Goal: Task Accomplishment & Management: Complete application form

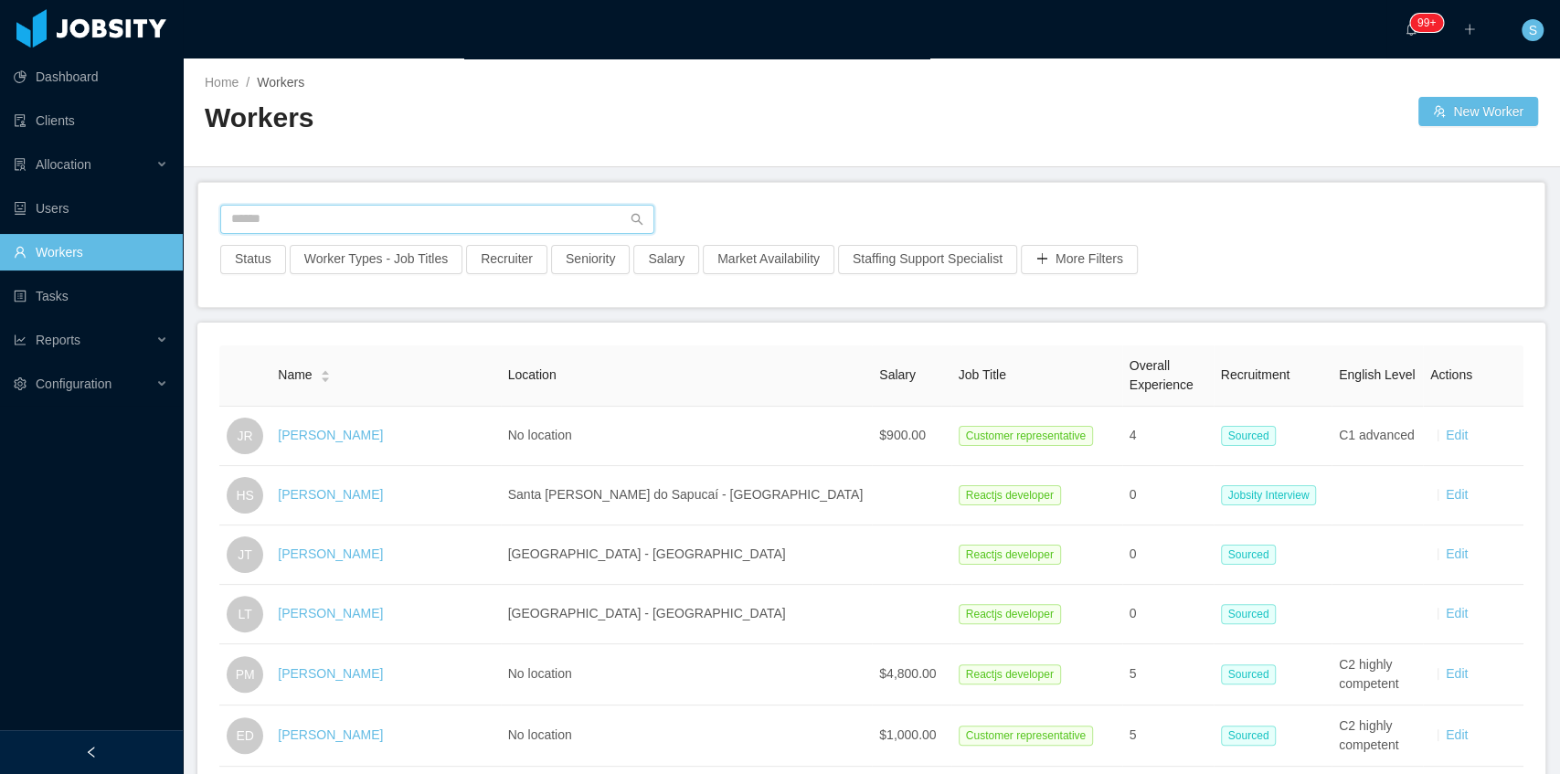
click at [455, 219] on input "text" at bounding box center [437, 219] width 434 height 29
paste input "**********"
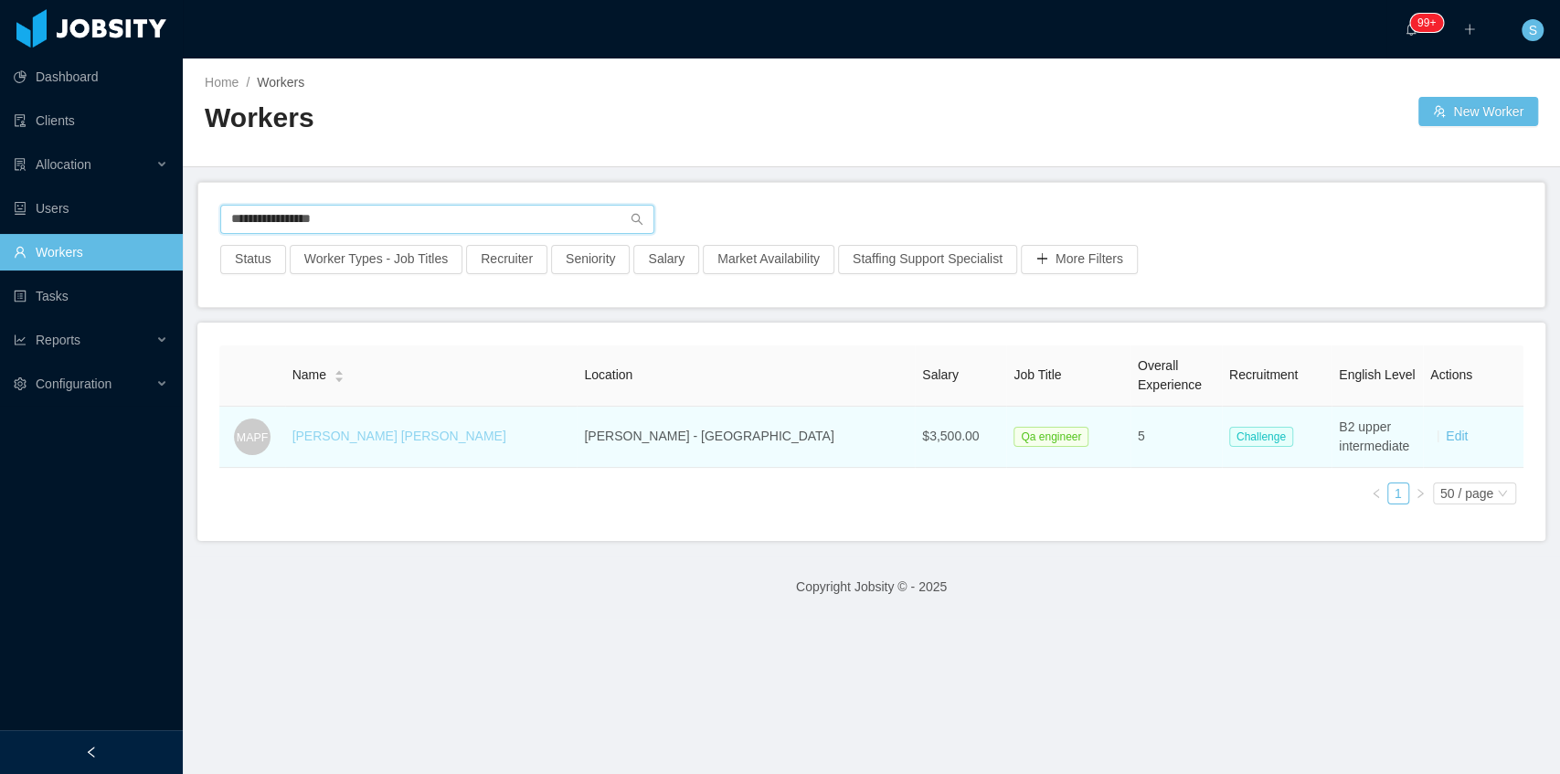
type input "**********"
click at [452, 438] on link "Manuel Ariel Peña Fernandez" at bounding box center [399, 436] width 214 height 15
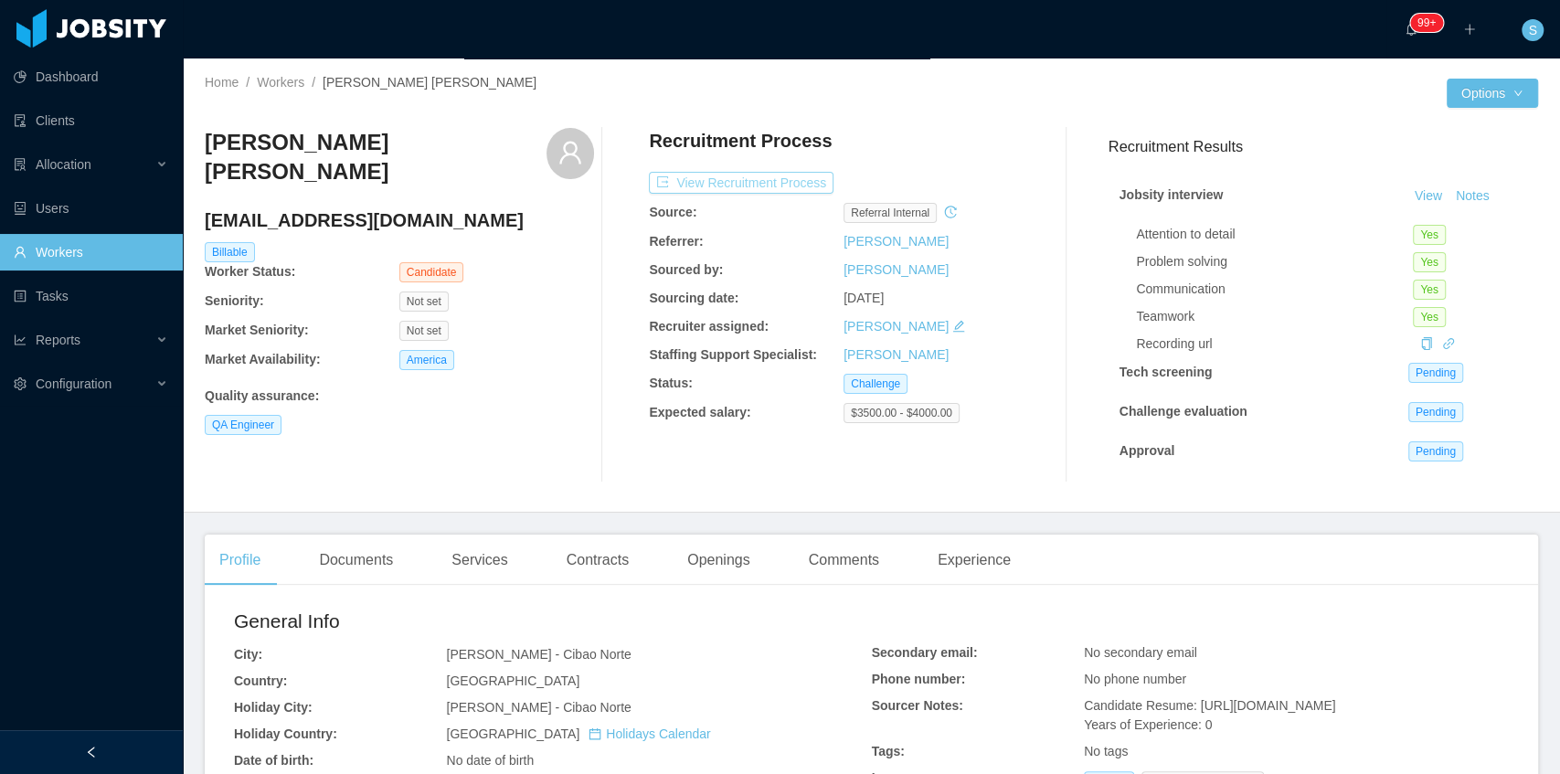
click at [781, 185] on button "View Recruitment Process" at bounding box center [741, 183] width 185 height 22
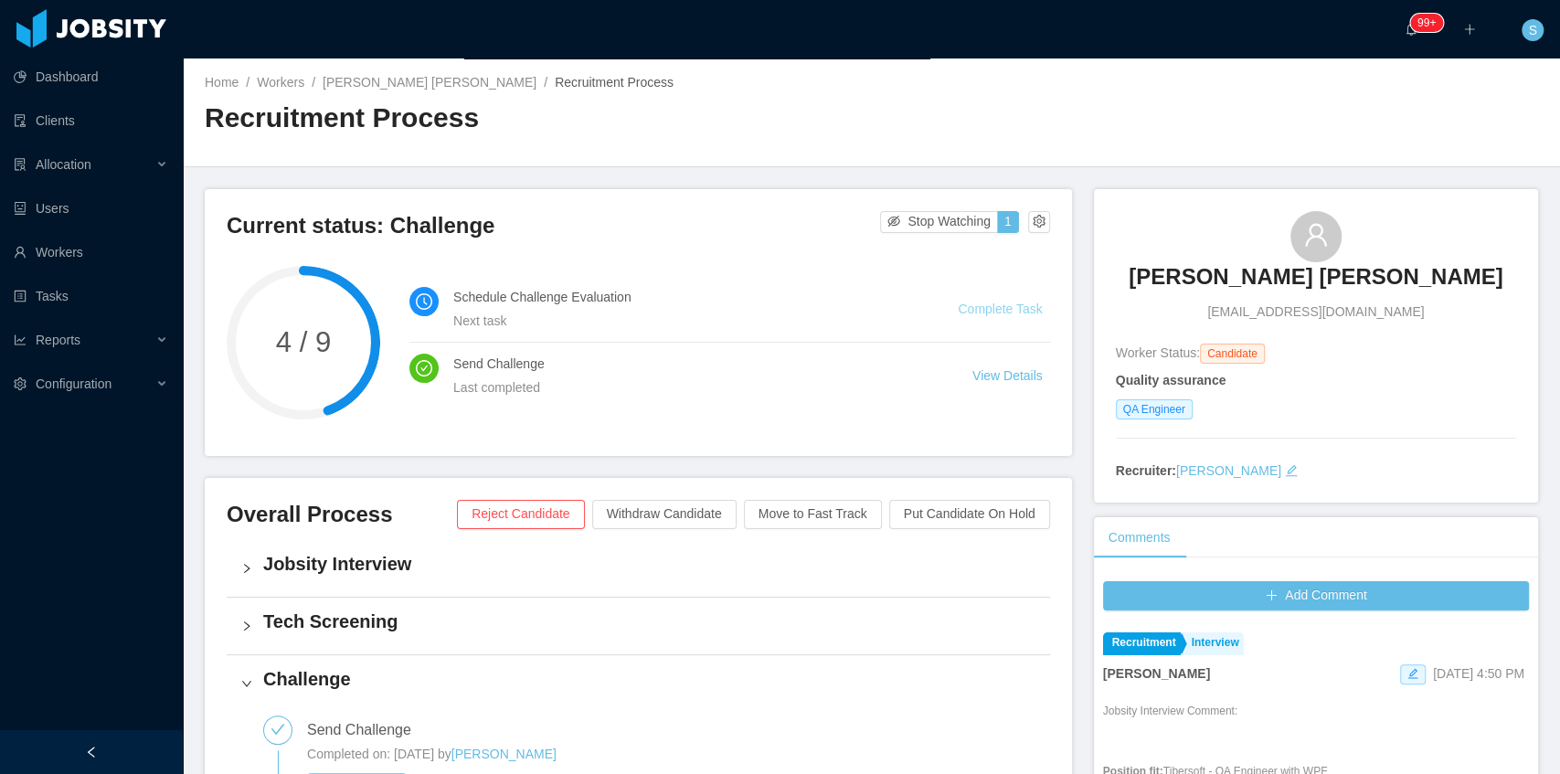
click at [990, 310] on link "Complete Task" at bounding box center [1000, 309] width 84 height 15
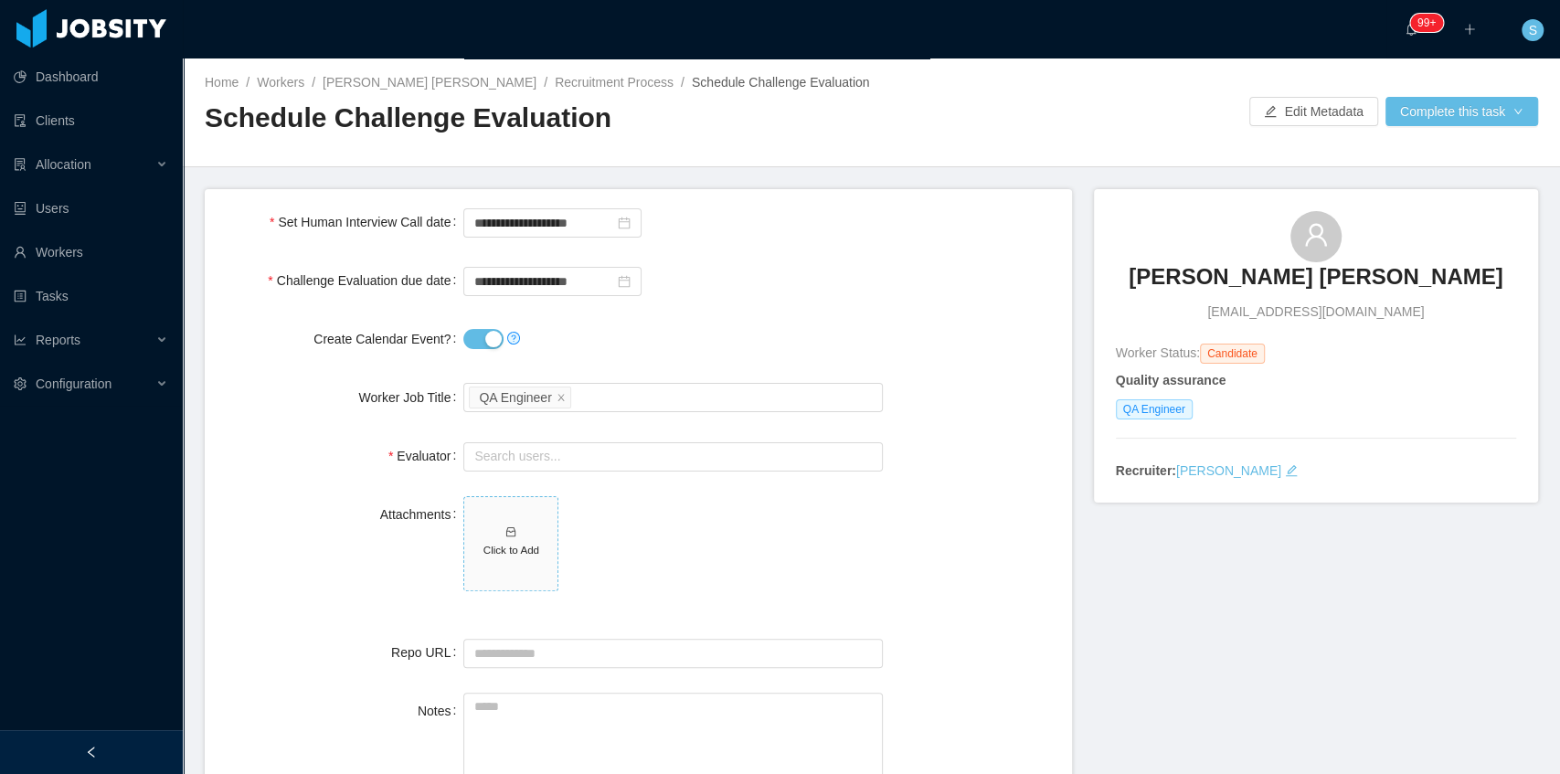
click at [512, 542] on h5 "Click to Add" at bounding box center [510, 550] width 79 height 16
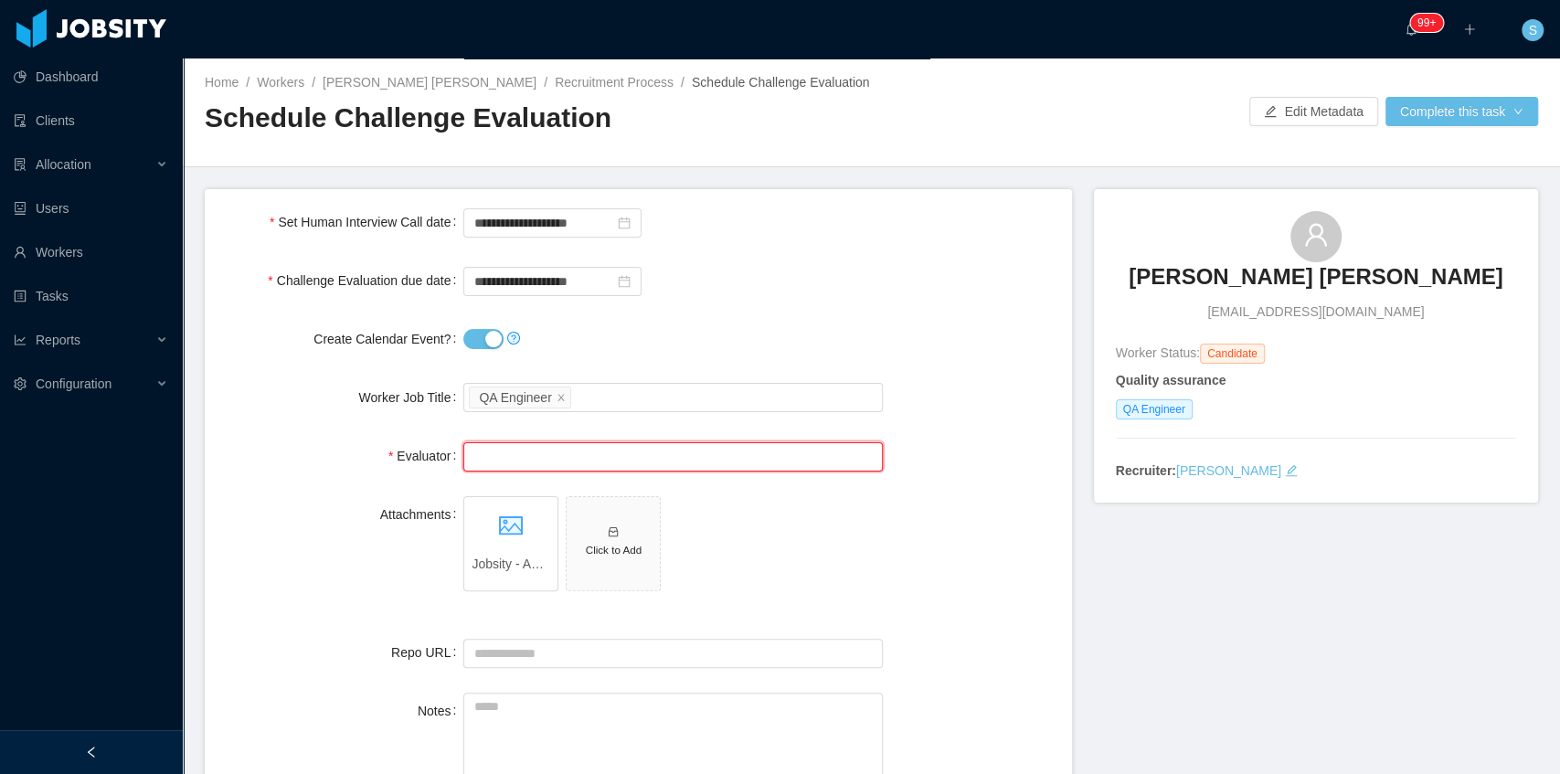
click at [495, 457] on input "text" at bounding box center [672, 456] width 418 height 29
click at [517, 496] on li "Josué Parra (0 pending 1 completed)" at bounding box center [669, 491] width 416 height 29
click at [550, 450] on input "**********" at bounding box center [672, 456] width 418 height 29
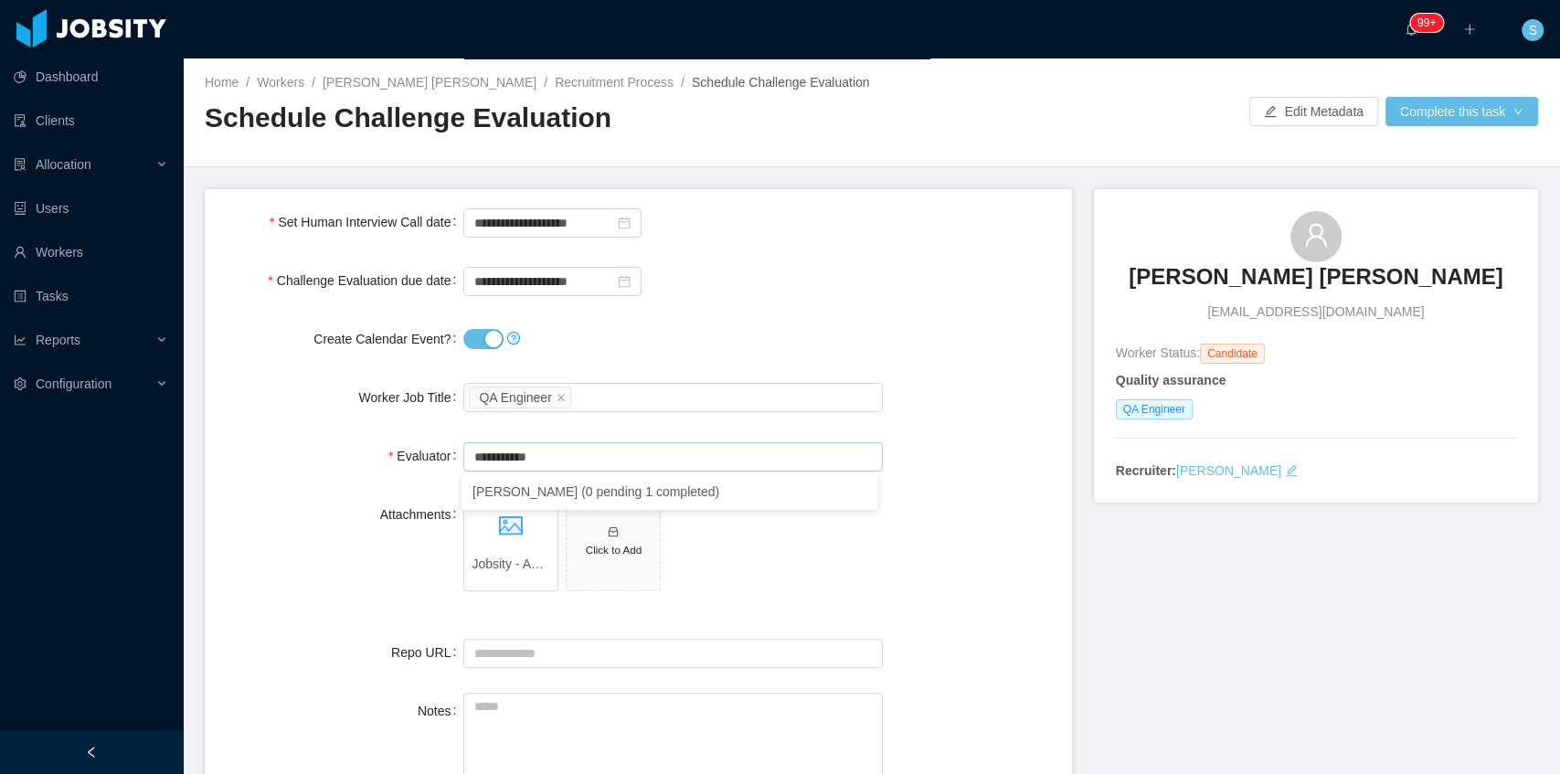
type input "**********"
click at [930, 577] on div "Attachments Jobsity - Automation Challenge - Manuel.rar Click to Add" at bounding box center [638, 554] width 838 height 116
click at [625, 223] on icon "icon: close-circle" at bounding box center [624, 223] width 13 height 13
click at [553, 222] on input at bounding box center [552, 222] width 178 height 29
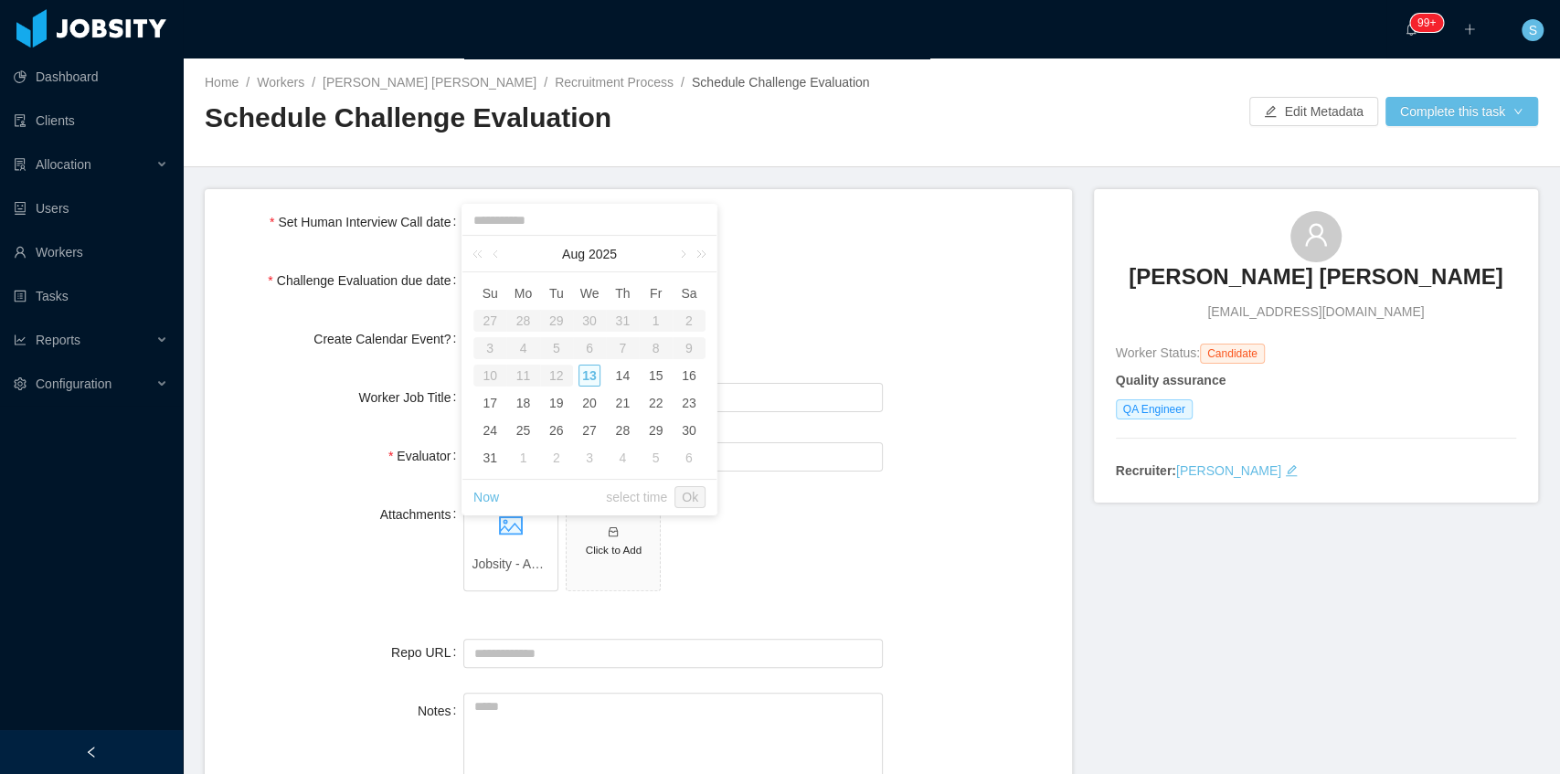
click at [803, 293] on div "**********" at bounding box center [672, 280] width 418 height 37
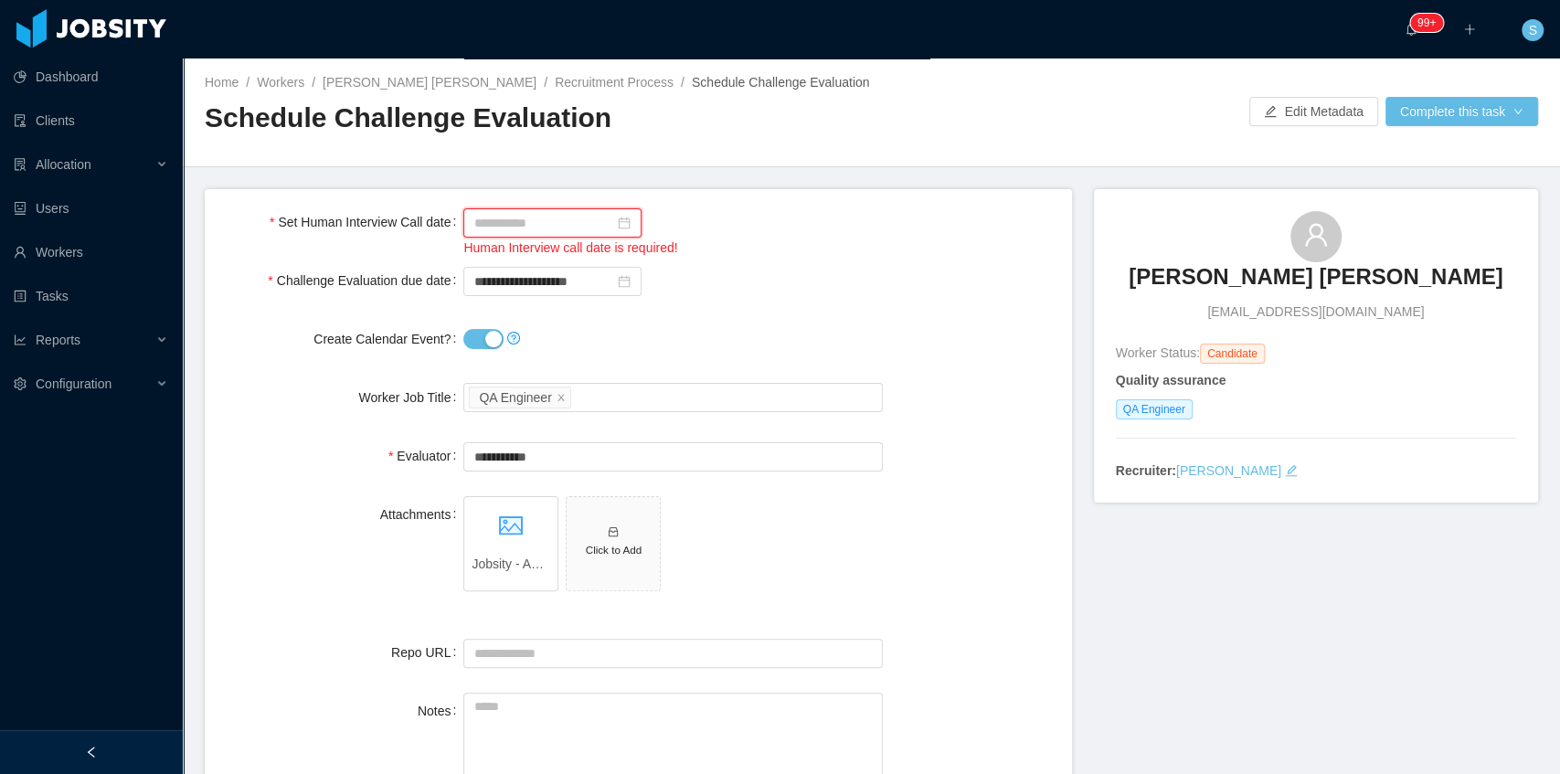
click at [576, 223] on input at bounding box center [552, 222] width 178 height 29
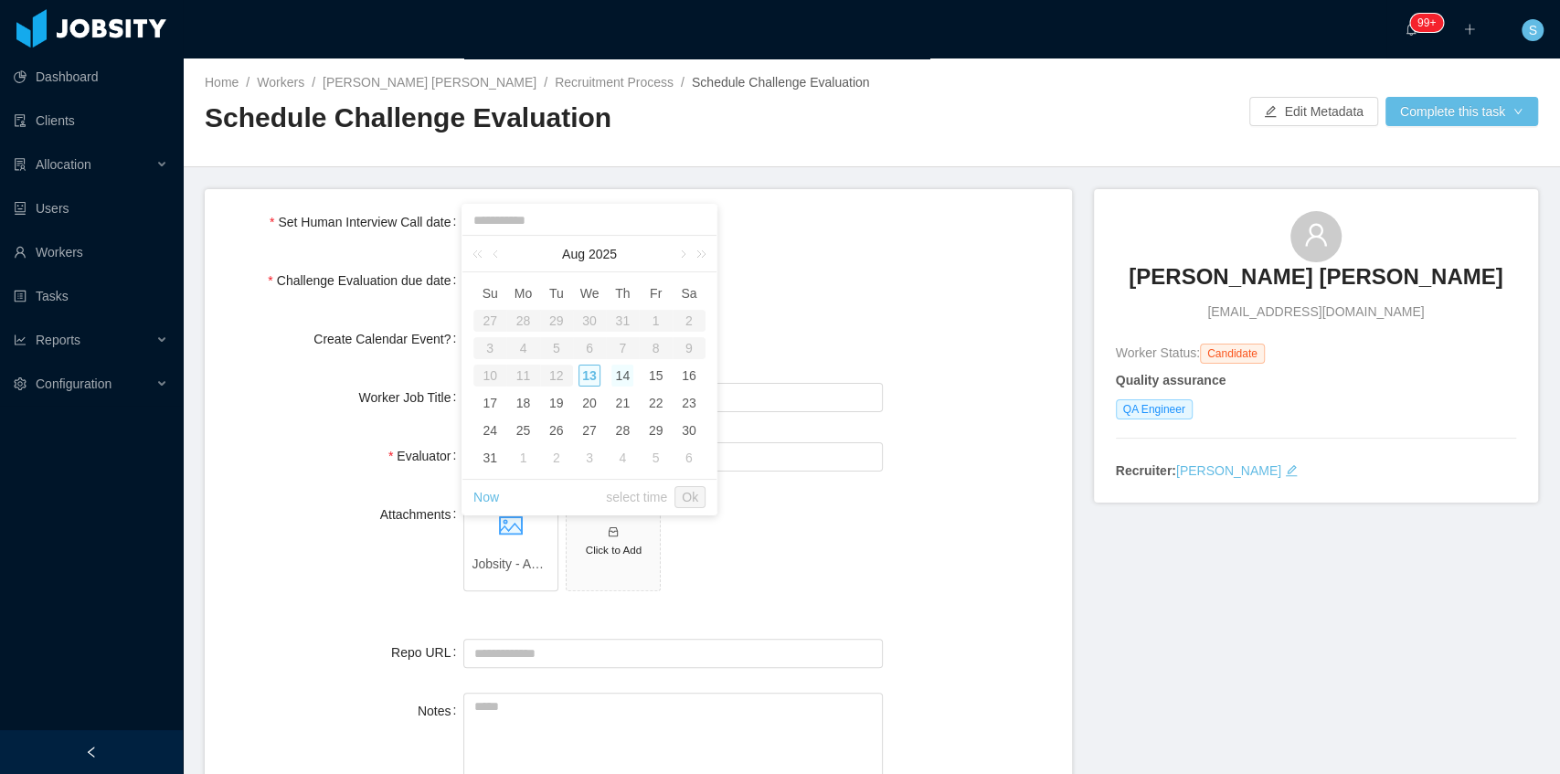
click at [626, 379] on div "14" at bounding box center [622, 376] width 22 height 22
type input "**********"
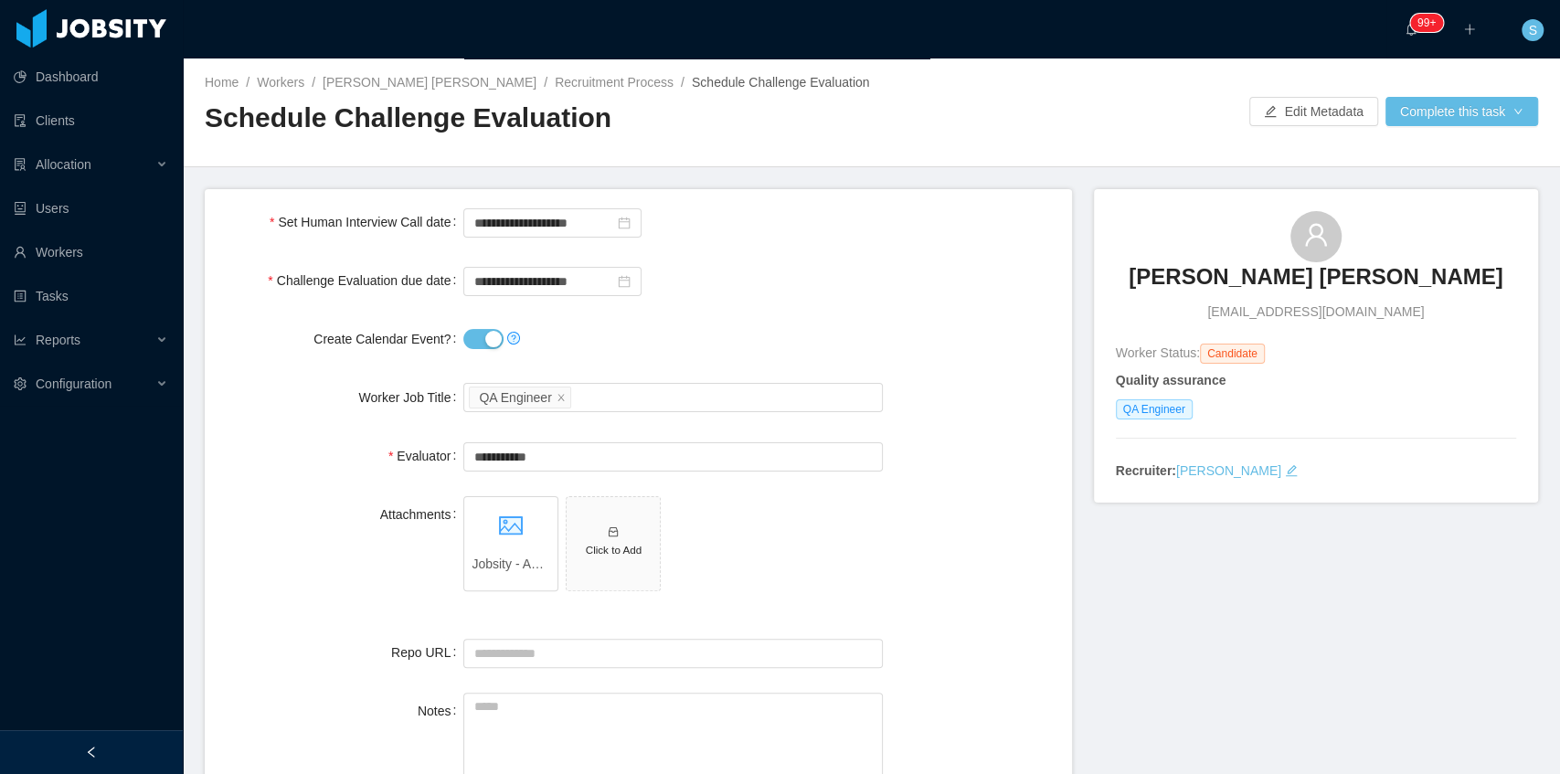
click at [731, 217] on div "**********" at bounding box center [672, 222] width 418 height 37
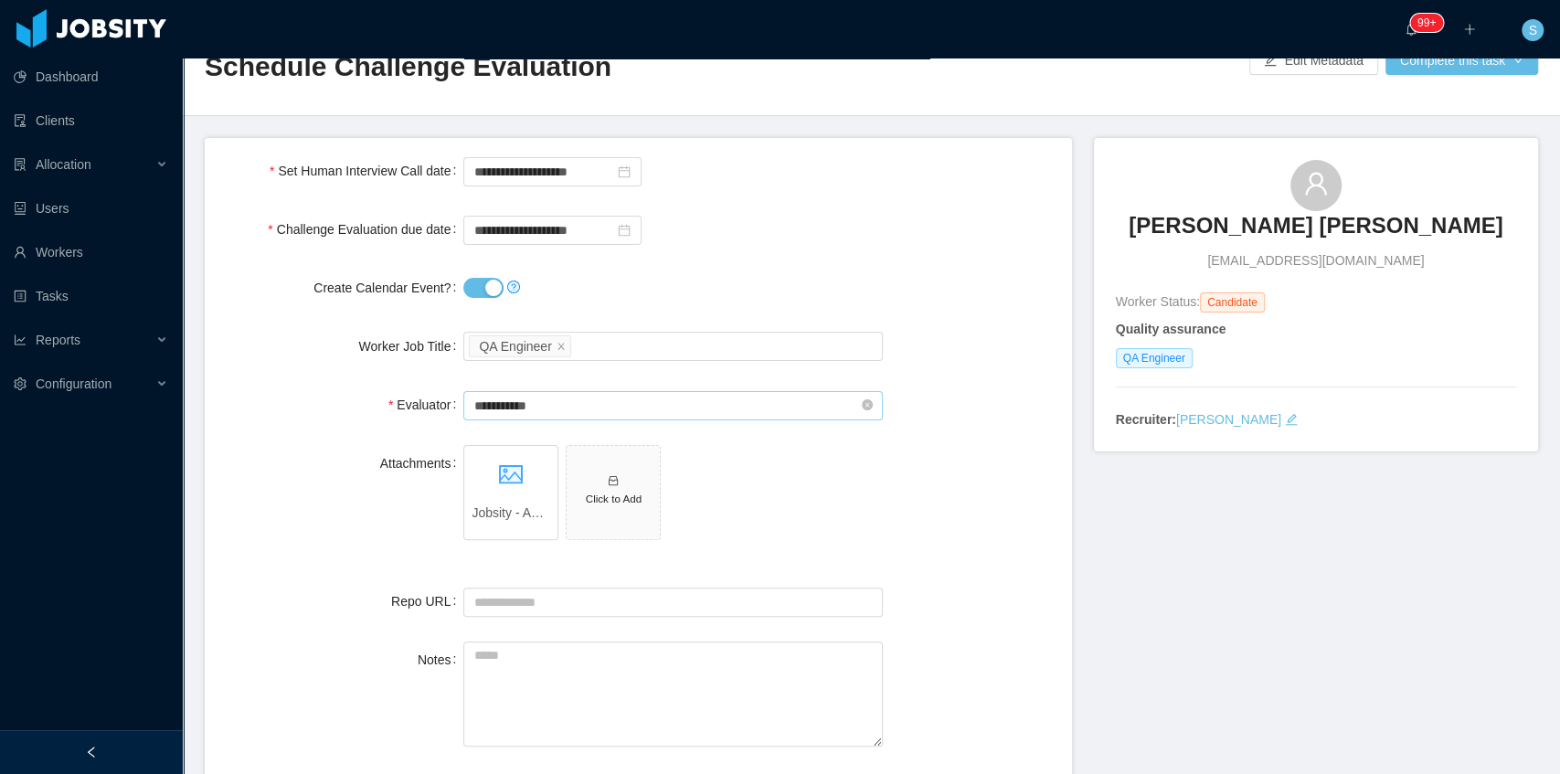
scroll to position [24, 0]
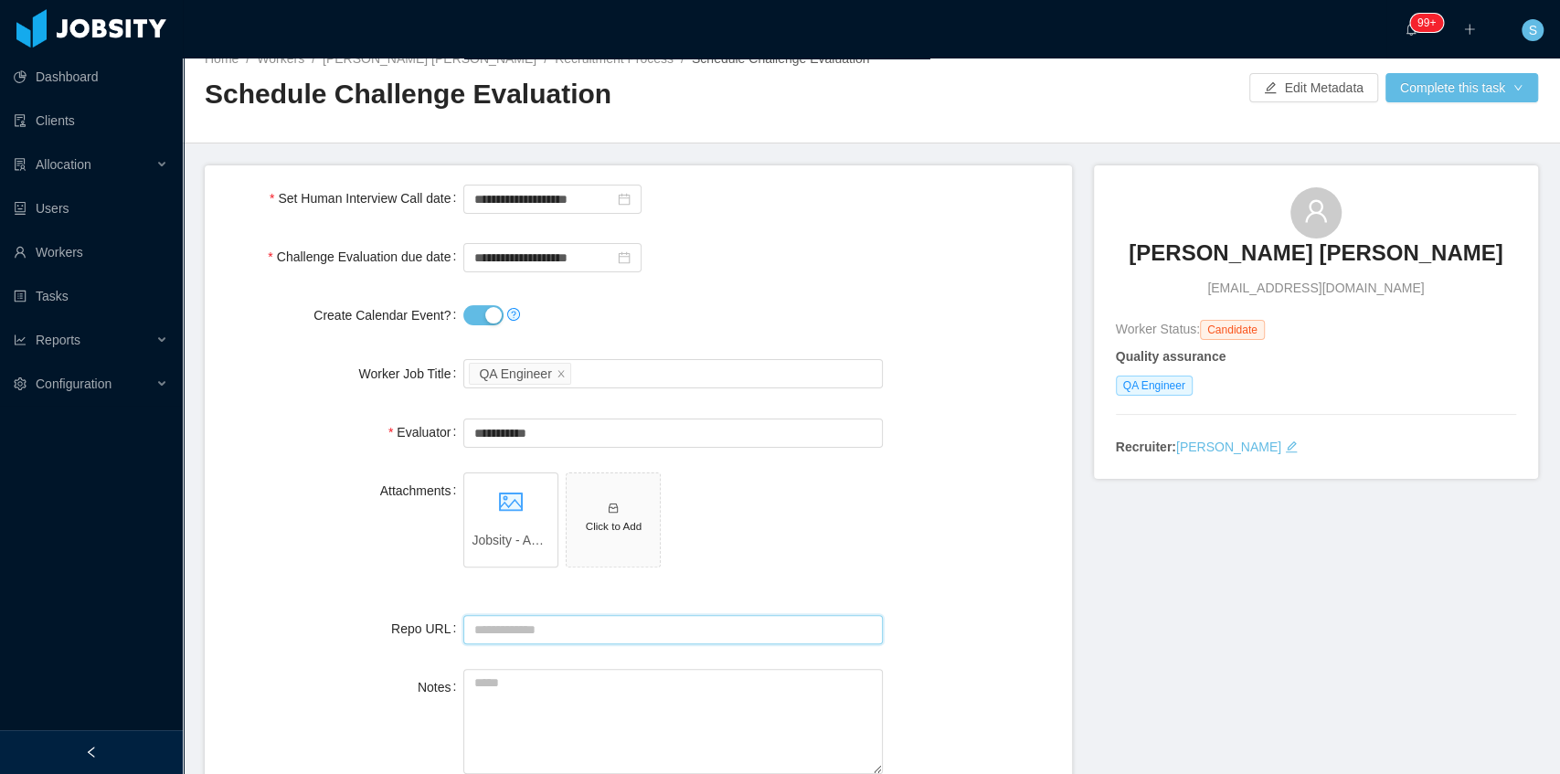
click at [556, 629] on input "Repo URL" at bounding box center [672, 629] width 418 height 29
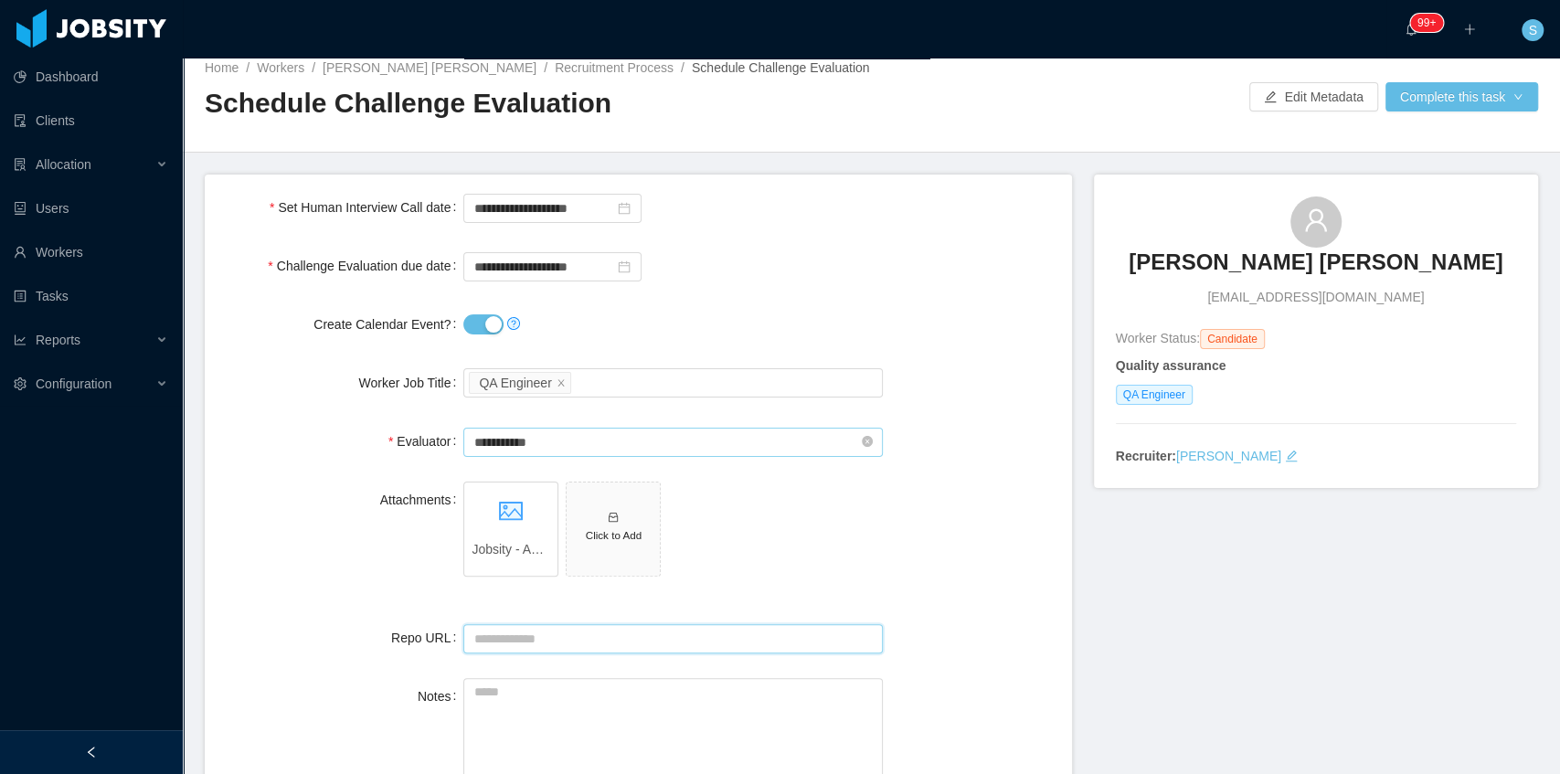
scroll to position [0, 0]
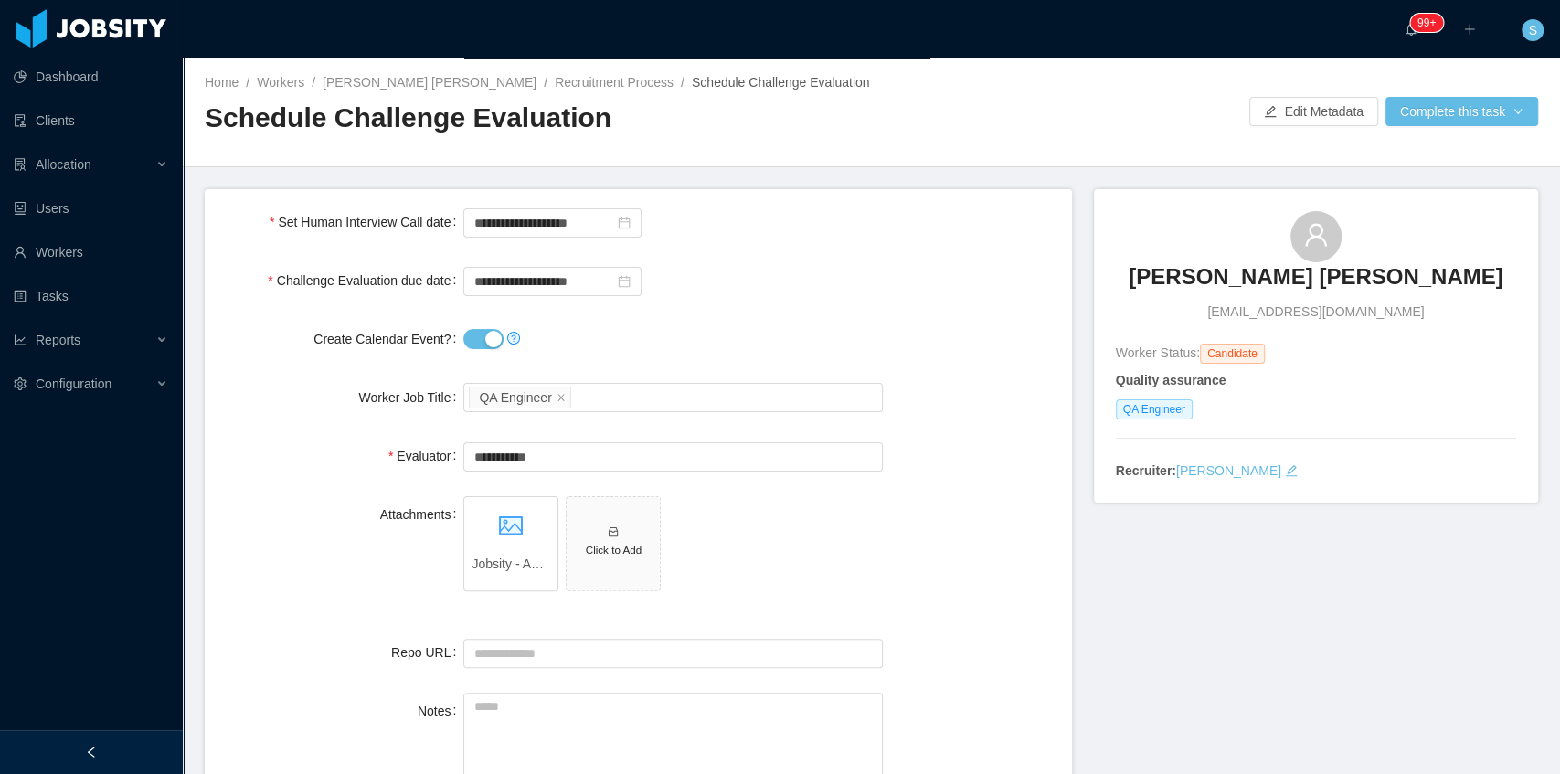
click at [485, 333] on button "Create Calendar Event?" at bounding box center [483, 339] width 40 height 20
click at [530, 214] on input "**********" at bounding box center [552, 222] width 178 height 29
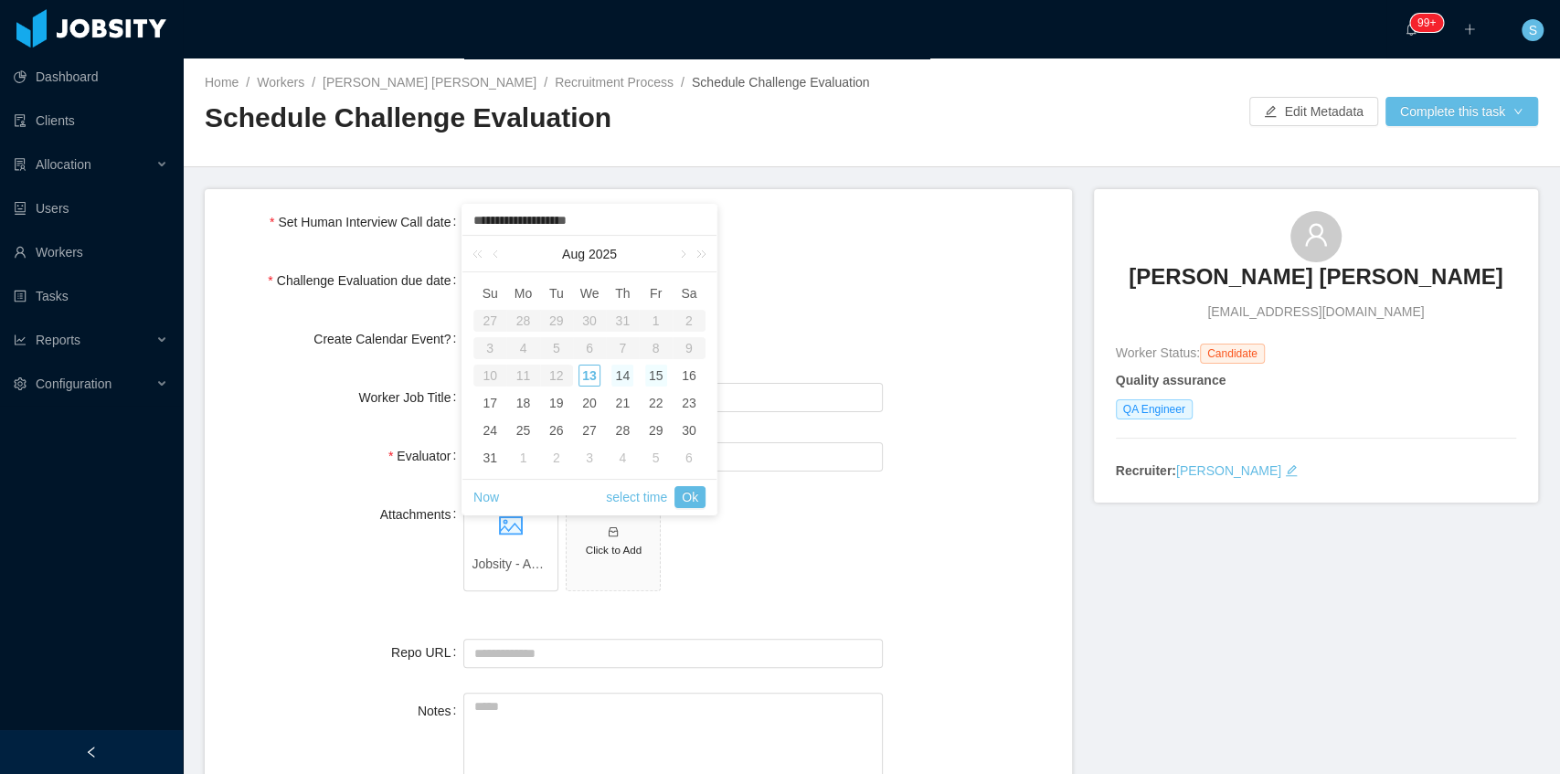
click at [661, 381] on div "15" at bounding box center [656, 376] width 22 height 22
type input "**********"
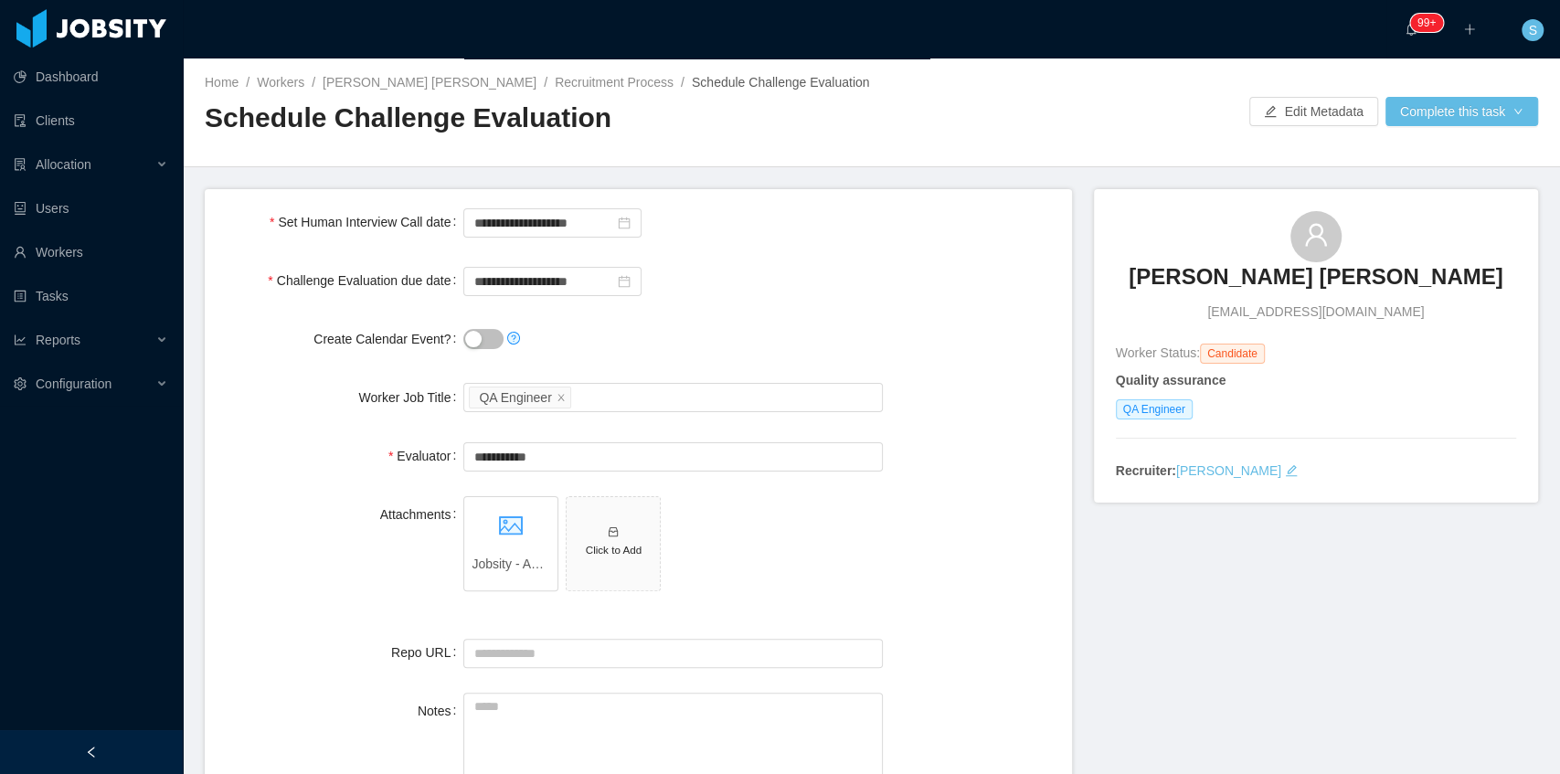
click at [781, 260] on form "**********" at bounding box center [638, 513] width 867 height 649
click at [559, 278] on input "**********" at bounding box center [552, 281] width 178 height 29
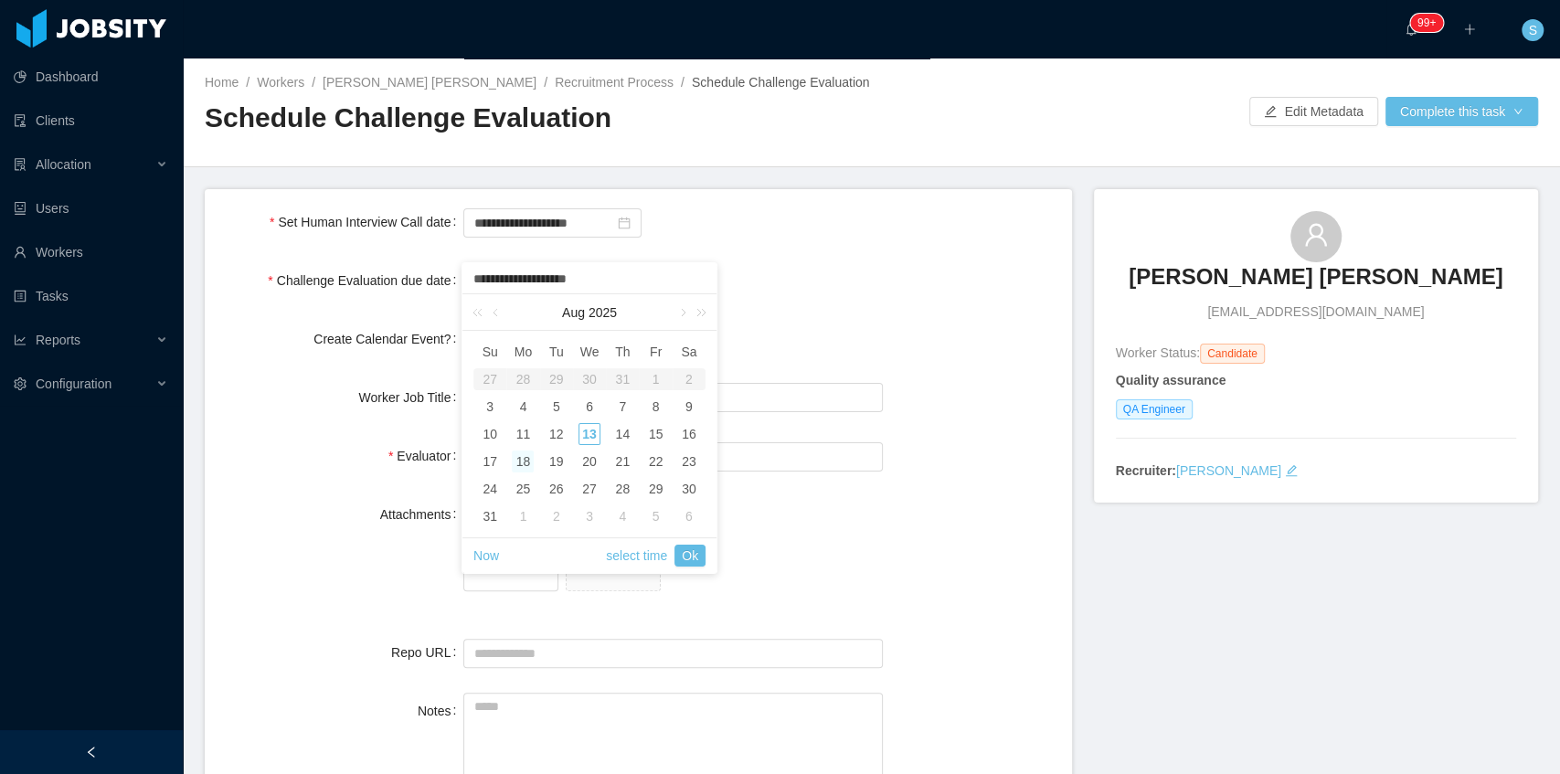
click at [524, 462] on div "18" at bounding box center [523, 461] width 22 height 22
click at [700, 554] on link "Ok" at bounding box center [689, 556] width 31 height 22
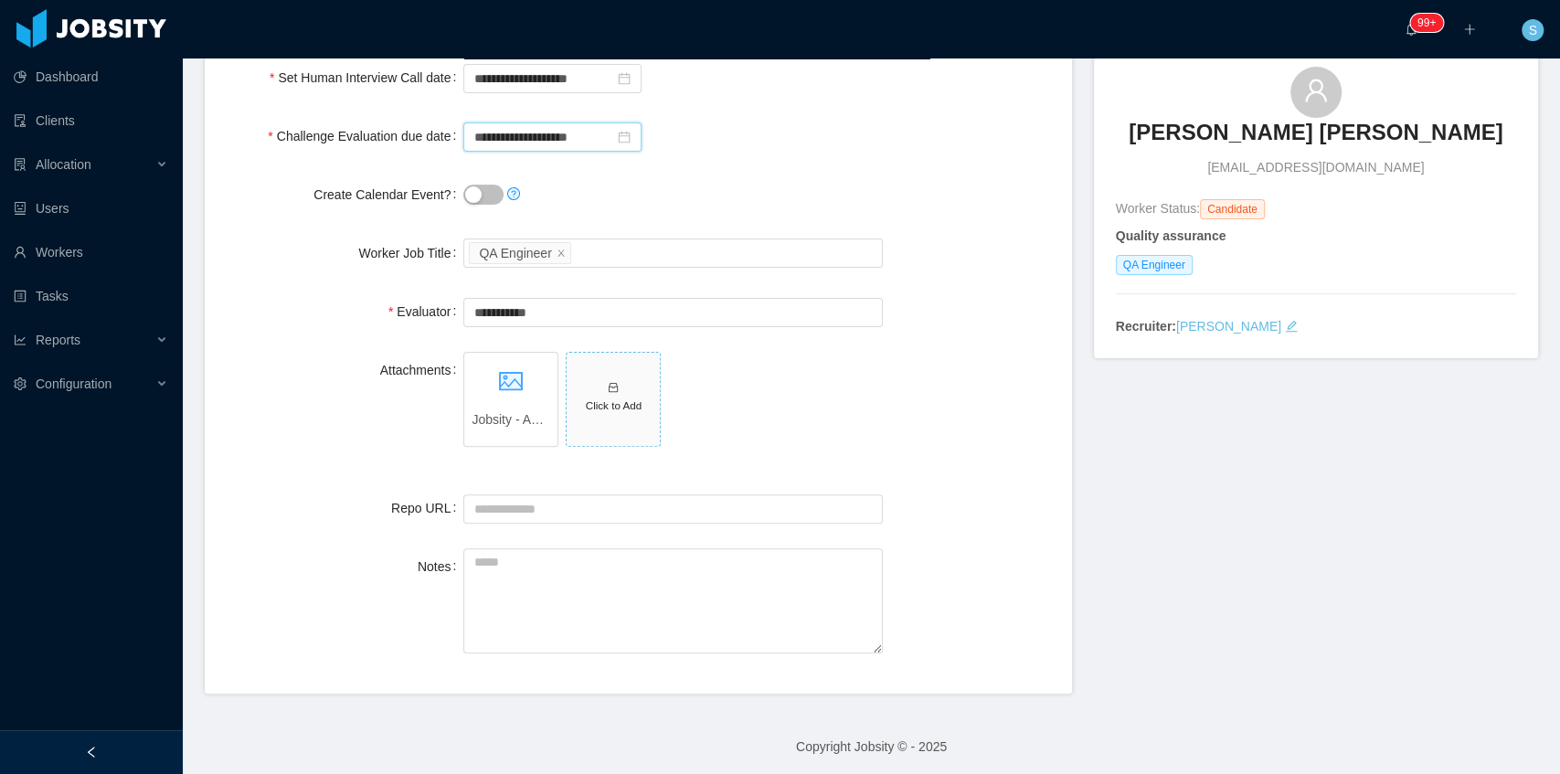
scroll to position [146, 0]
click at [590, 508] on input "Repo URL" at bounding box center [672, 507] width 418 height 29
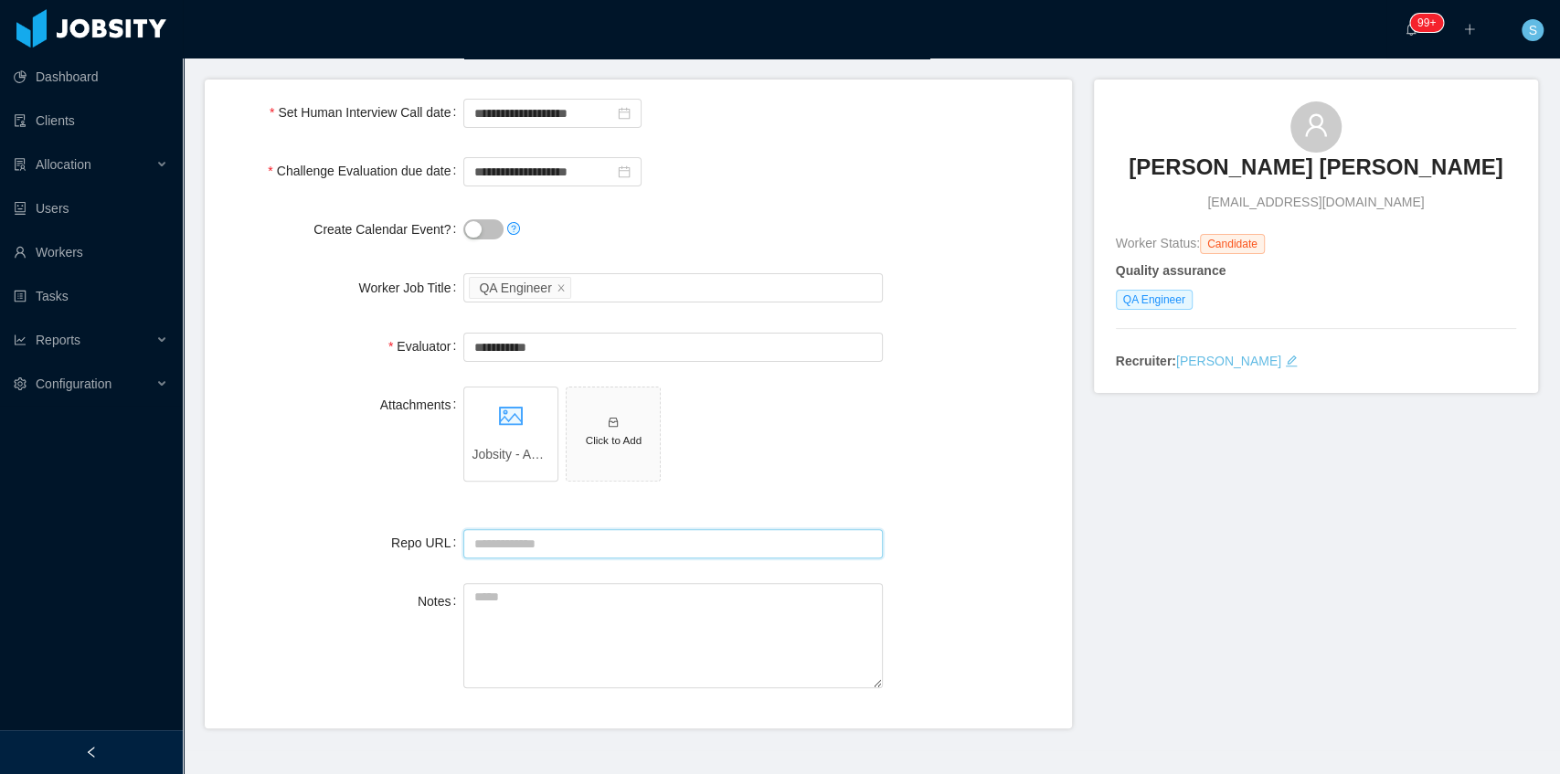
scroll to position [0, 0]
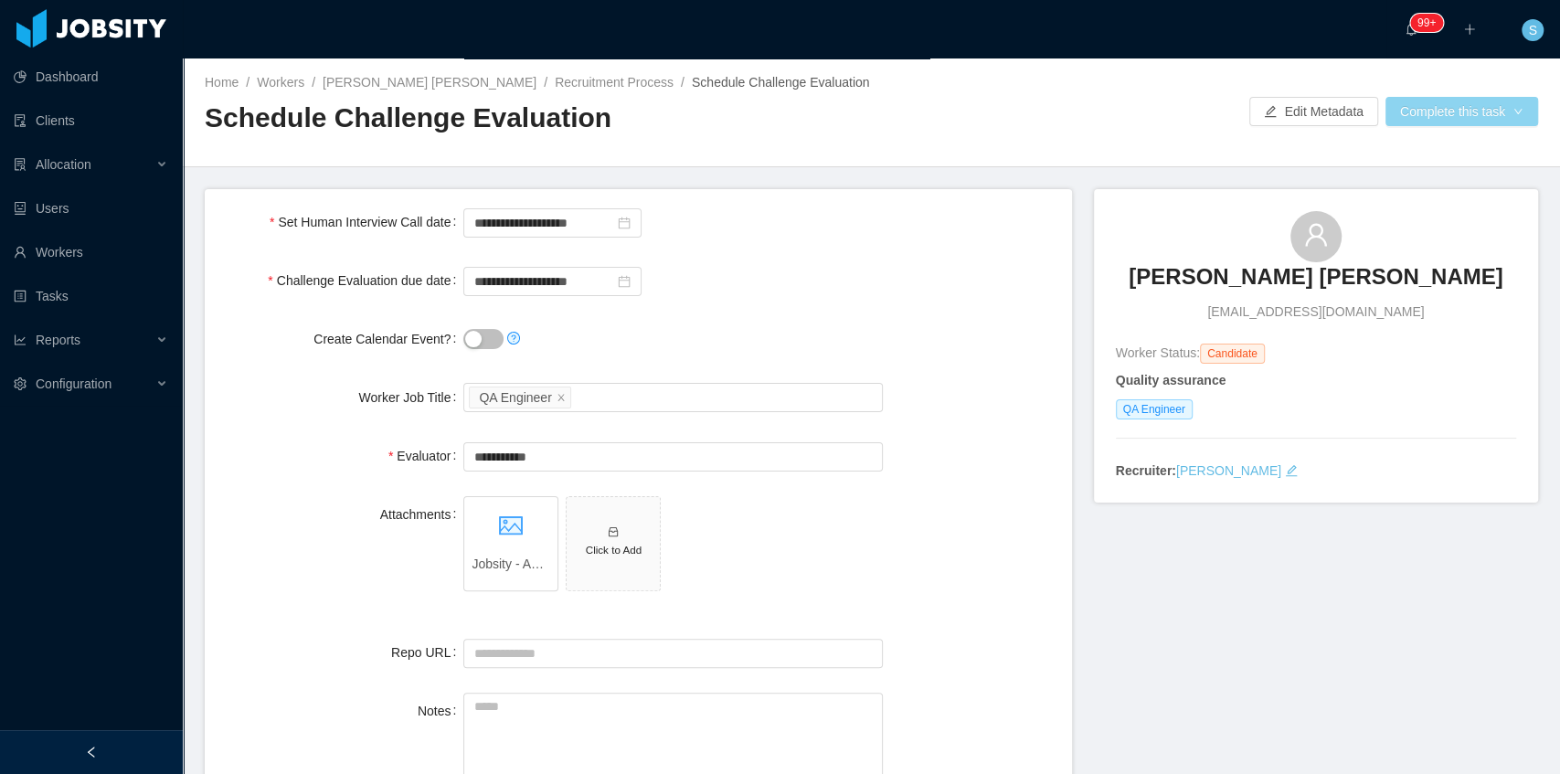
click at [1468, 114] on button "Complete this task" at bounding box center [1461, 111] width 153 height 29
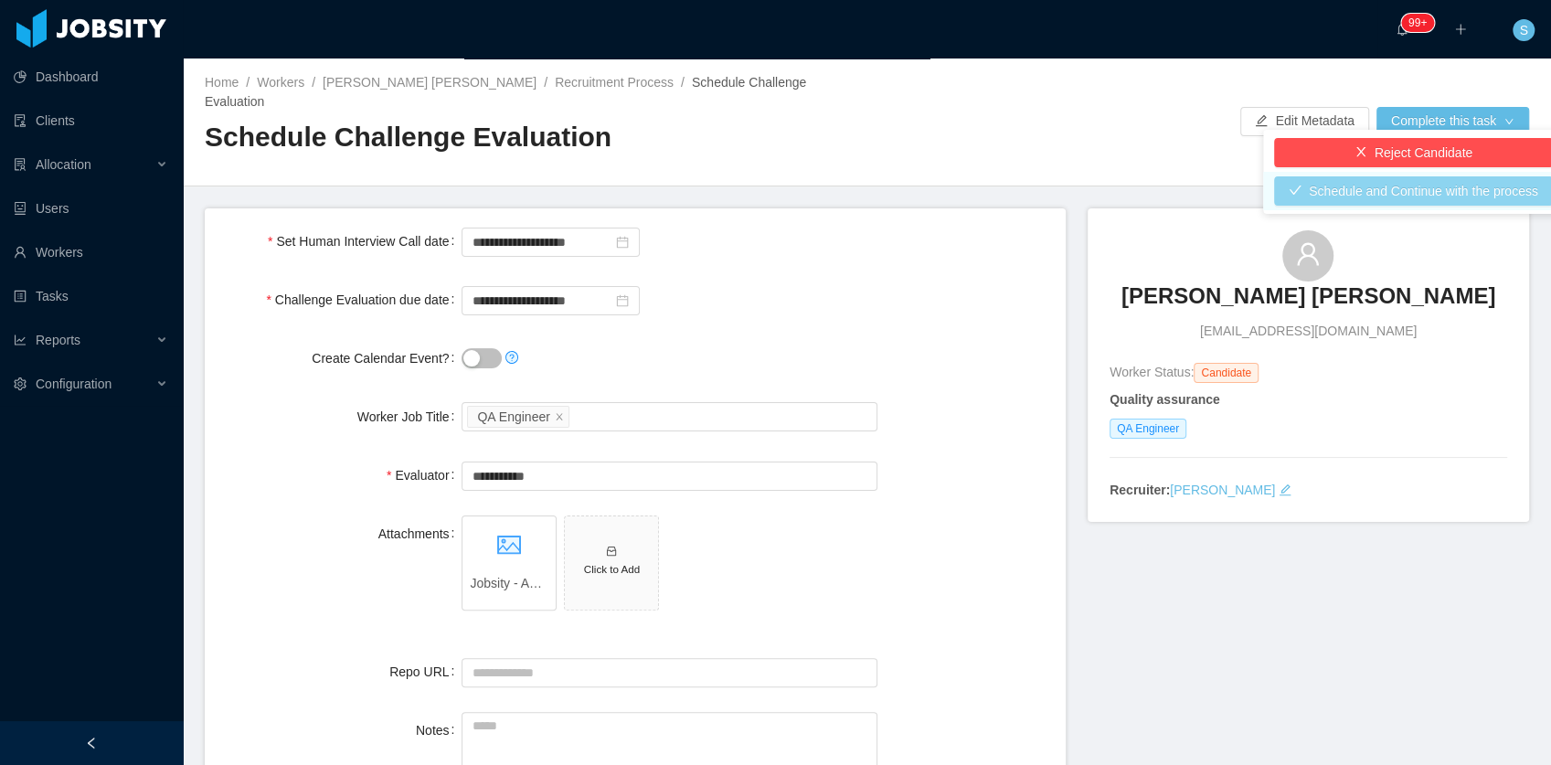
click at [1361, 192] on button "Schedule and Continue with the process" at bounding box center [1413, 190] width 279 height 29
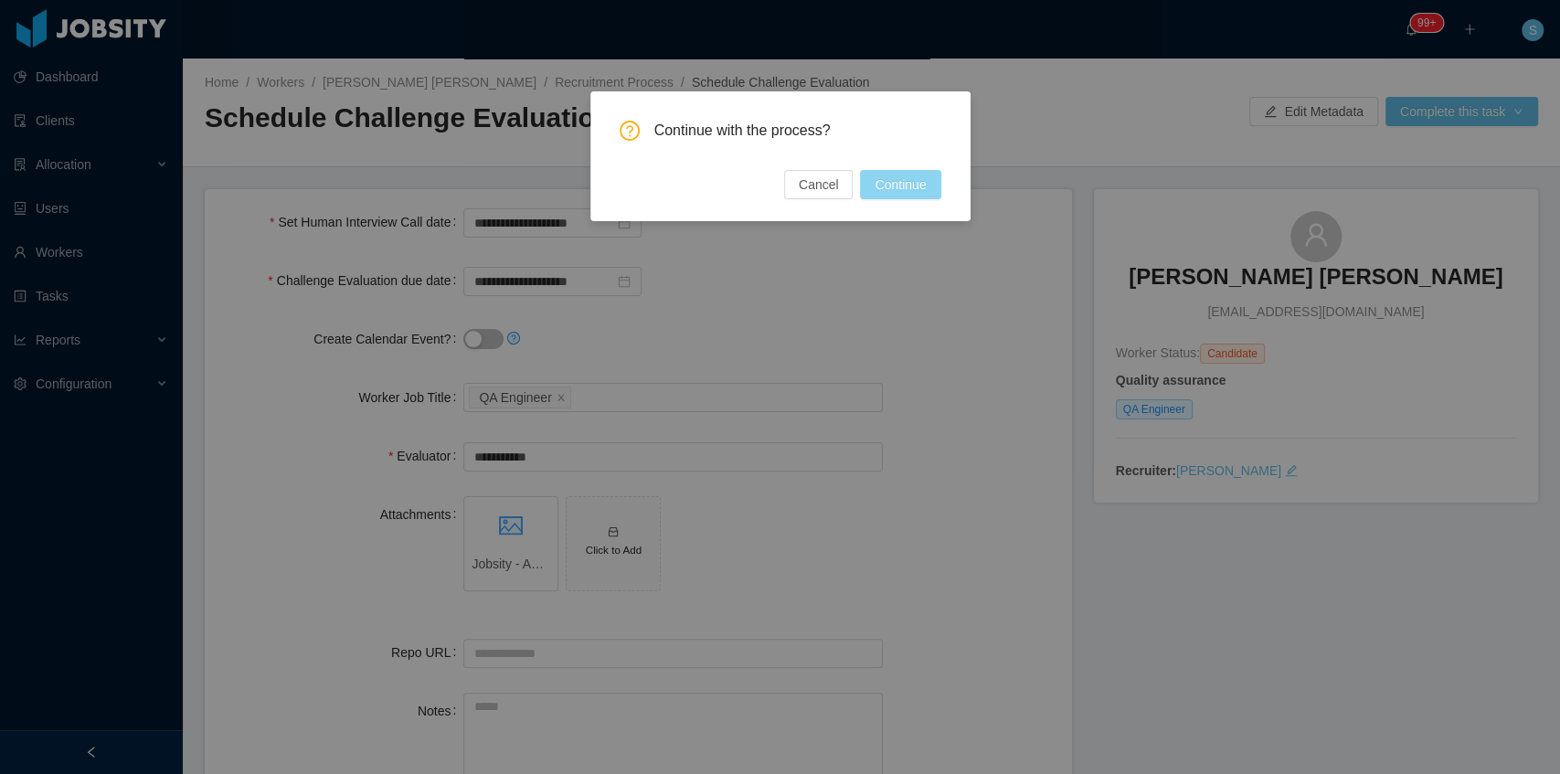
click at [888, 182] on button "Continue" at bounding box center [900, 184] width 80 height 29
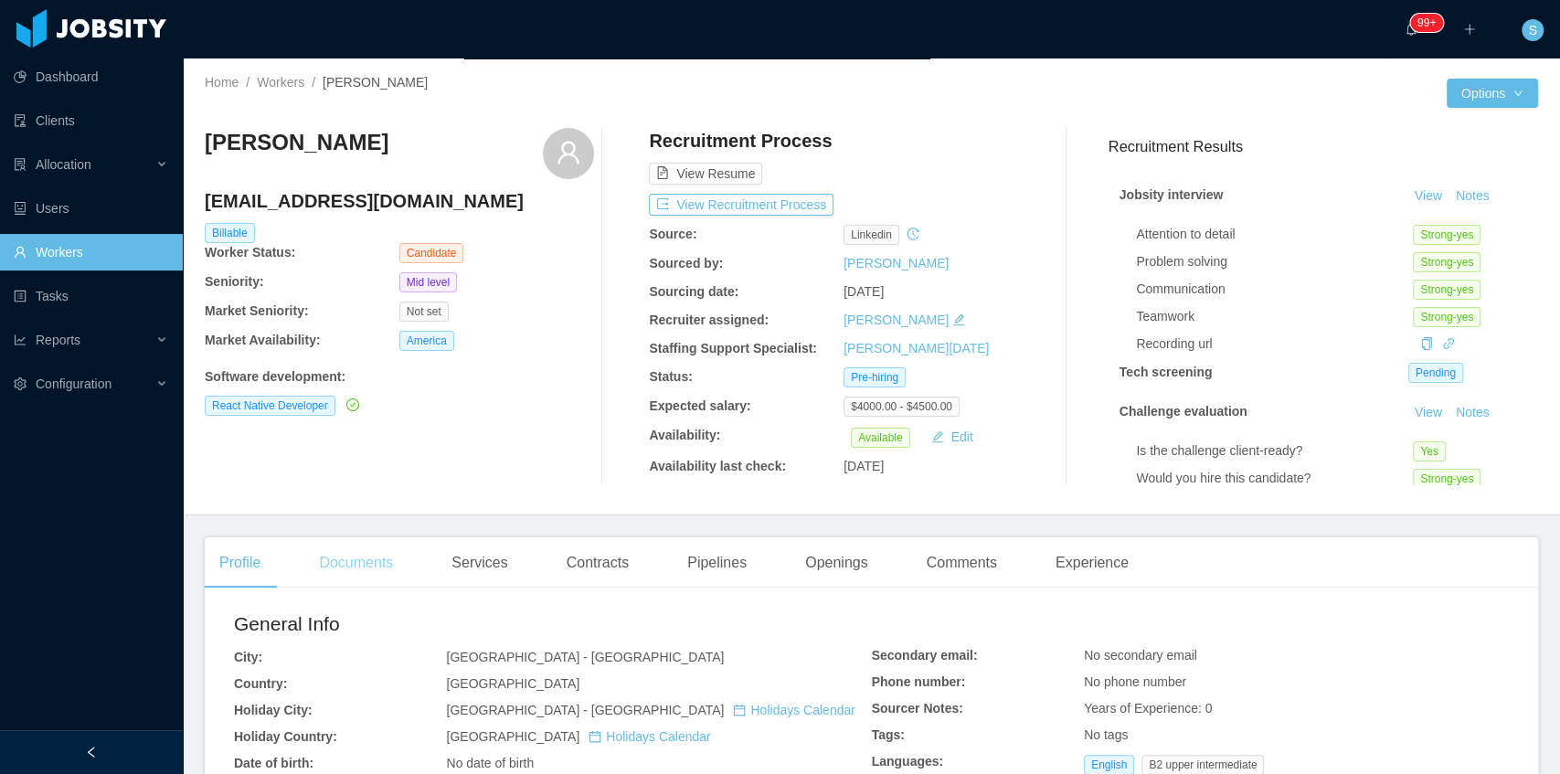
click at [358, 571] on div "Documents" at bounding box center [355, 562] width 103 height 51
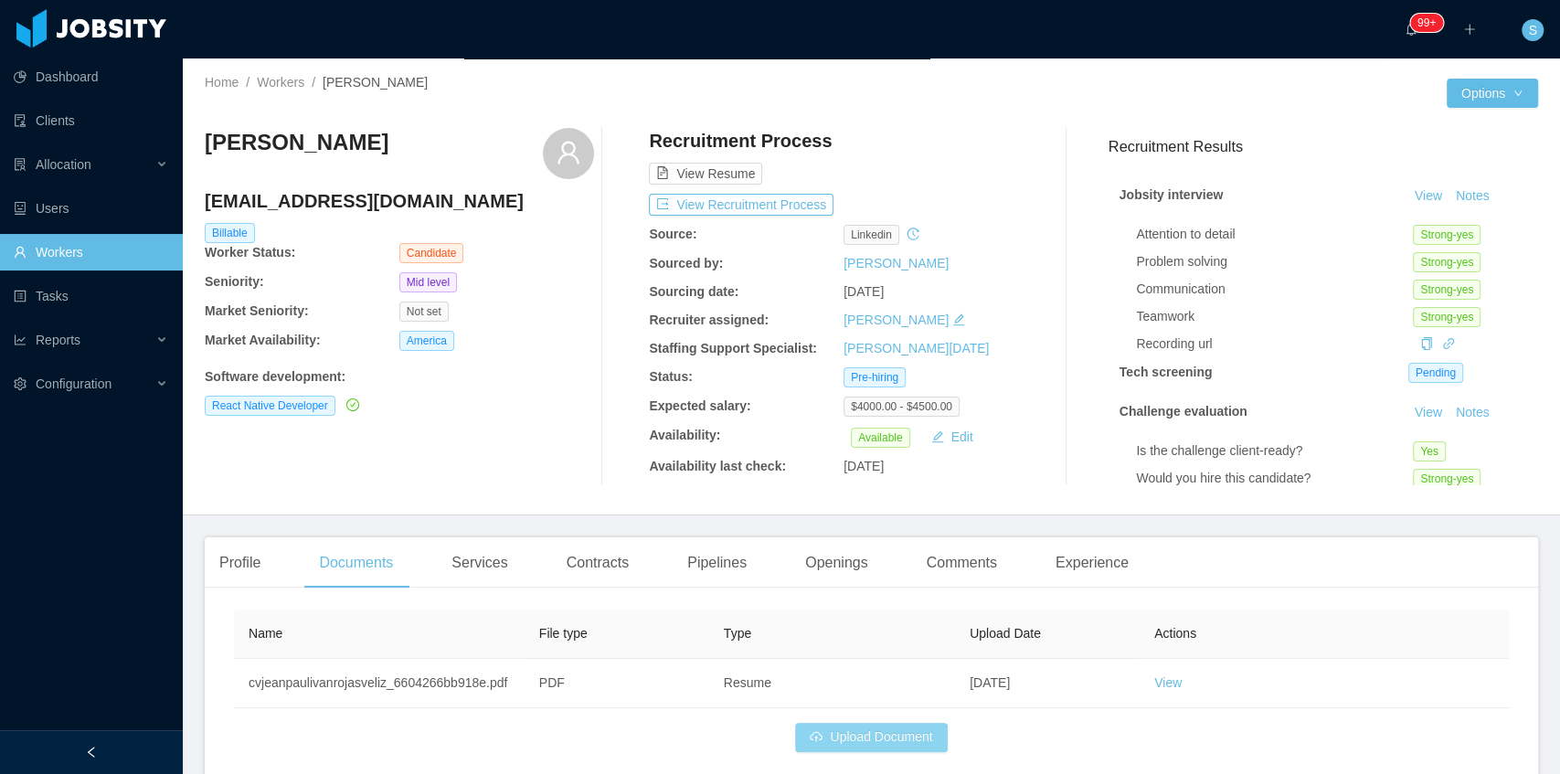
click at [870, 729] on button "Upload Document" at bounding box center [871, 737] width 152 height 29
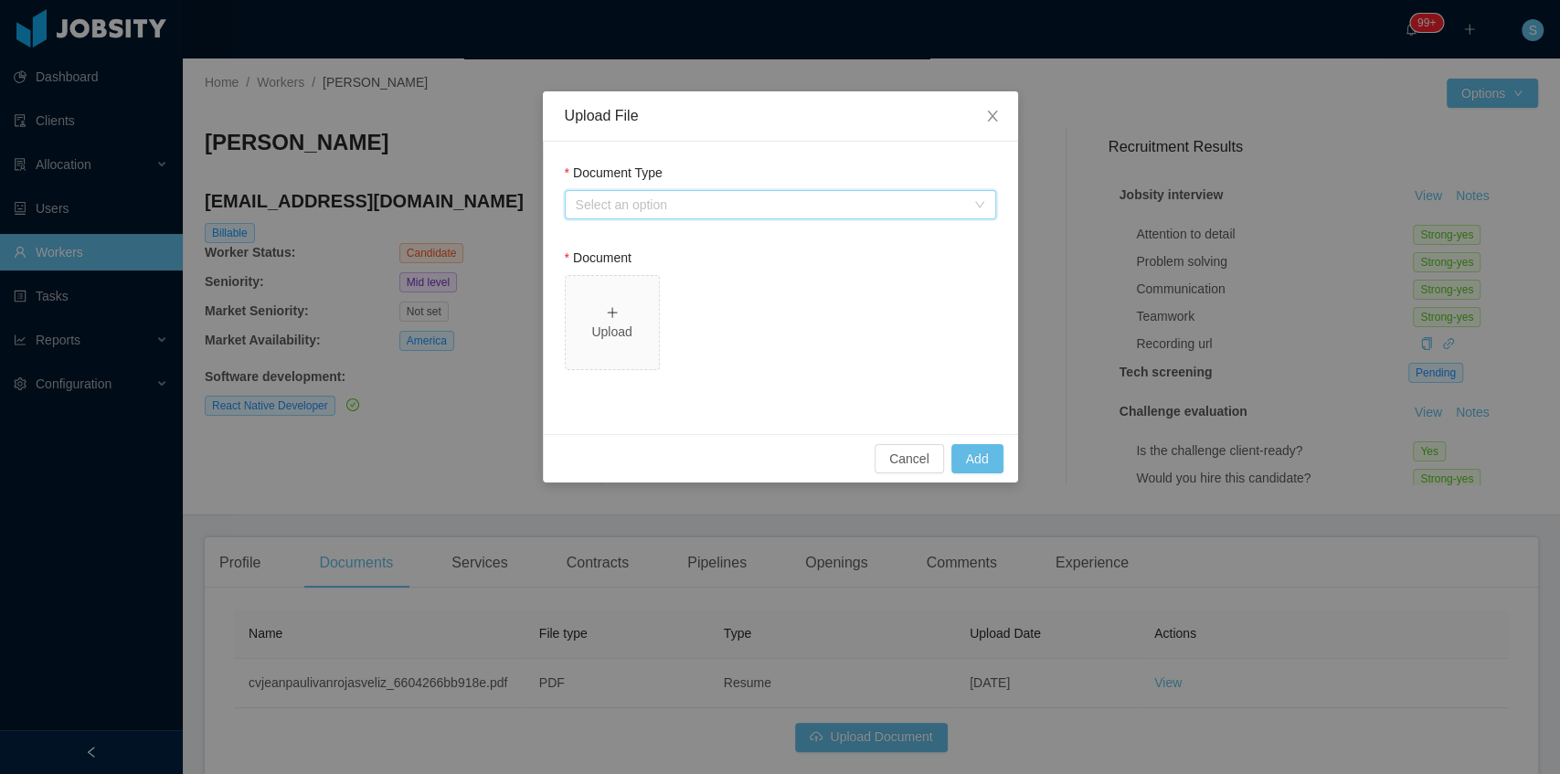
click at [711, 216] on div "Select an option" at bounding box center [774, 204] width 397 height 27
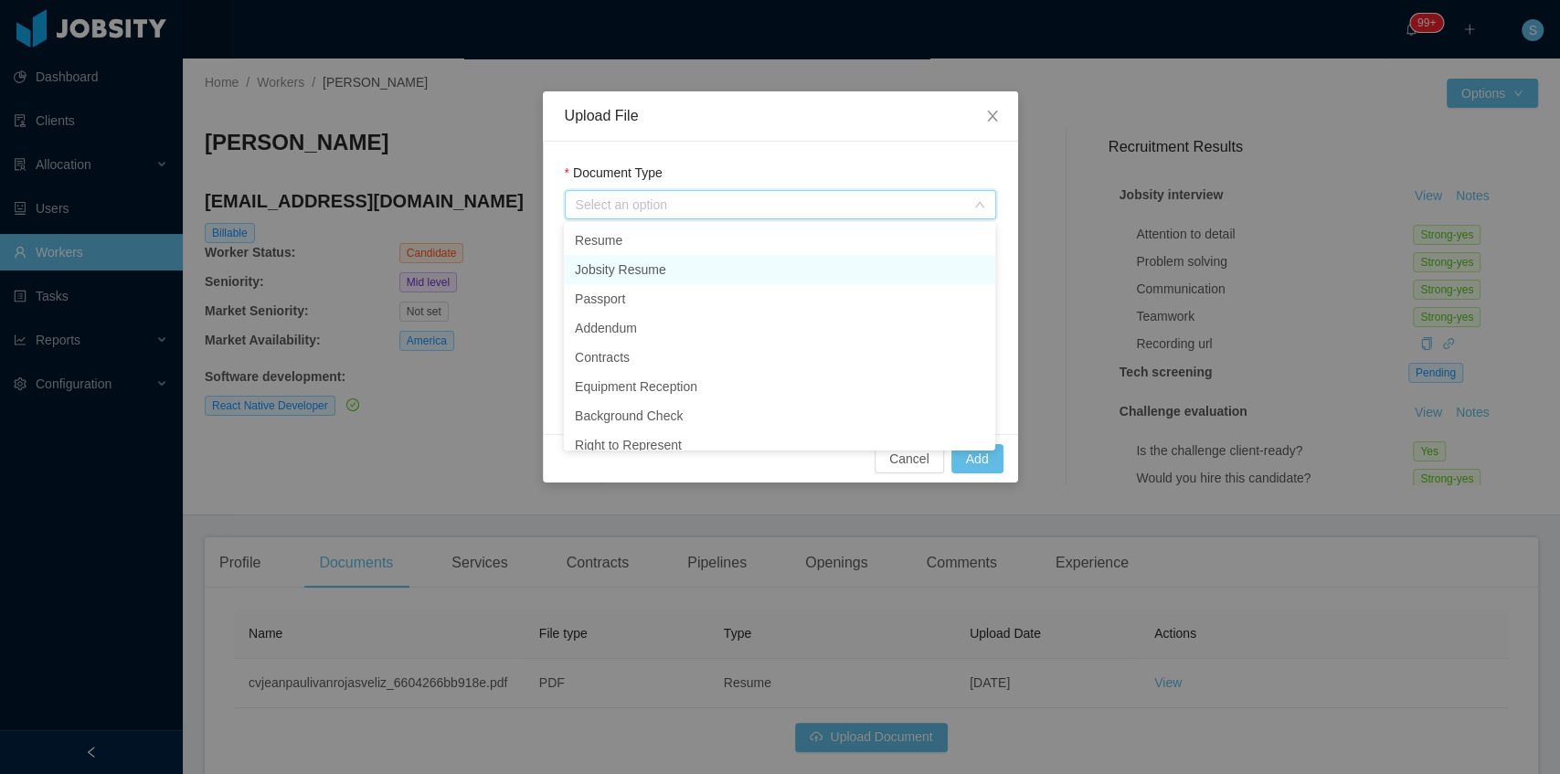
click at [630, 277] on li "Jobsity Resume" at bounding box center [779, 269] width 431 height 29
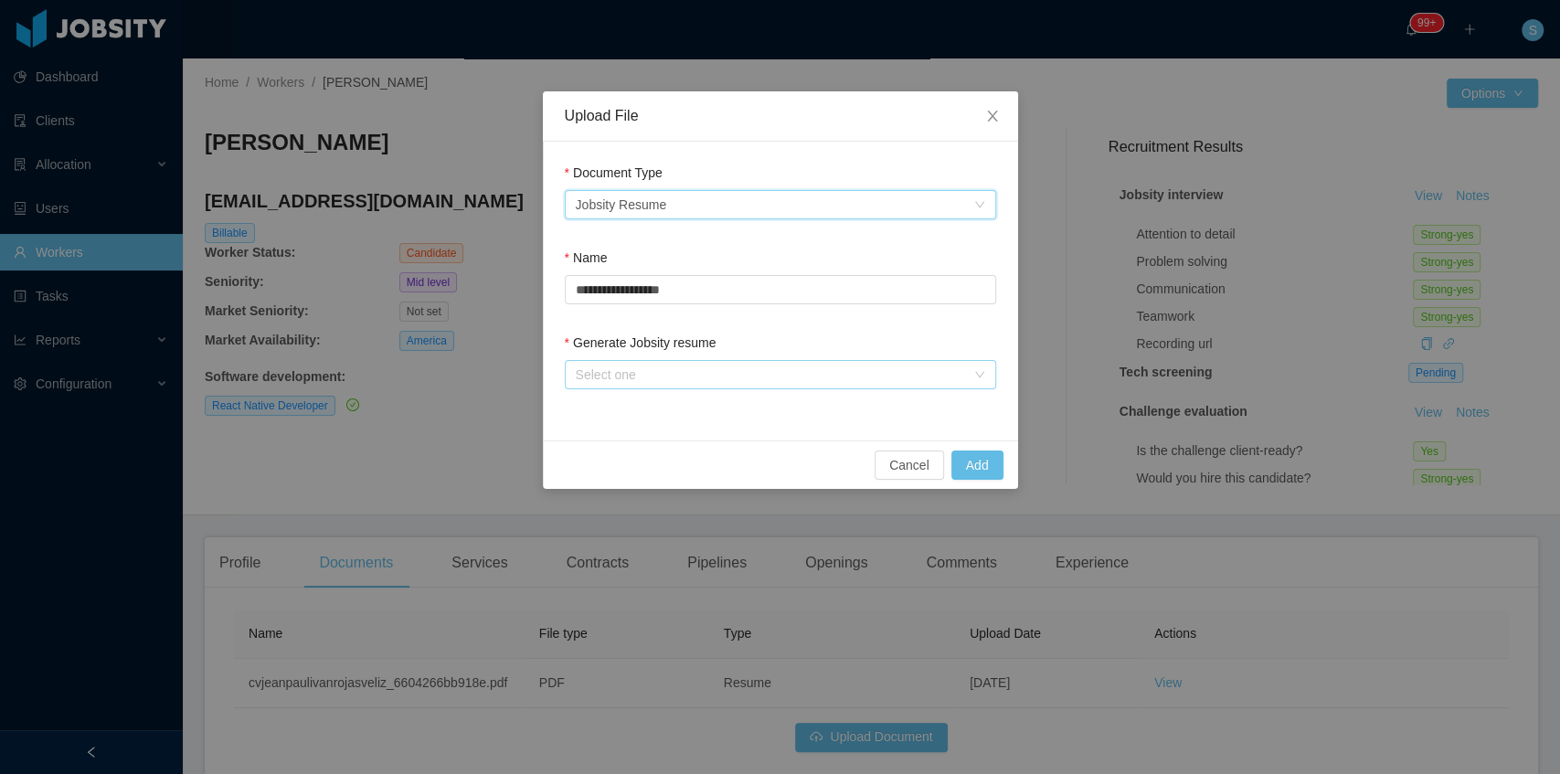
click at [676, 370] on div "Select one" at bounding box center [770, 374] width 389 height 18
click at [651, 410] on li "From Template" at bounding box center [779, 410] width 431 height 29
click at [1001, 474] on button "Add" at bounding box center [977, 464] width 52 height 29
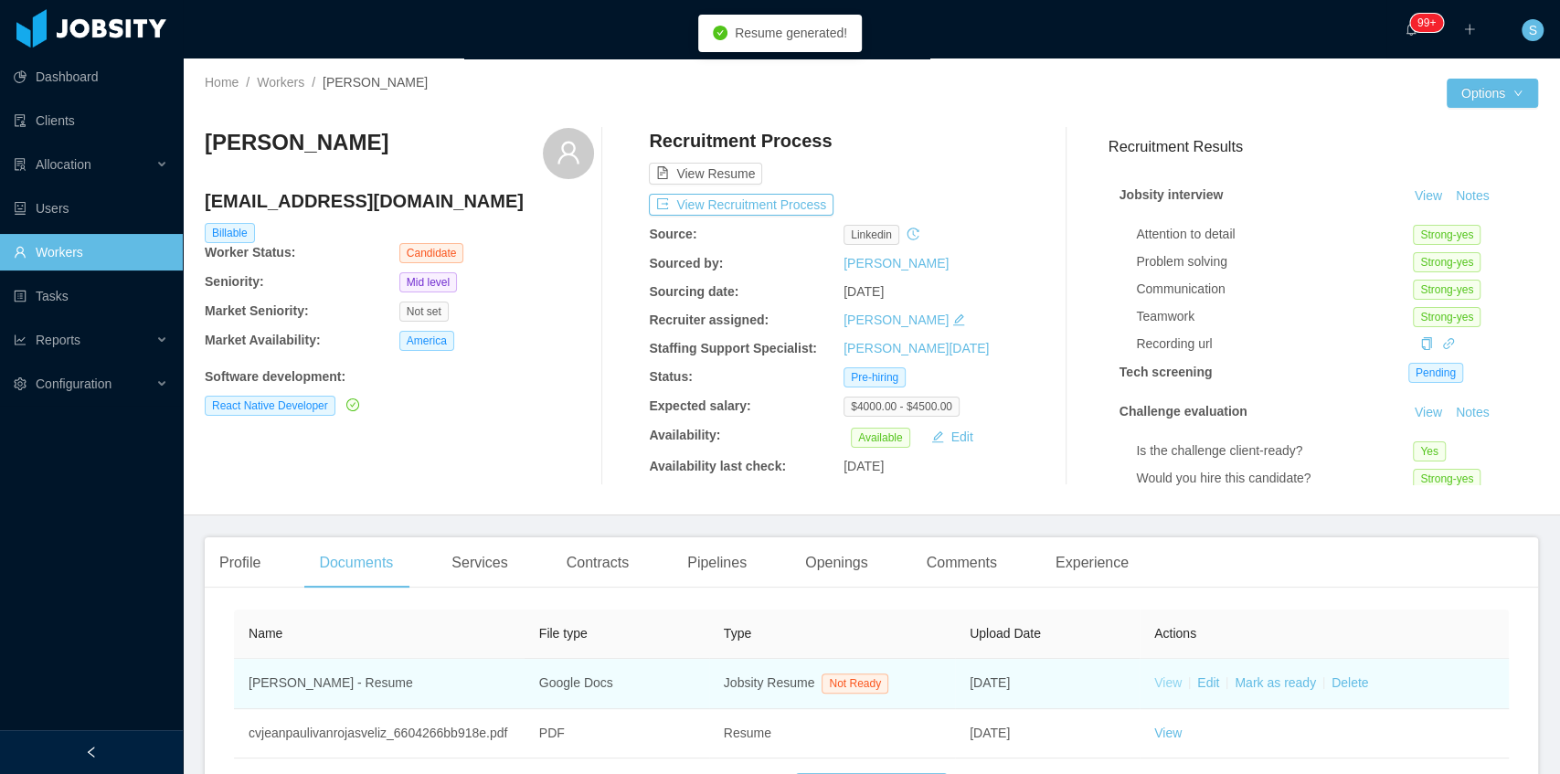
click at [1159, 686] on link "View" at bounding box center [1167, 682] width 27 height 15
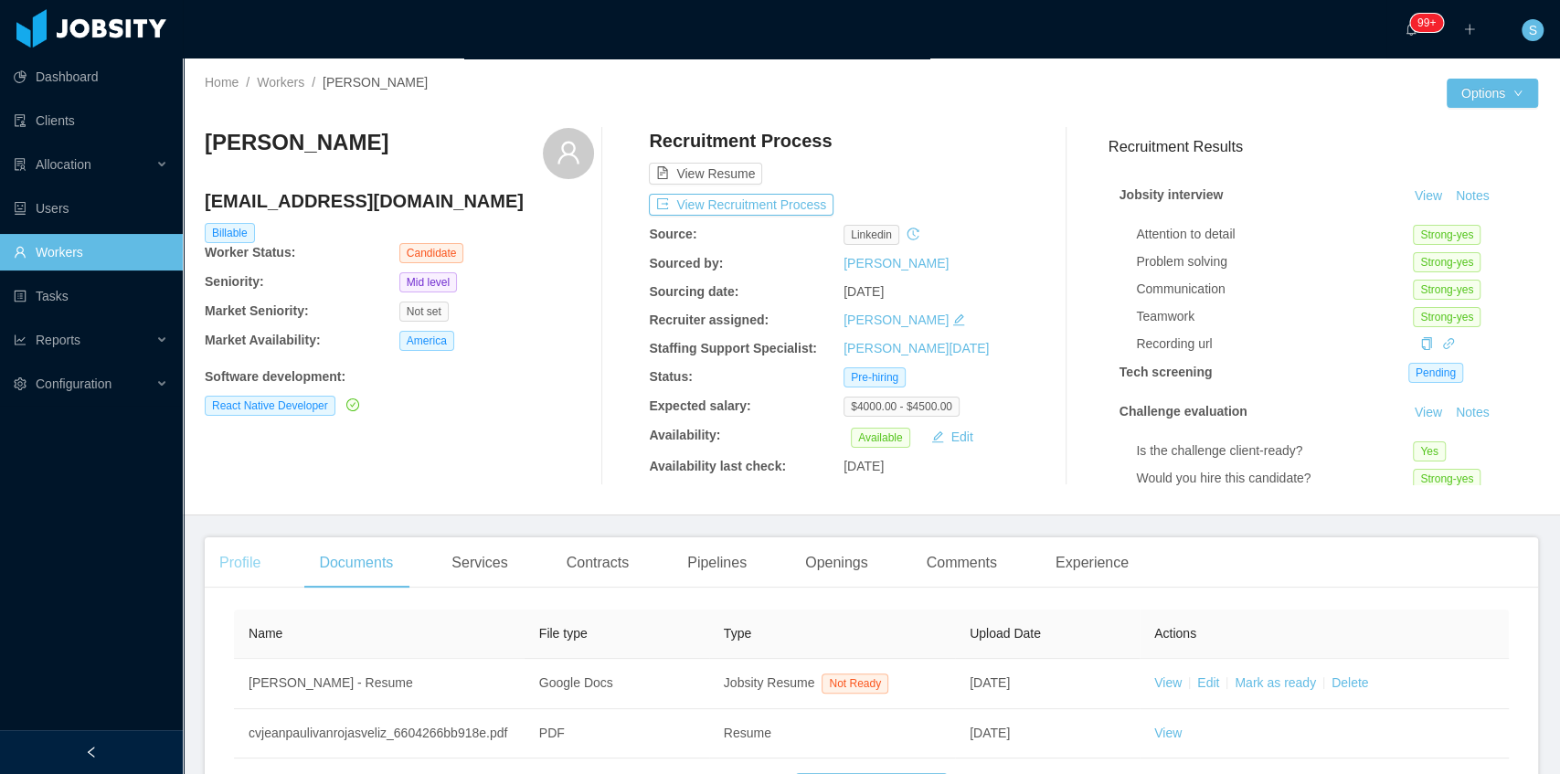
click at [238, 577] on div "Profile" at bounding box center [240, 562] width 70 height 51
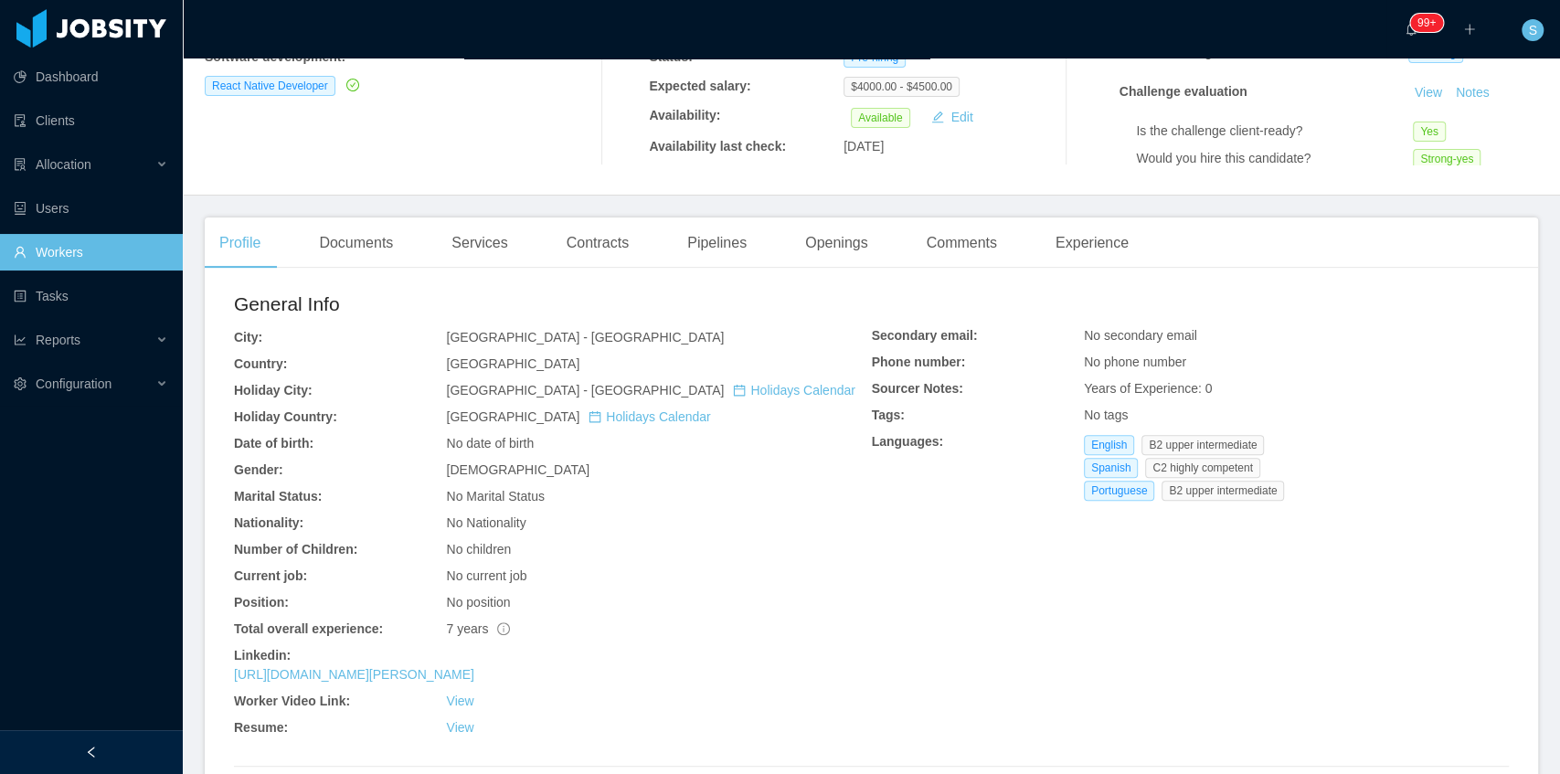
scroll to position [365, 0]
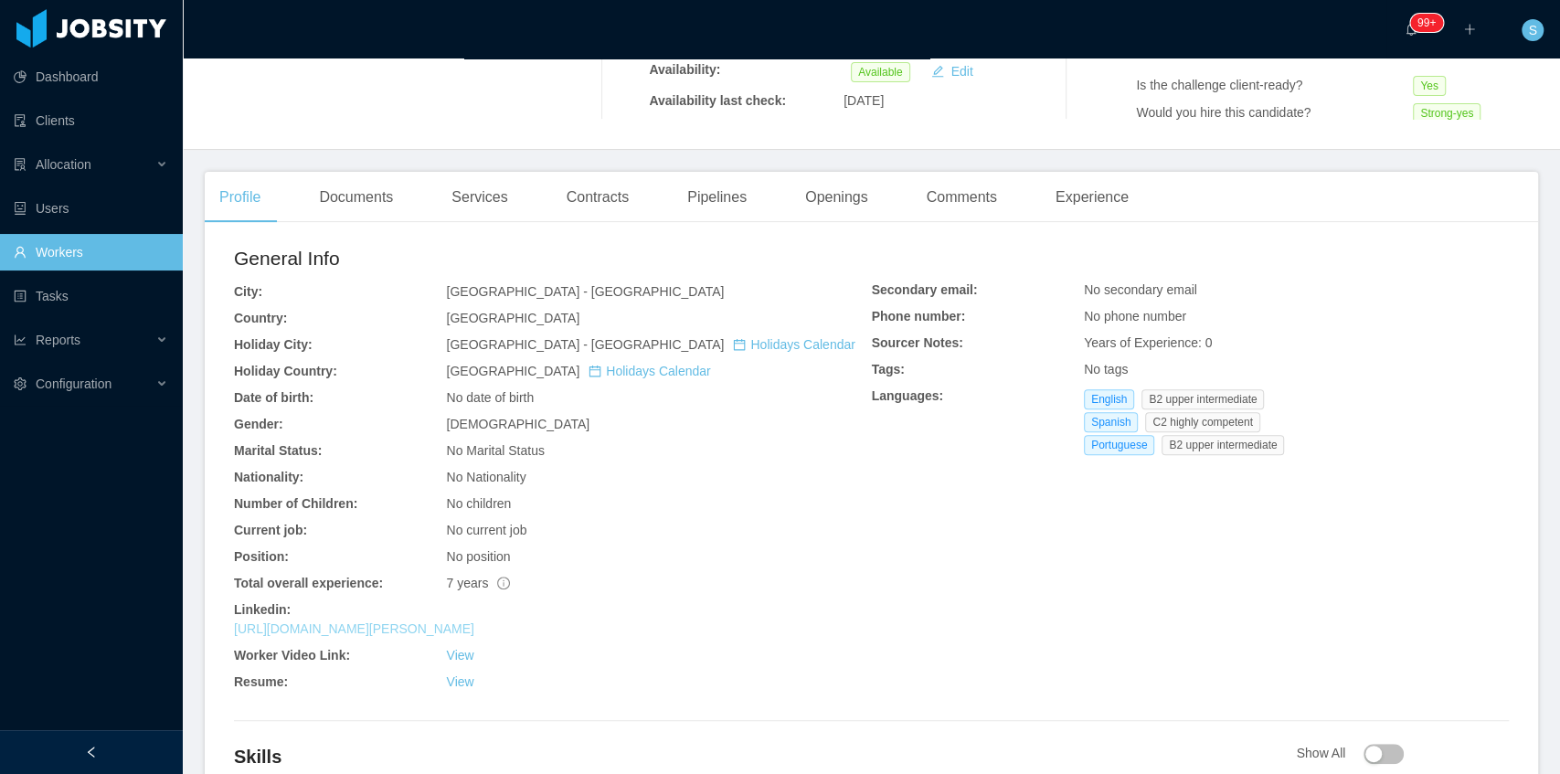
click at [428, 629] on link "https://www.linkedin.com/in/jeanpaul-rojasv" at bounding box center [354, 628] width 240 height 15
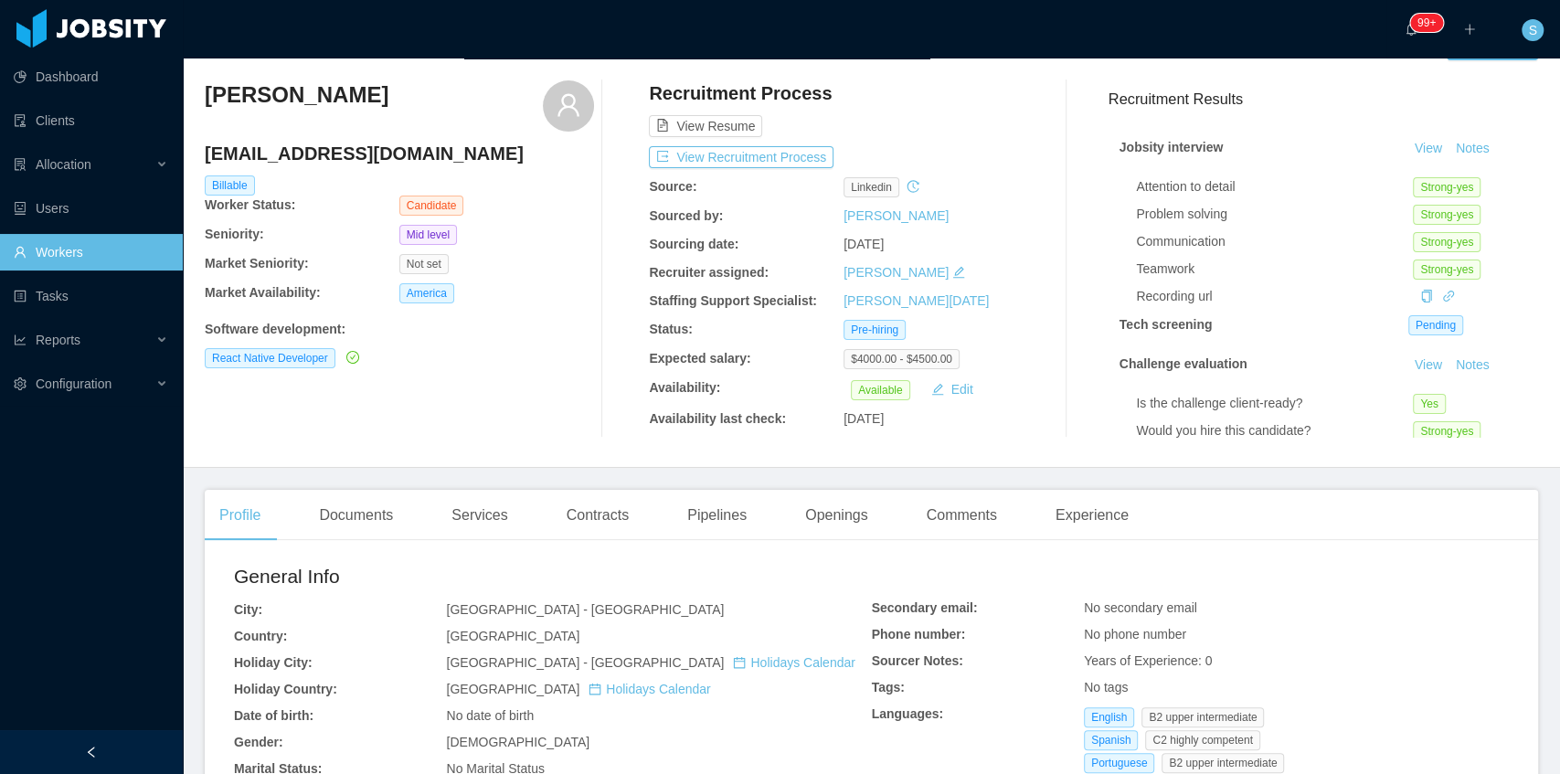
scroll to position [0, 0]
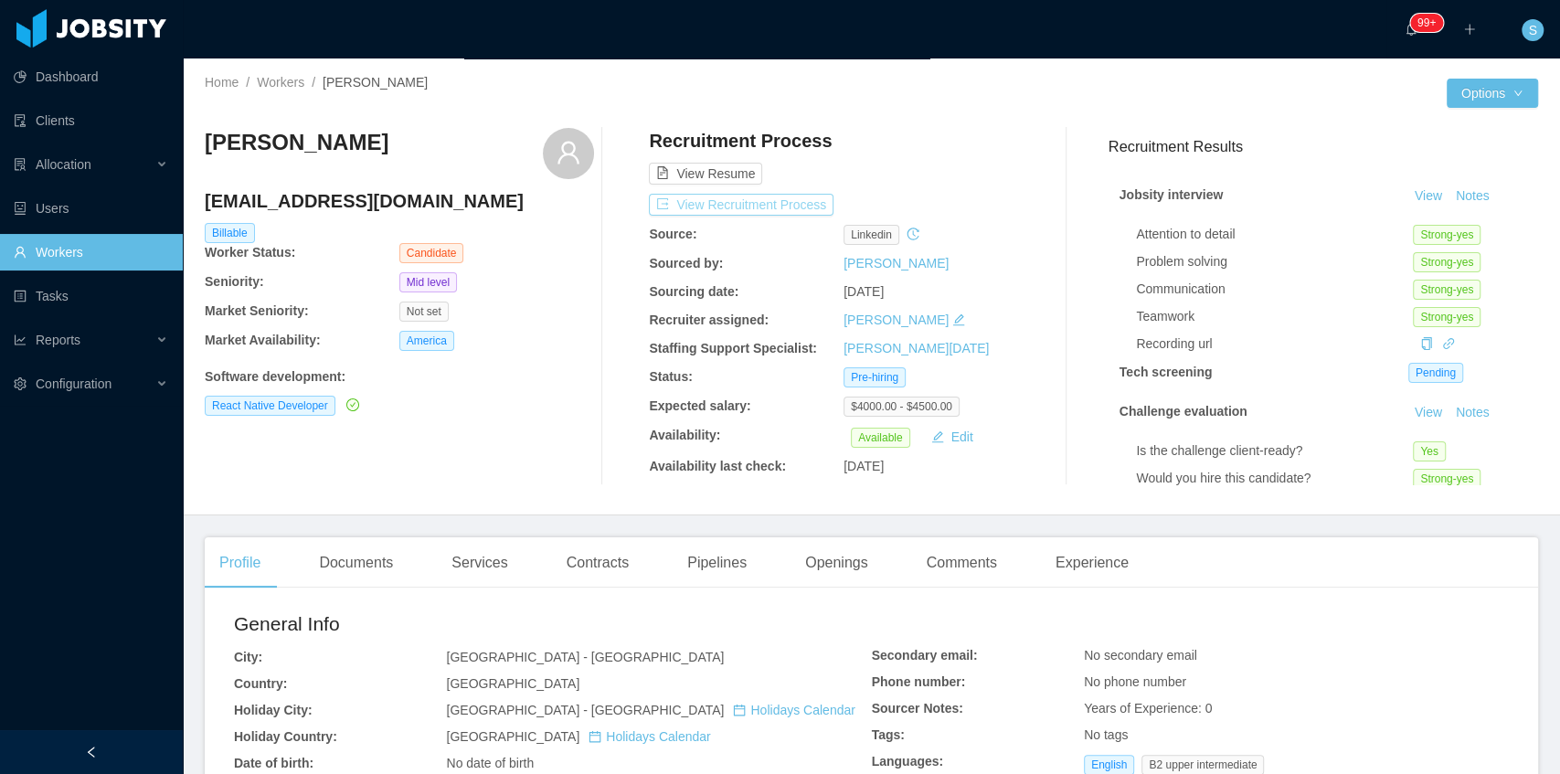
click at [773, 198] on button "View Recruitment Process" at bounding box center [741, 205] width 185 height 22
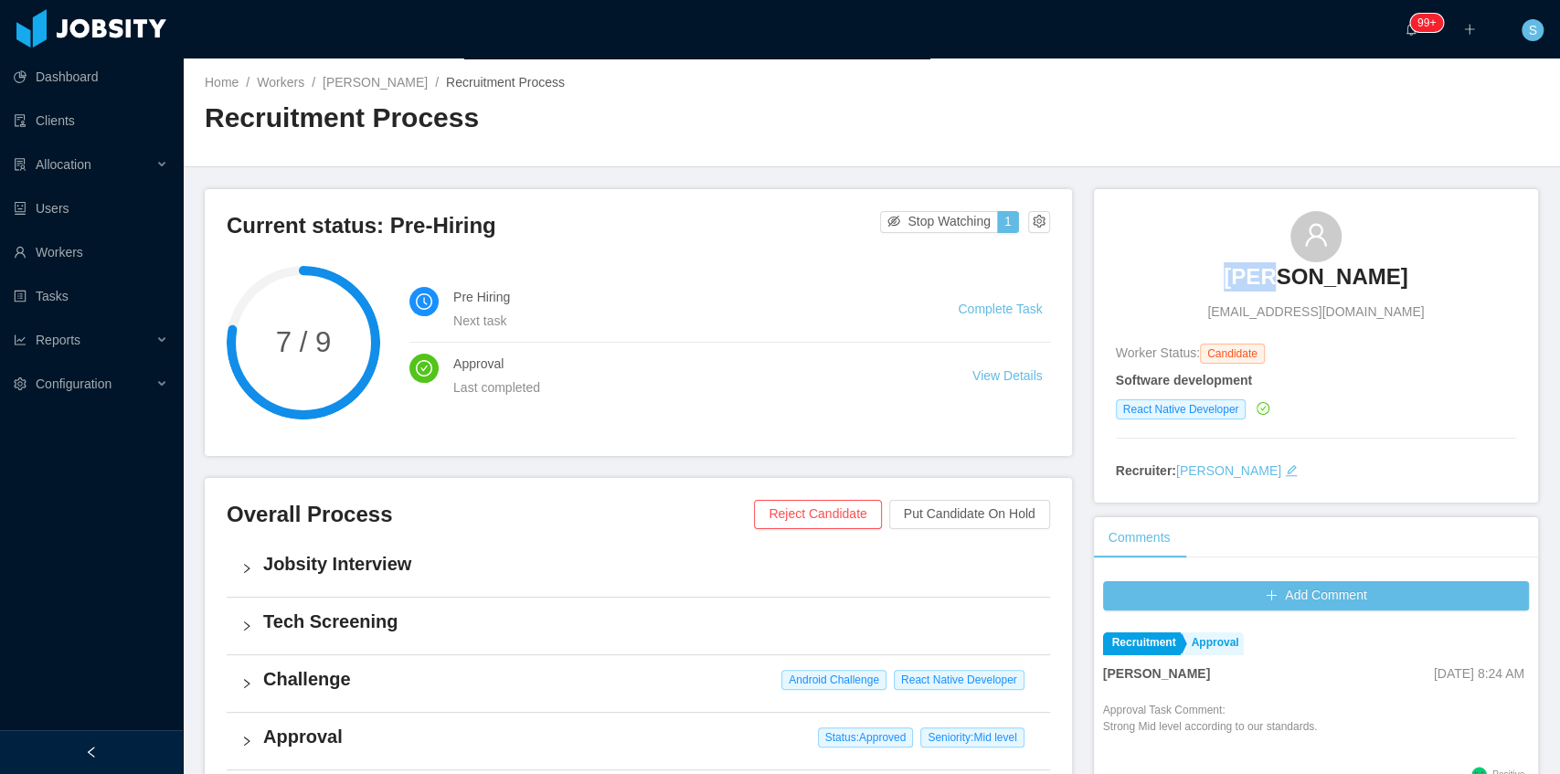
copy h3 "Jean"
drag, startPoint x: 1248, startPoint y: 269, endPoint x: 1301, endPoint y: 276, distance: 53.5
click at [1301, 276] on div "Jean Paul ingjeanpaulrojas@gmail.com" at bounding box center [1316, 266] width 400 height 111
click at [1261, 320] on span "ingjeanpaulrojas@gmail.com" at bounding box center [1315, 311] width 217 height 19
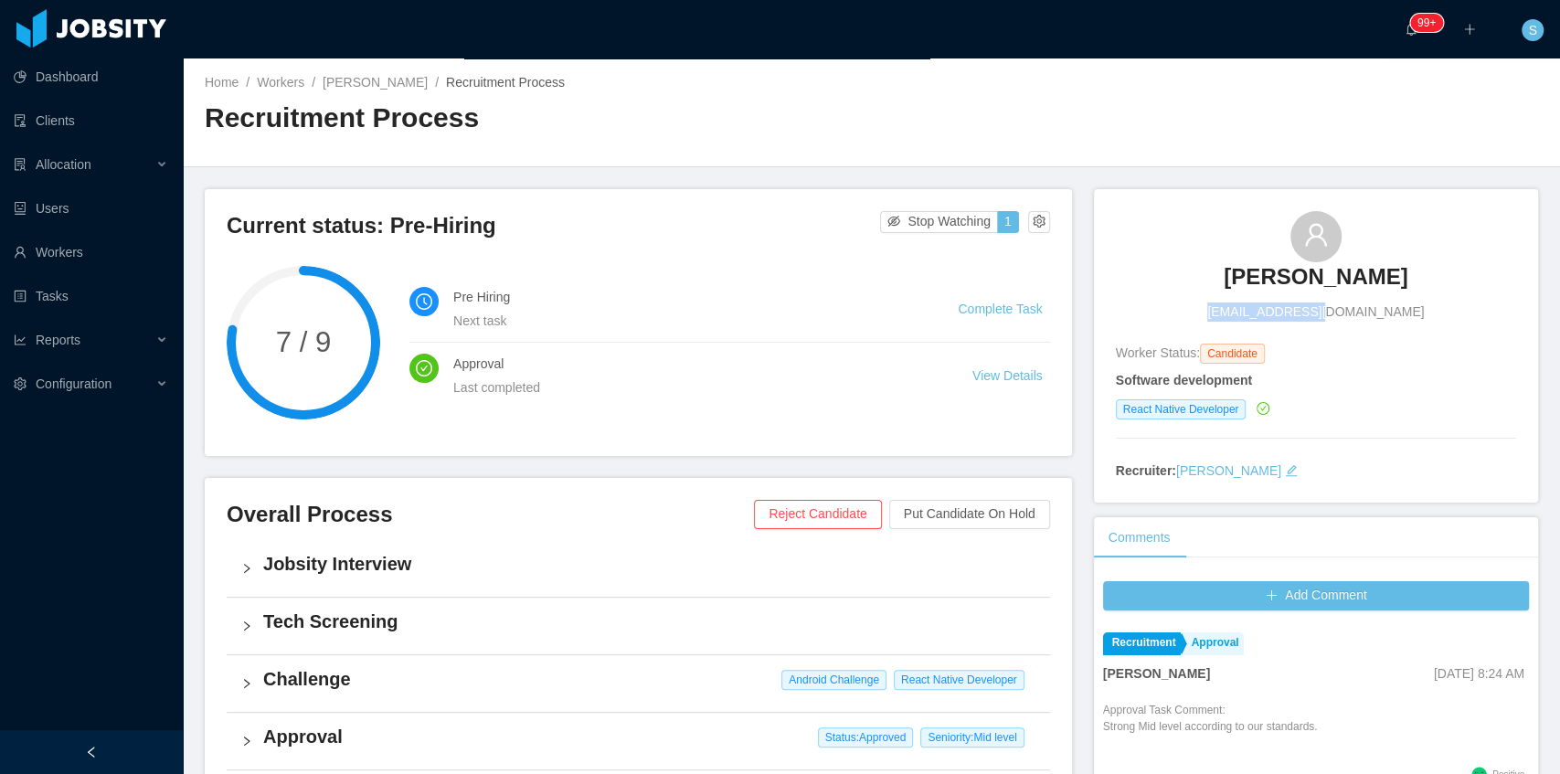
click at [1261, 318] on span "ingjeanpaulrojas@gmail.com" at bounding box center [1315, 311] width 217 height 19
click at [1197, 247] on div "Jean Paul ingjeanpaulrojas@gmail.com" at bounding box center [1316, 266] width 400 height 111
copy h3 "Jean Paul"
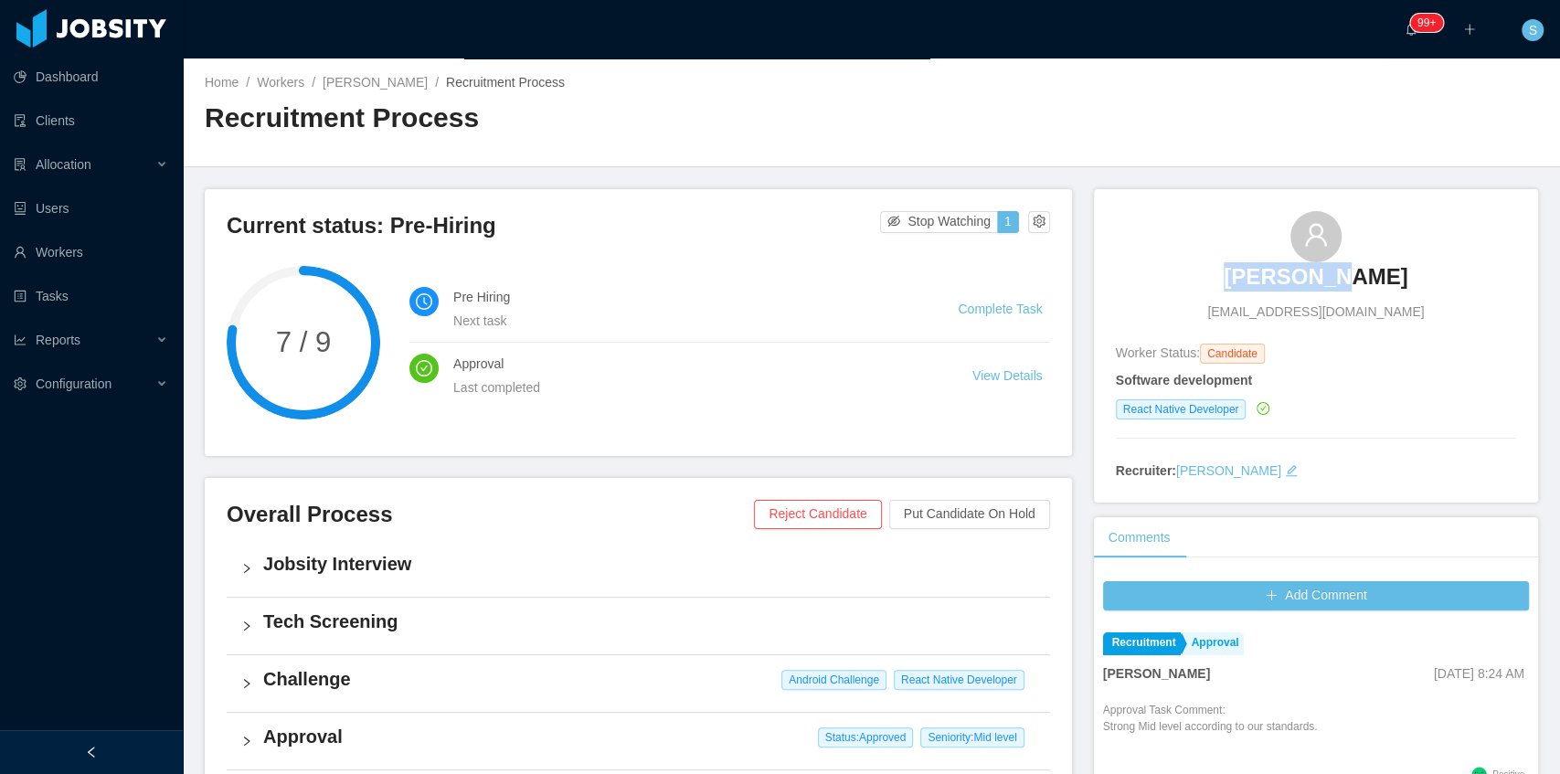
drag, startPoint x: 1213, startPoint y: 236, endPoint x: 1361, endPoint y: 258, distance: 148.7
click at [1361, 258] on div "Jean Paul ingjeanpaulrojas@gmail.com" at bounding box center [1316, 266] width 400 height 111
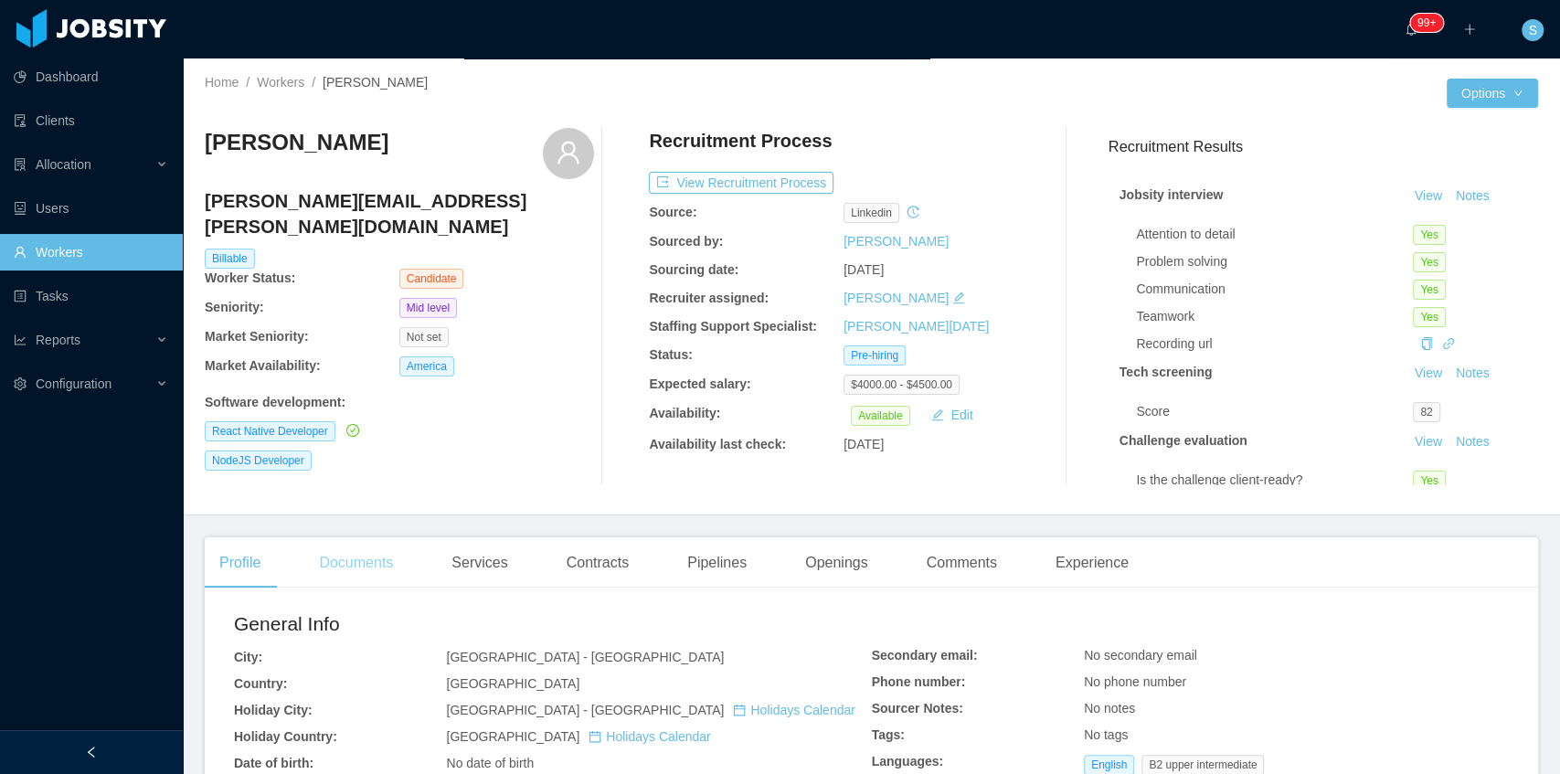
click at [387, 557] on div "Documents" at bounding box center [355, 562] width 103 height 51
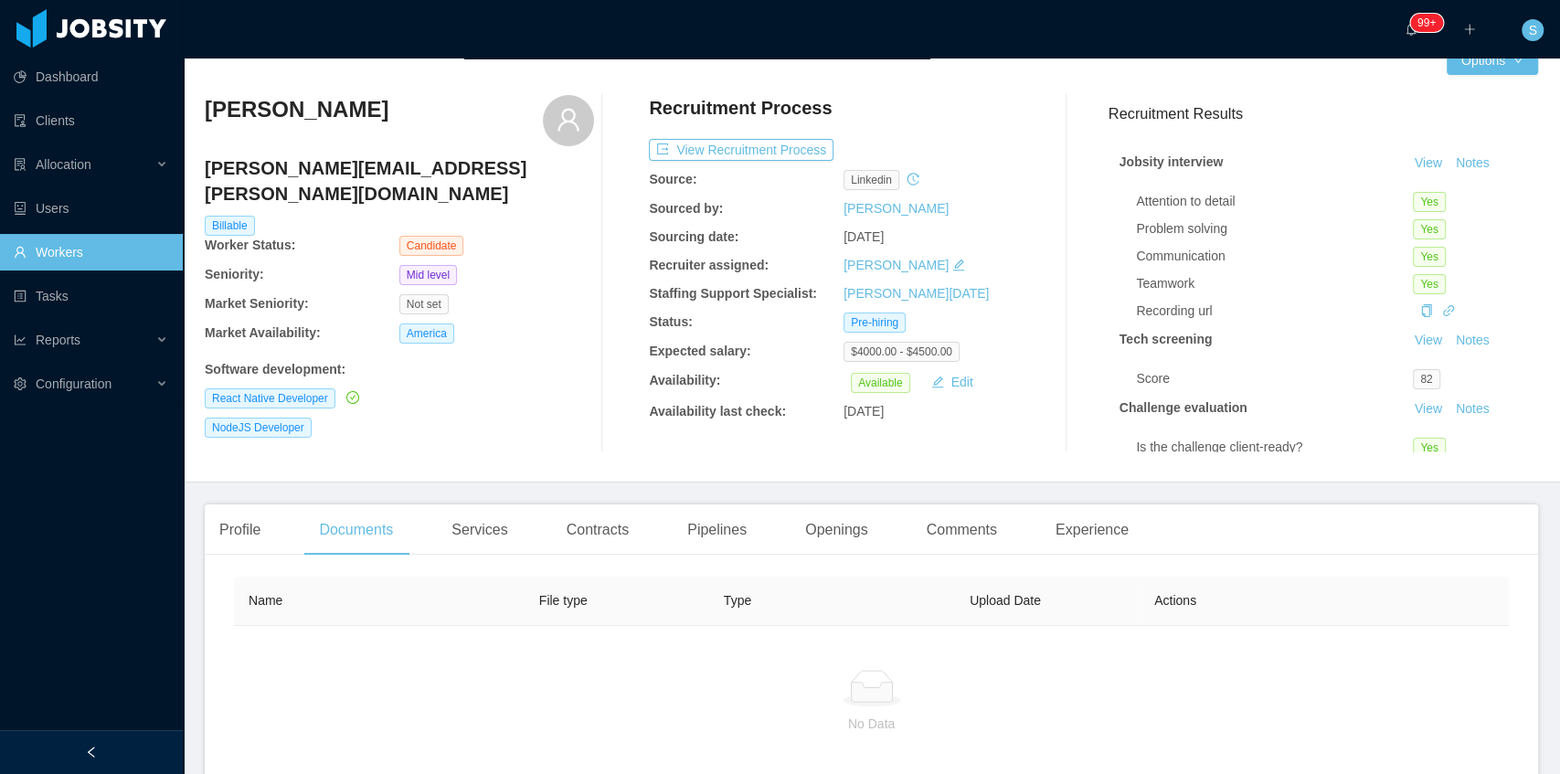
scroll to position [183, 0]
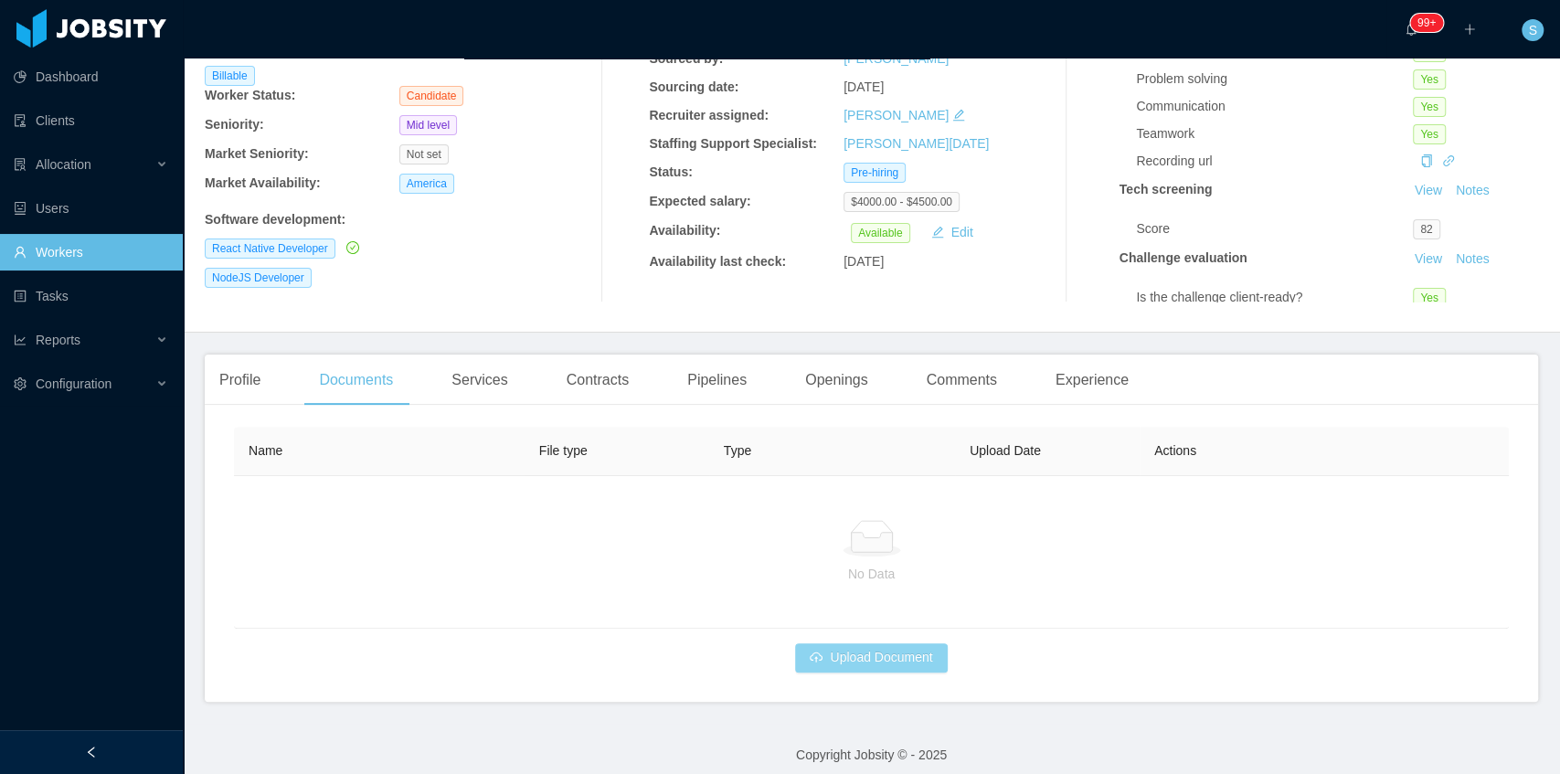
click at [874, 661] on button "Upload Document" at bounding box center [871, 657] width 152 height 29
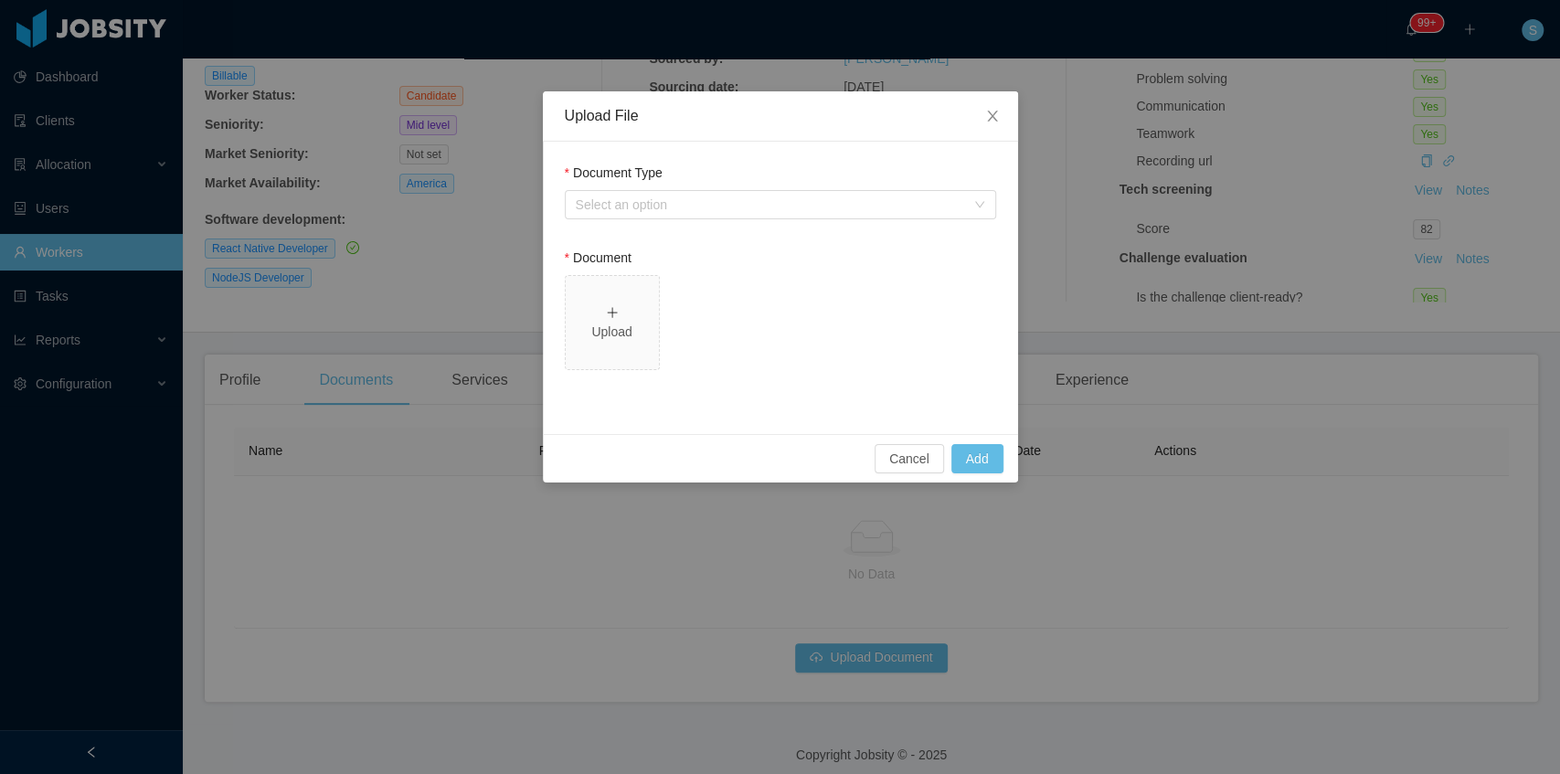
click at [816, 220] on div "Document Type Select an option" at bounding box center [780, 195] width 431 height 63
drag, startPoint x: 773, startPoint y: 214, endPoint x: 758, endPoint y: 209, distance: 15.3
click at [764, 210] on div "Select an option" at bounding box center [774, 204] width 397 height 27
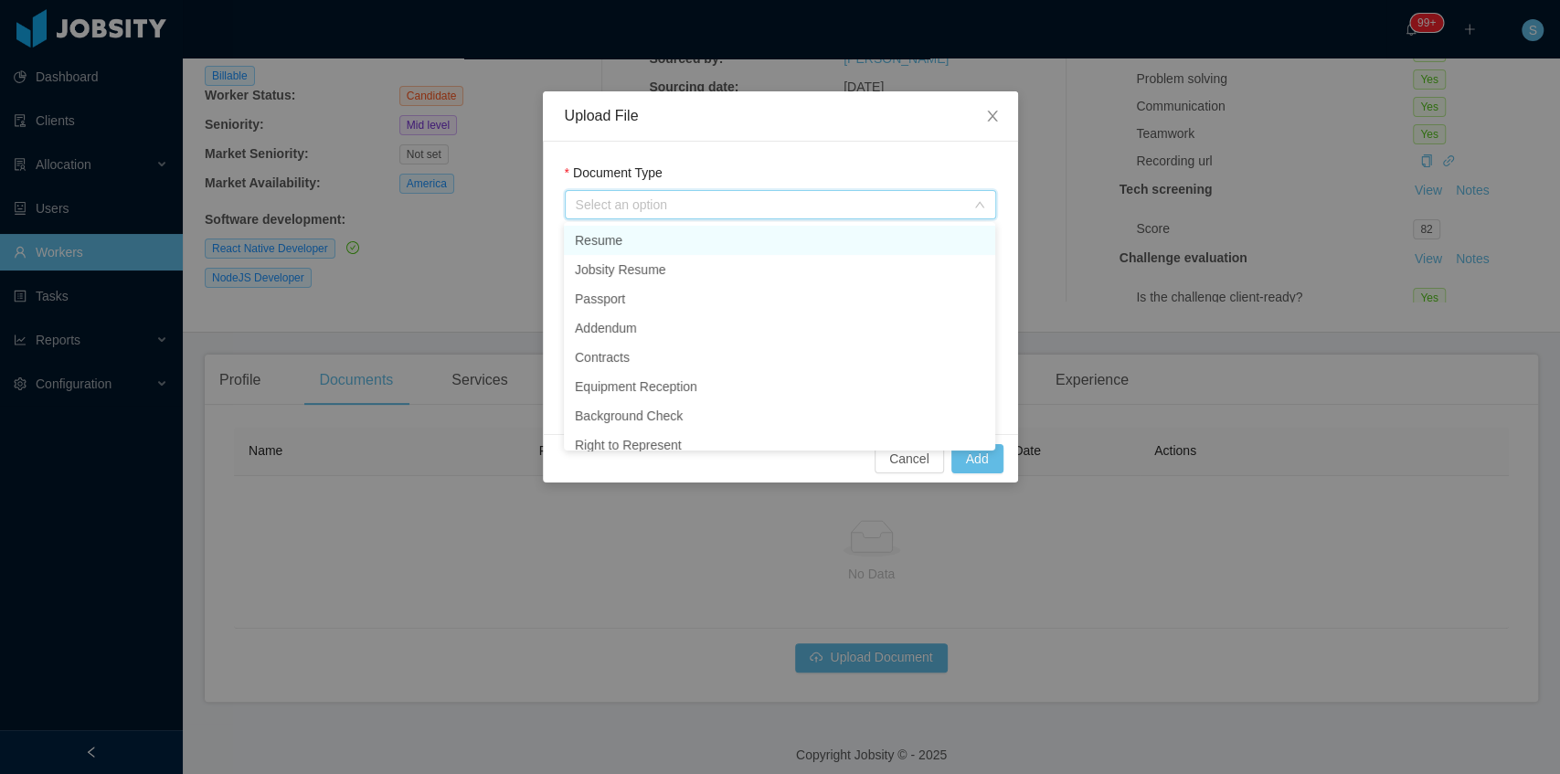
click at [726, 205] on div "Select an option" at bounding box center [770, 205] width 389 height 18
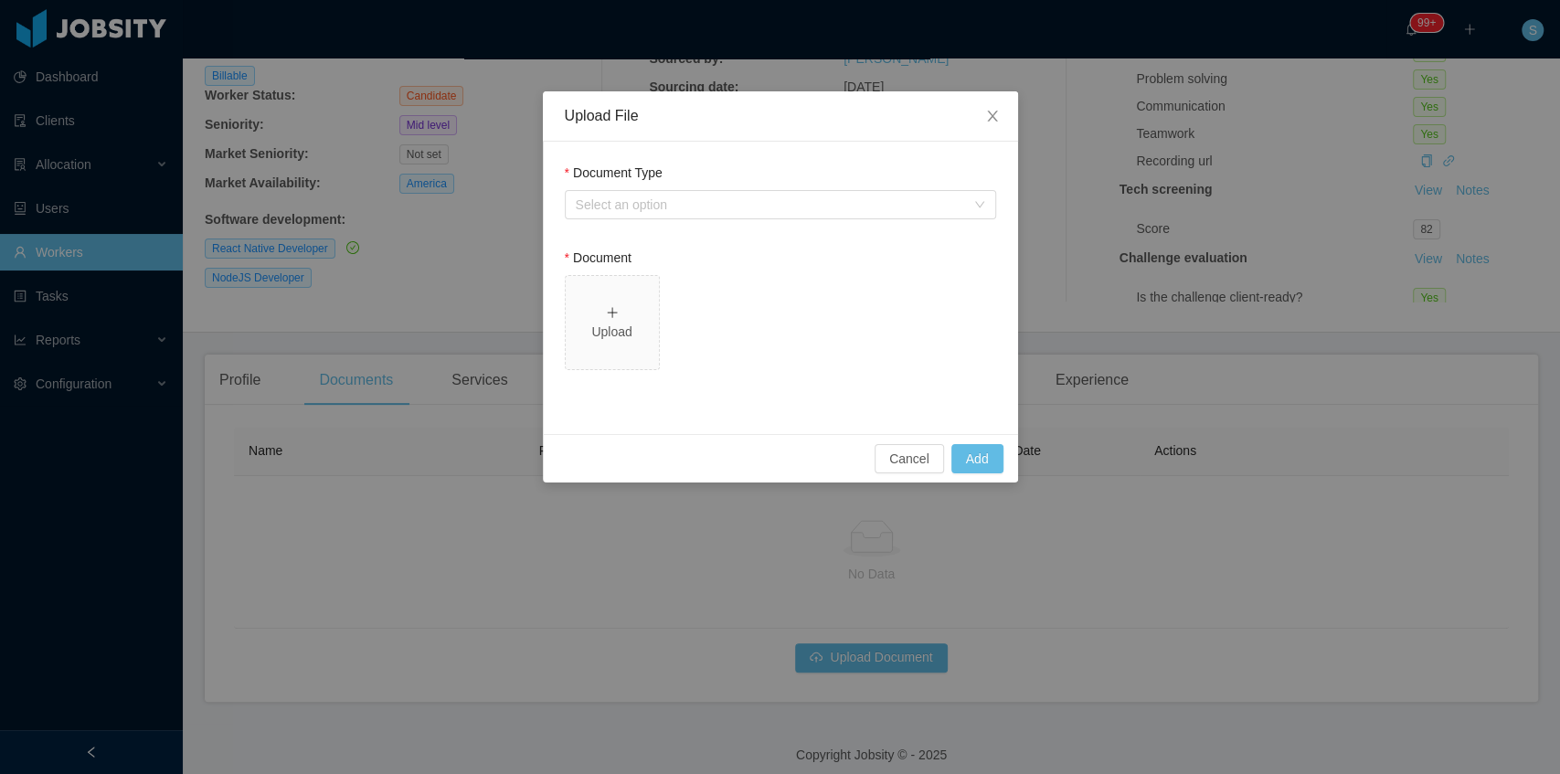
click at [652, 219] on div "Document Type Select an option" at bounding box center [780, 195] width 431 height 63
click at [654, 207] on div "Select an option" at bounding box center [770, 205] width 389 height 18
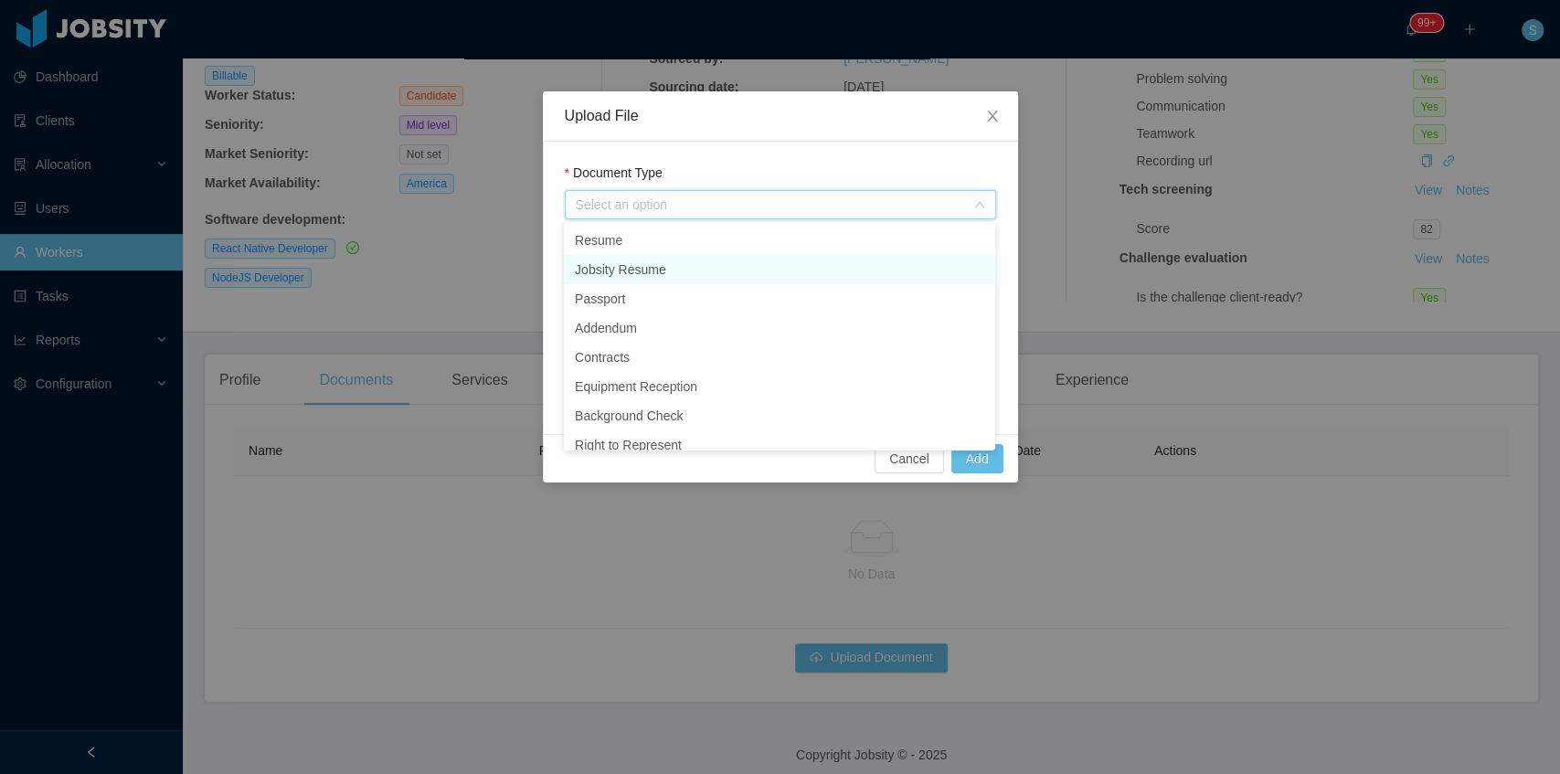
click at [625, 274] on li "Jobsity Resume" at bounding box center [779, 269] width 431 height 29
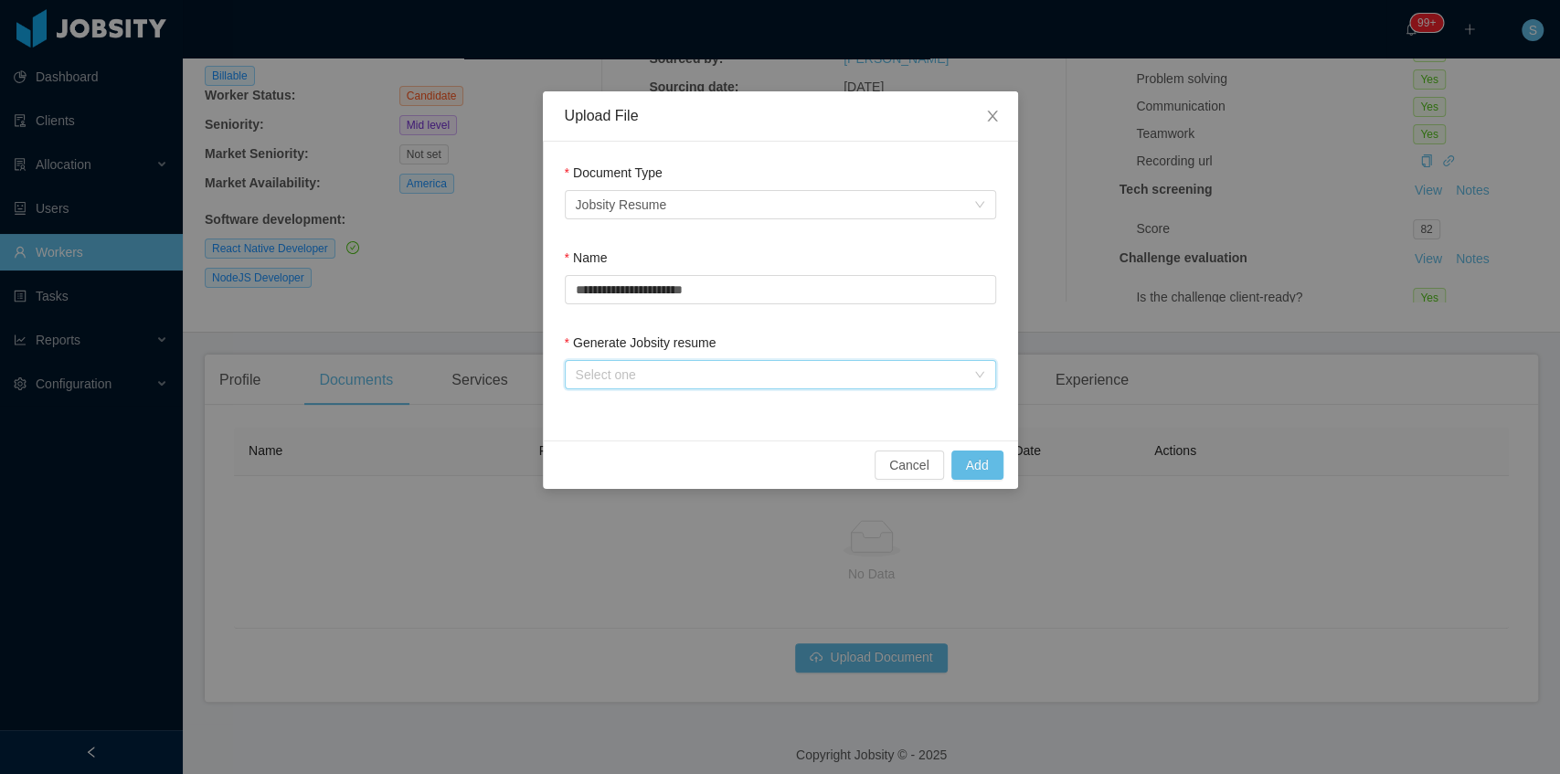
drag, startPoint x: 623, startPoint y: 364, endPoint x: 625, endPoint y: 382, distance: 18.4
click at [623, 365] on div "Select one" at bounding box center [774, 374] width 397 height 27
click at [625, 409] on li "From Template" at bounding box center [779, 410] width 431 height 29
click at [969, 476] on button "Add" at bounding box center [977, 464] width 52 height 29
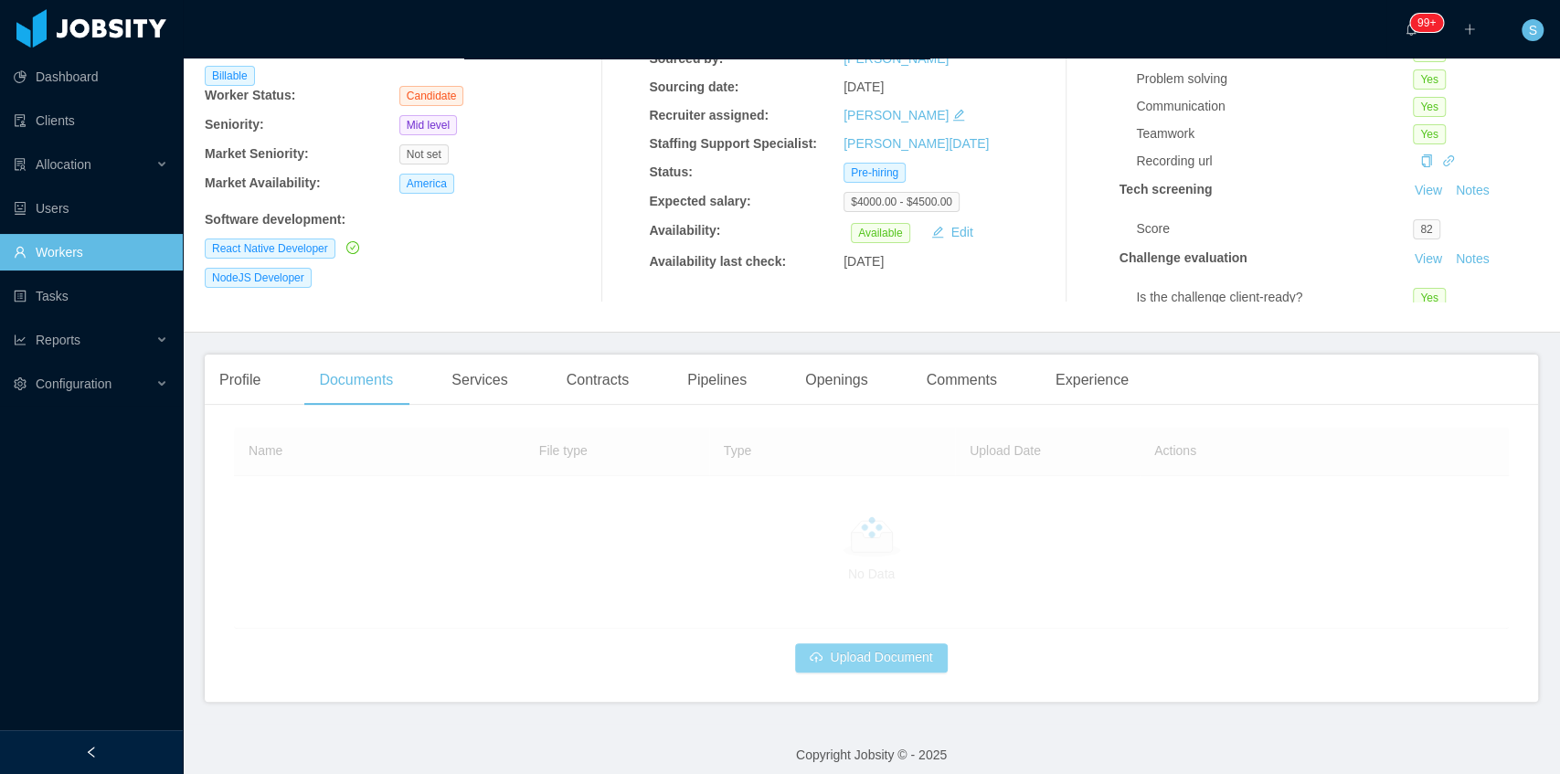
scroll to position [91, 0]
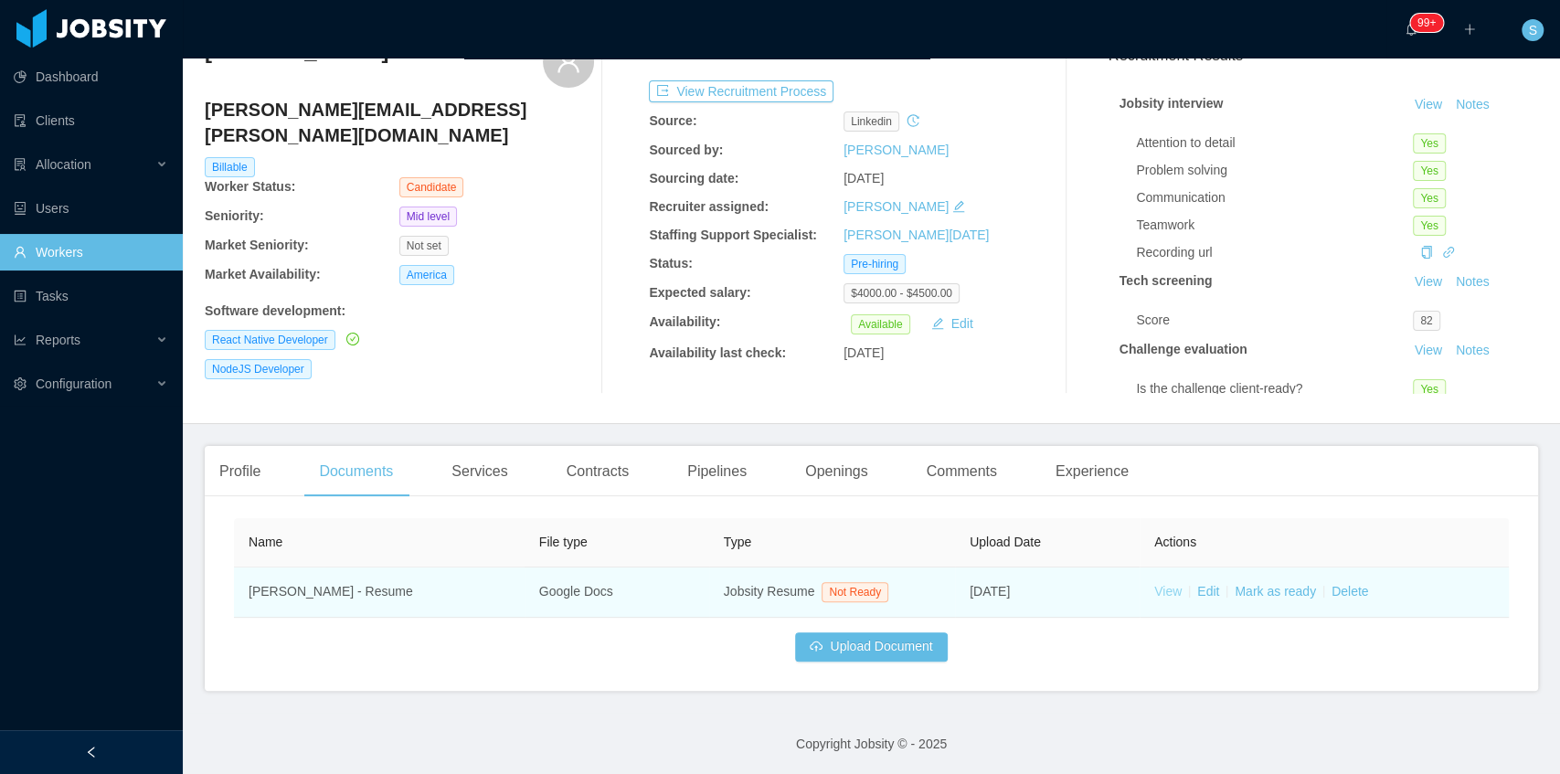
click at [1160, 585] on link "View" at bounding box center [1167, 591] width 27 height 15
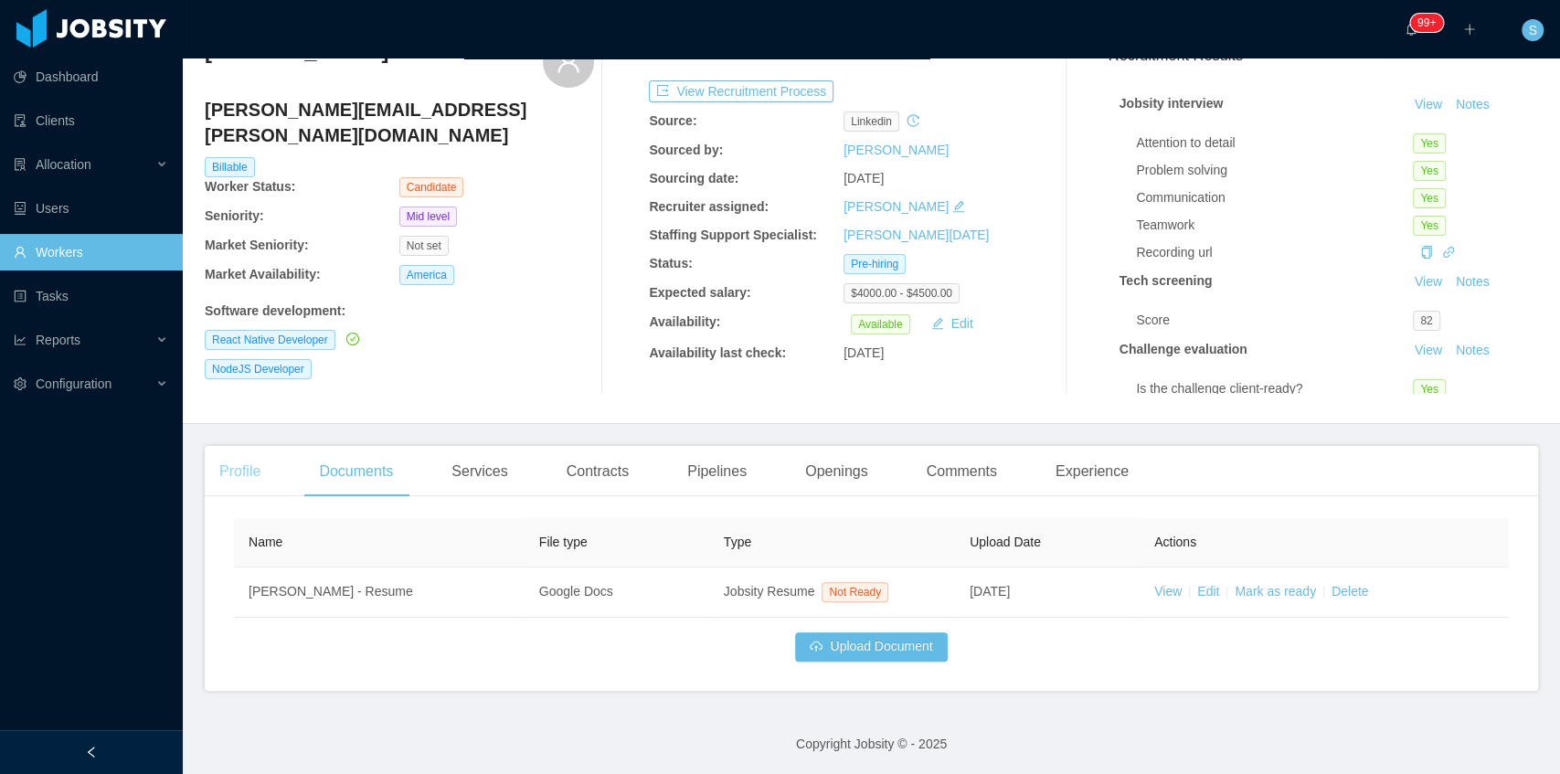
click at [254, 466] on div "Profile" at bounding box center [240, 471] width 70 height 51
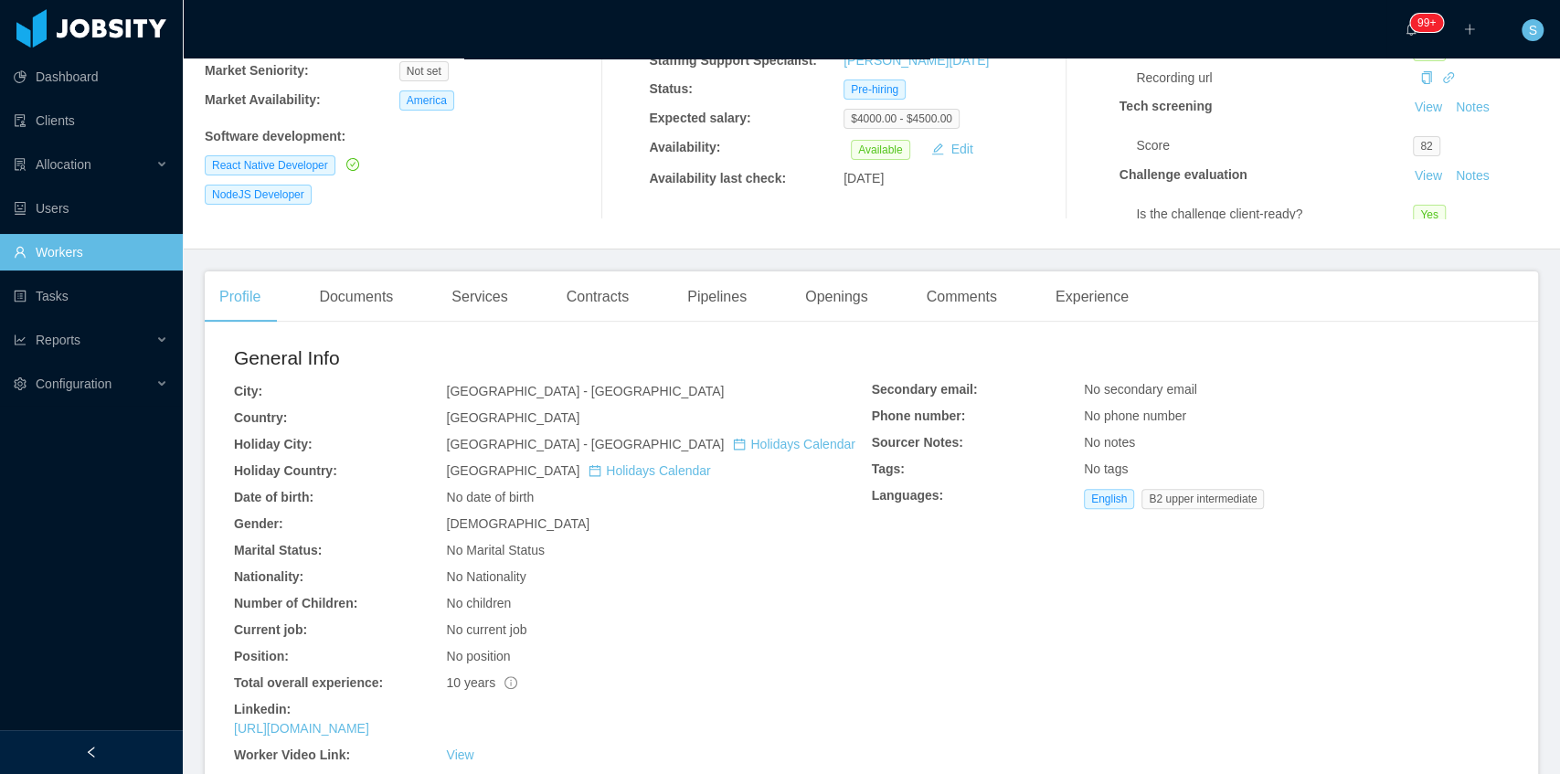
scroll to position [396, 0]
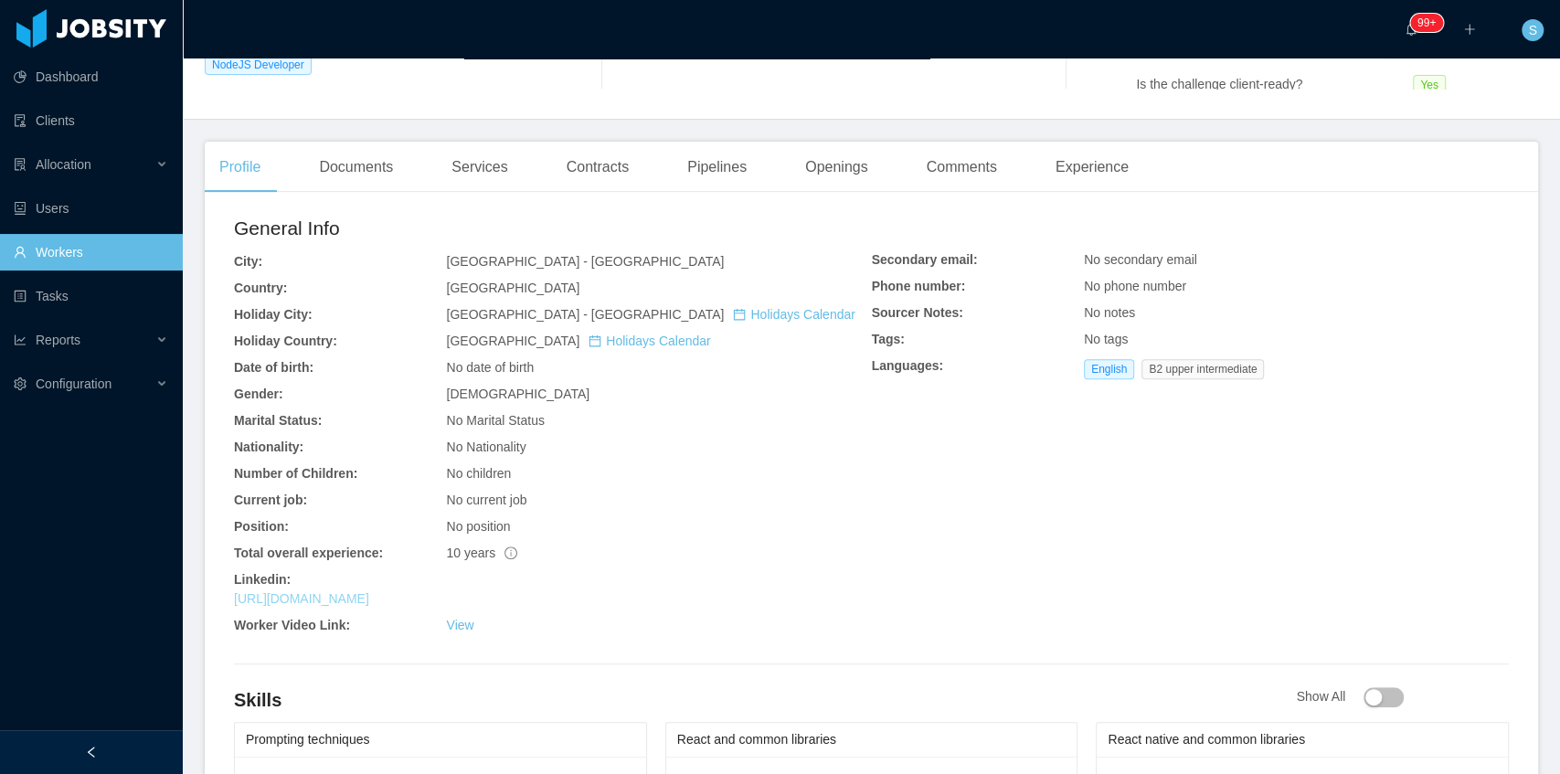
click at [369, 598] on link "https://www.linkedin.com/in/rafaelvfreitas" at bounding box center [301, 598] width 135 height 15
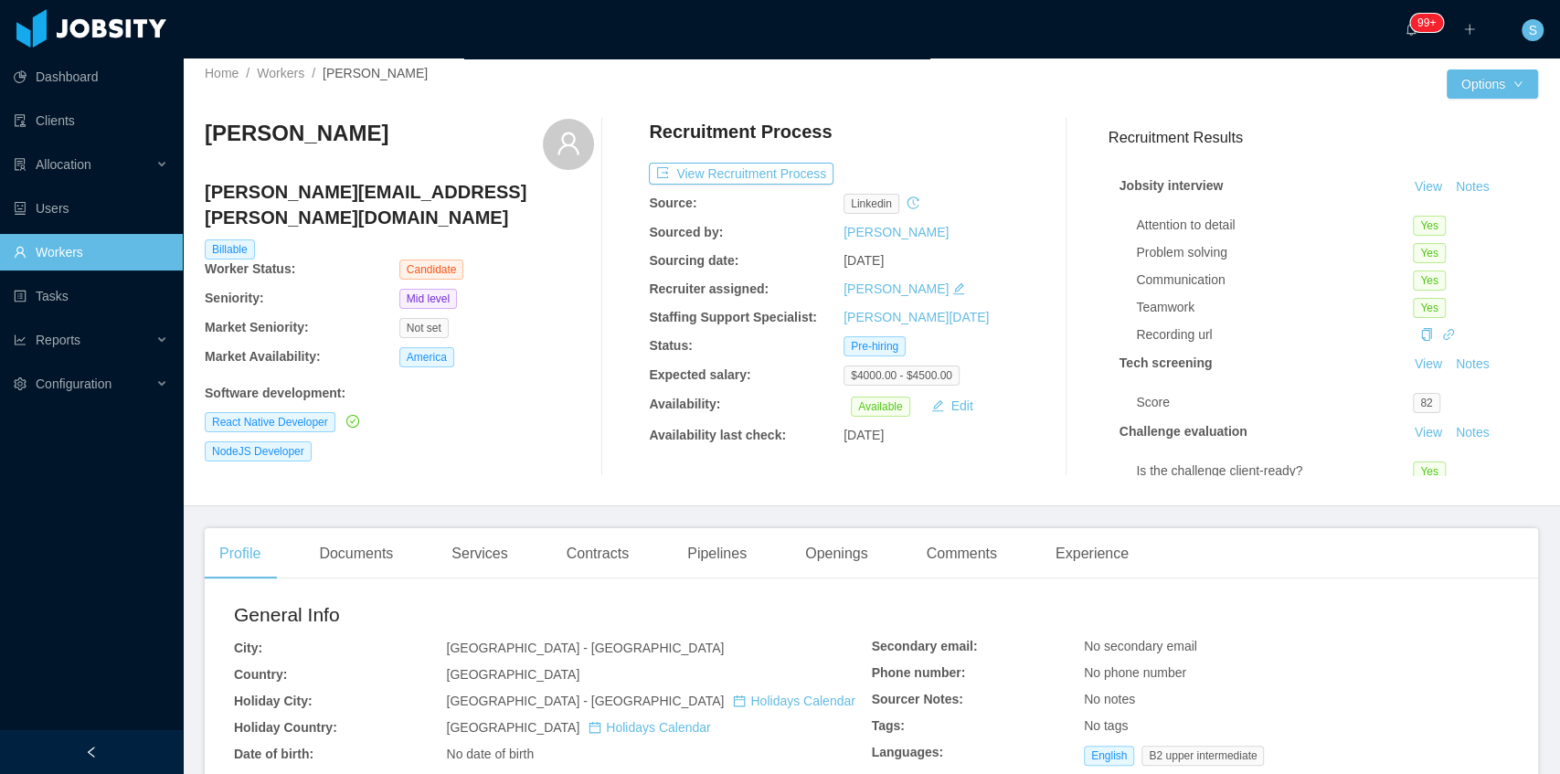
scroll to position [0, 0]
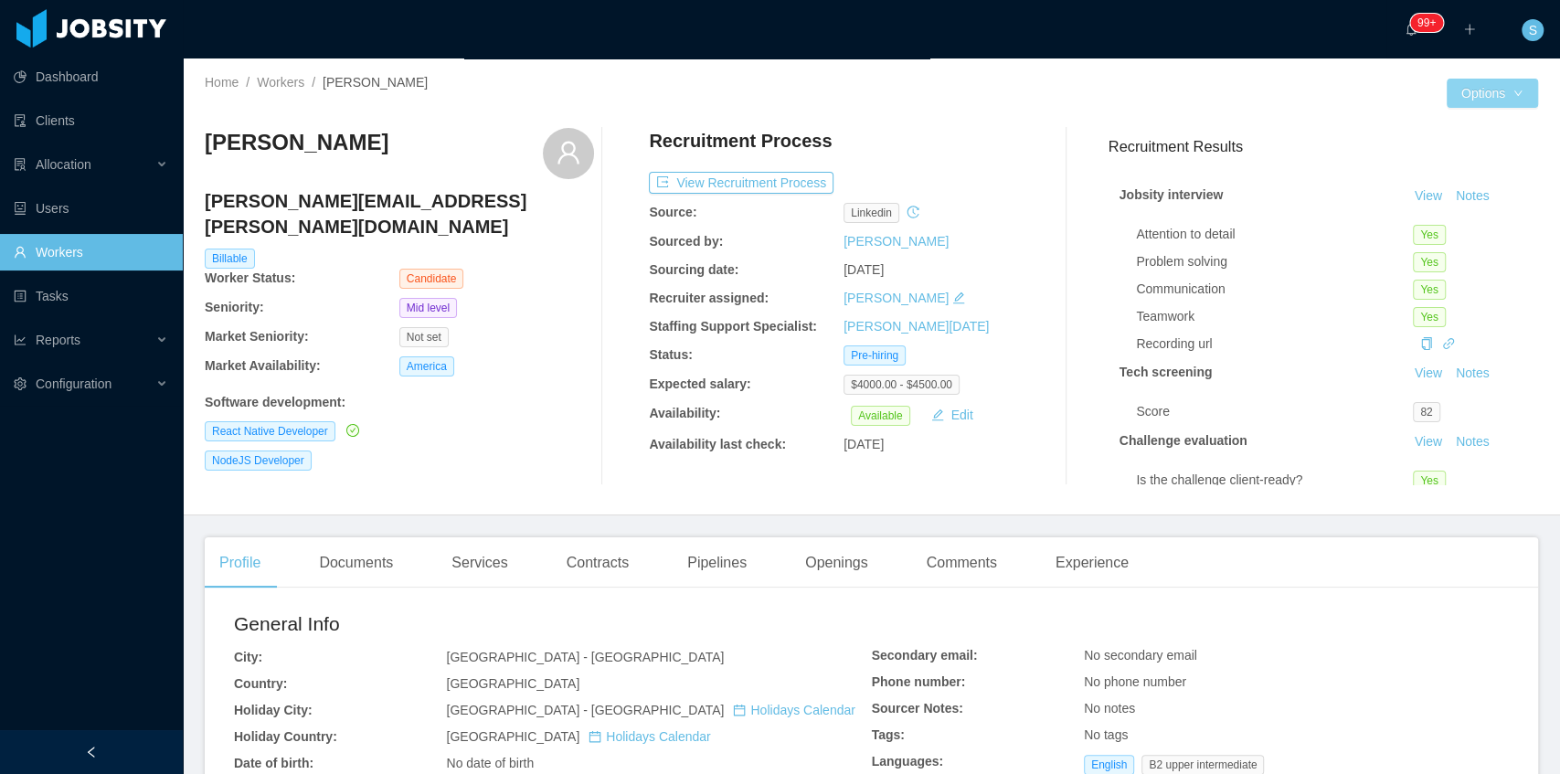
click at [1517, 96] on button "Options" at bounding box center [1491, 93] width 91 height 29
click at [1444, 243] on button "Edit Worker" at bounding box center [1447, 249] width 116 height 29
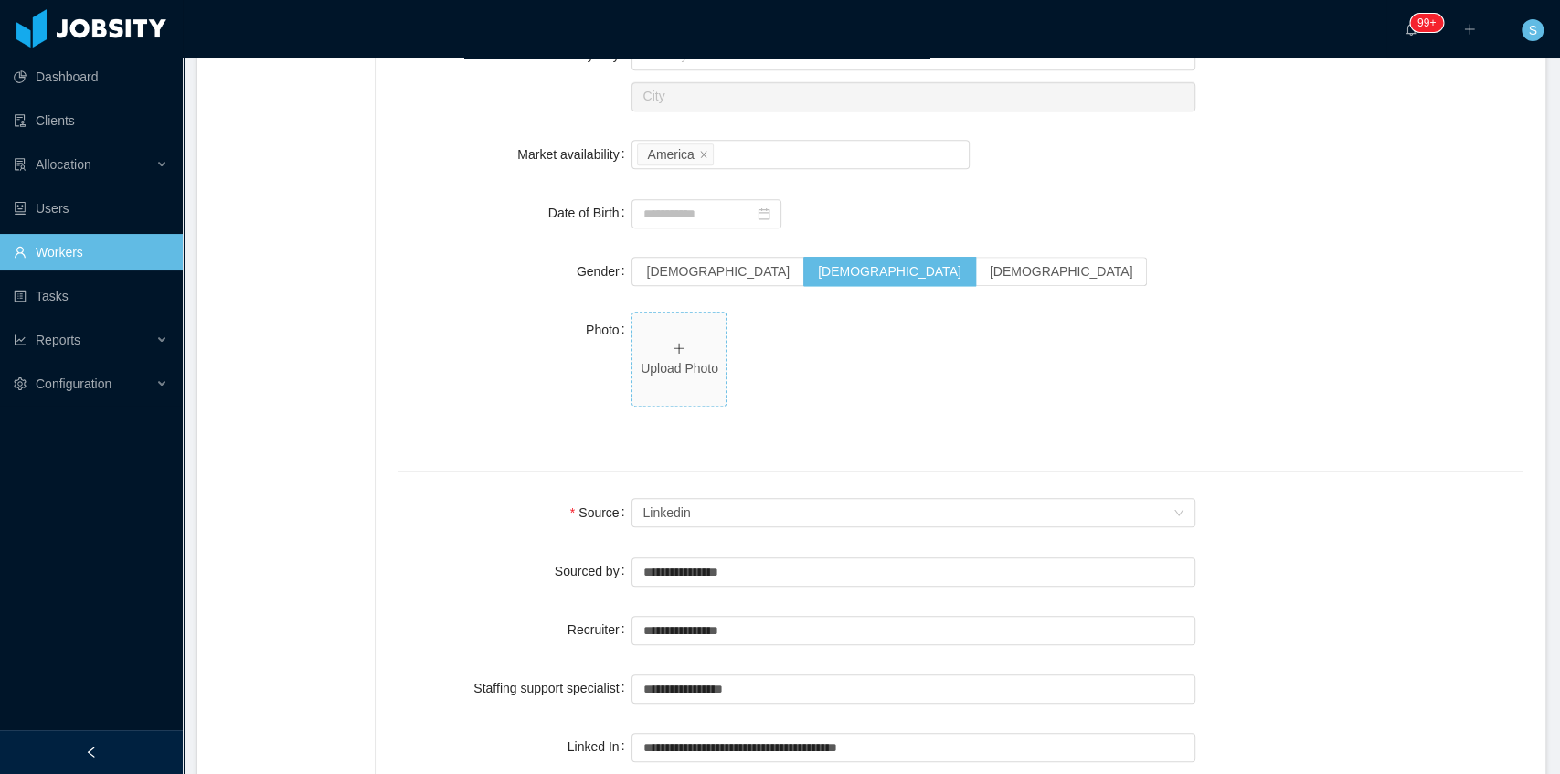
scroll to position [905, 0]
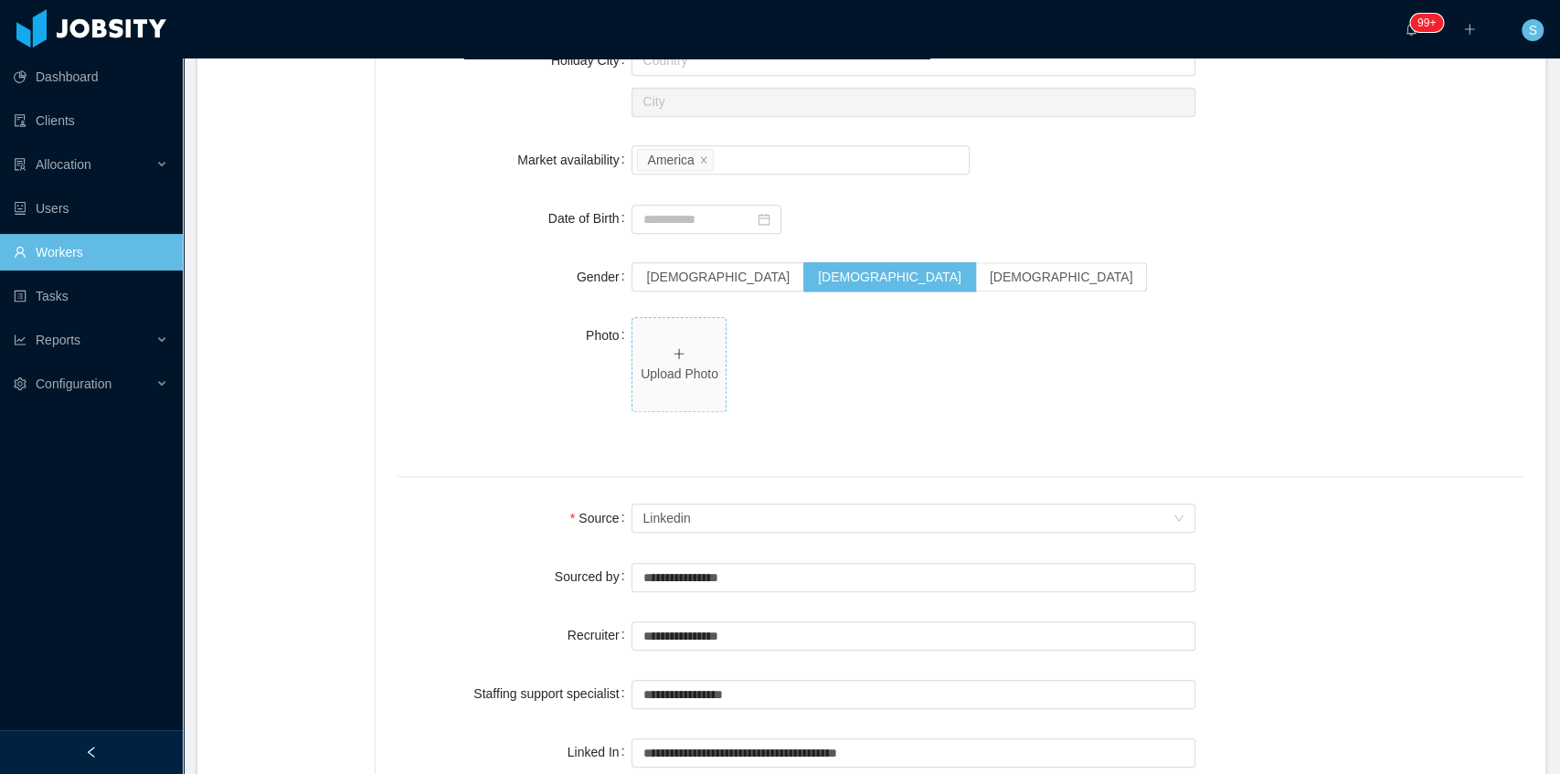
click at [685, 345] on span "Upload Photo" at bounding box center [678, 364] width 93 height 93
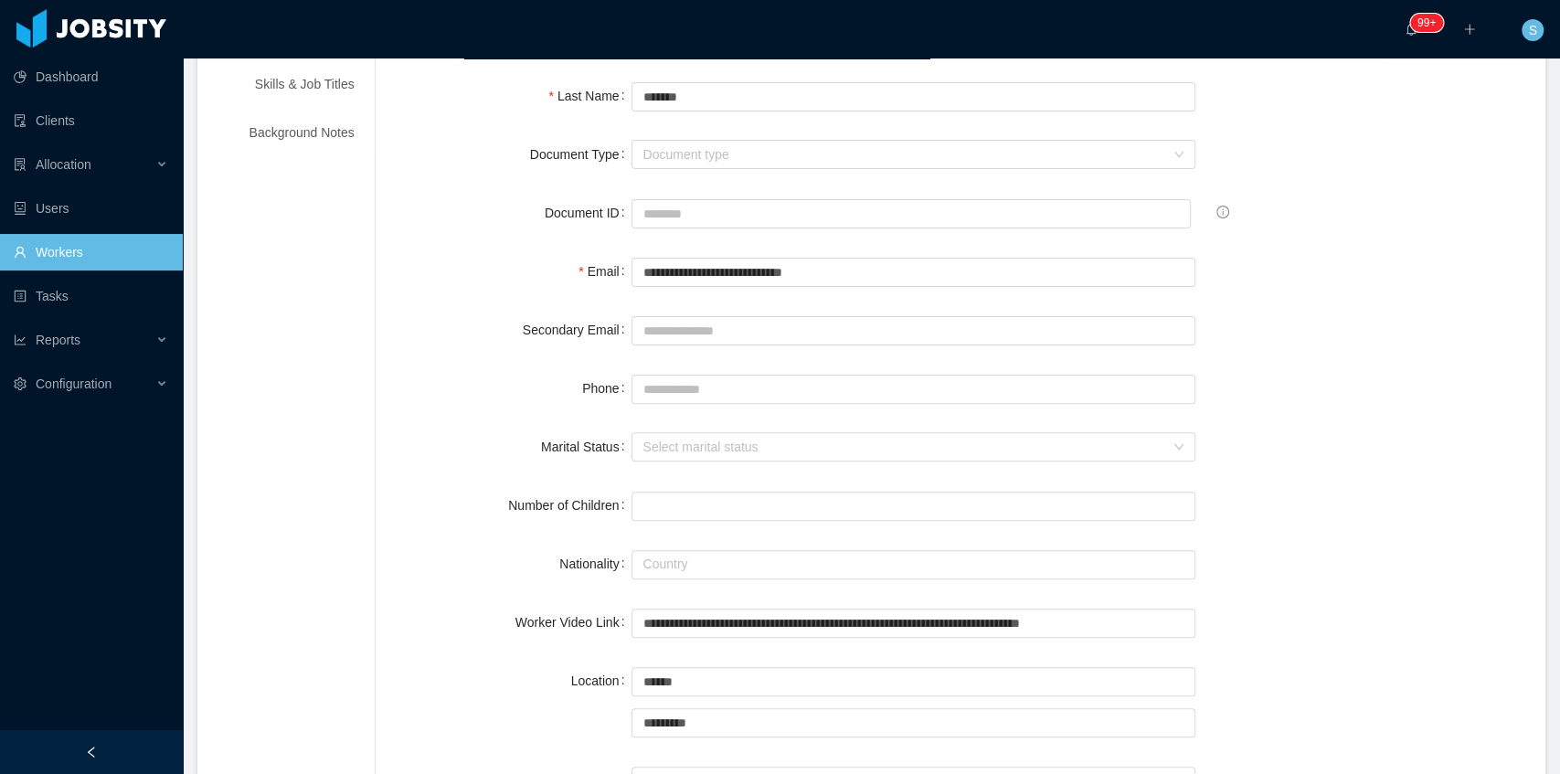
scroll to position [0, 0]
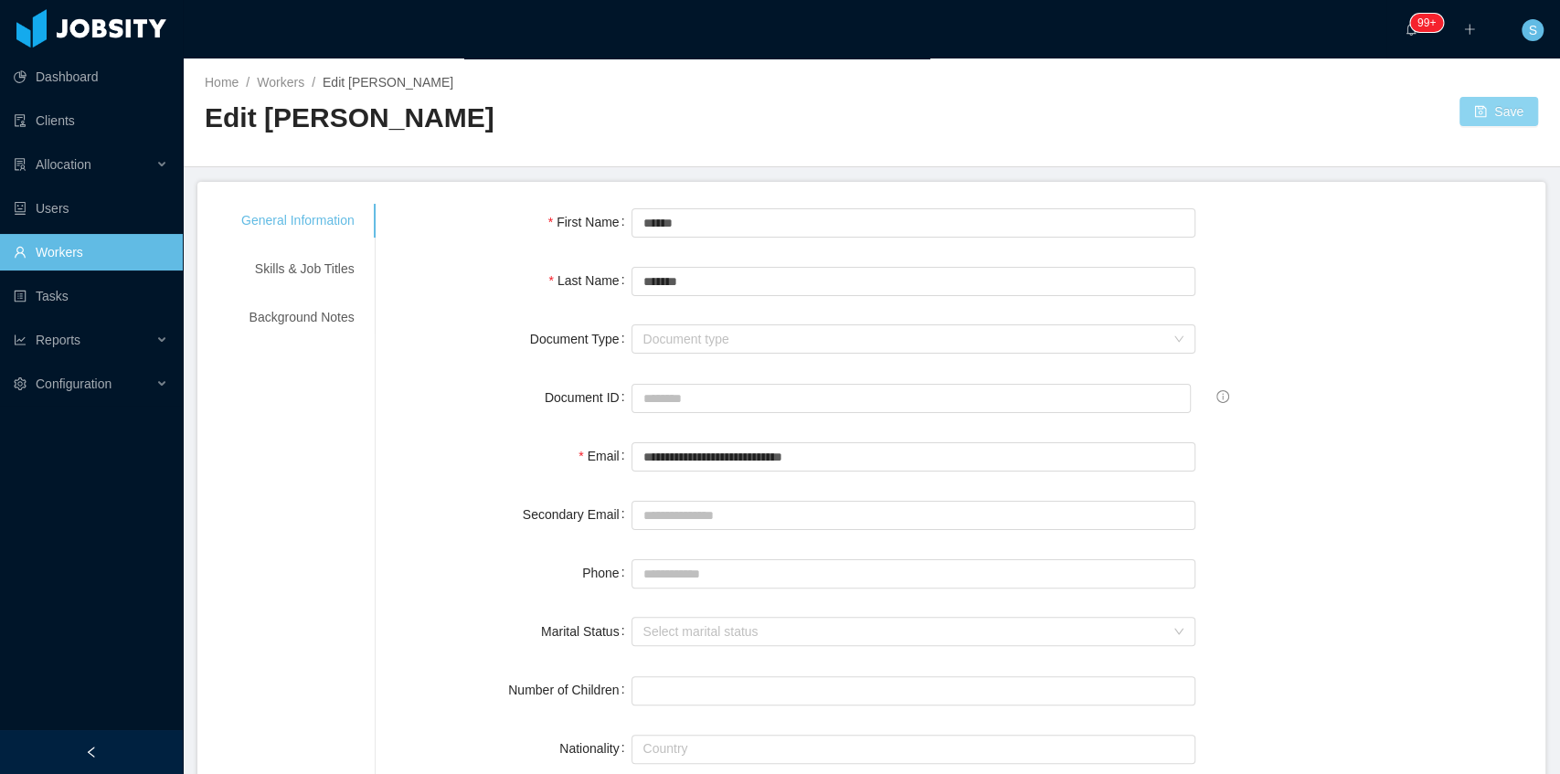
click at [1478, 121] on button "Save" at bounding box center [1498, 111] width 79 height 29
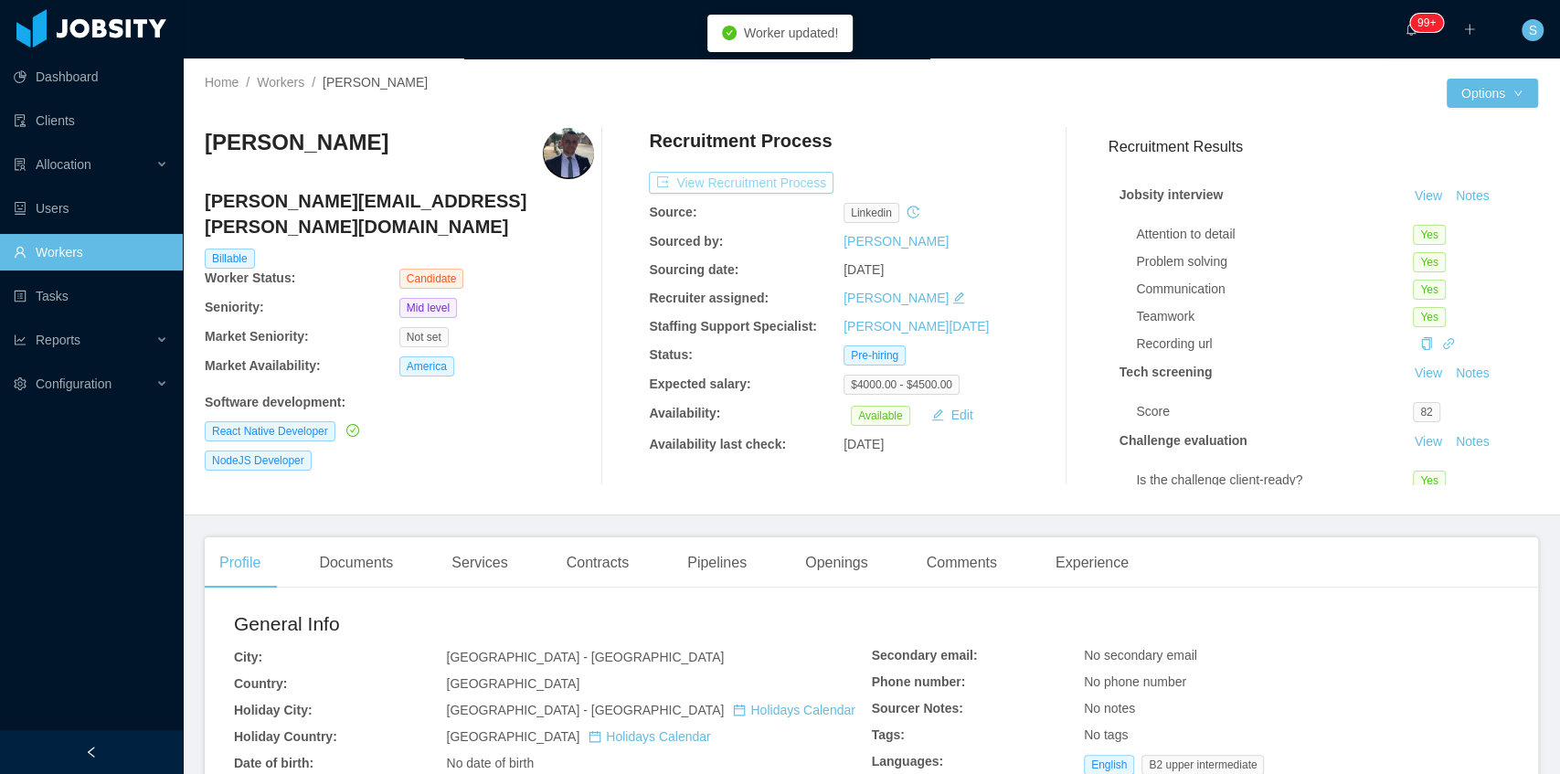
click at [762, 185] on button "View Recruitment Process" at bounding box center [741, 183] width 185 height 22
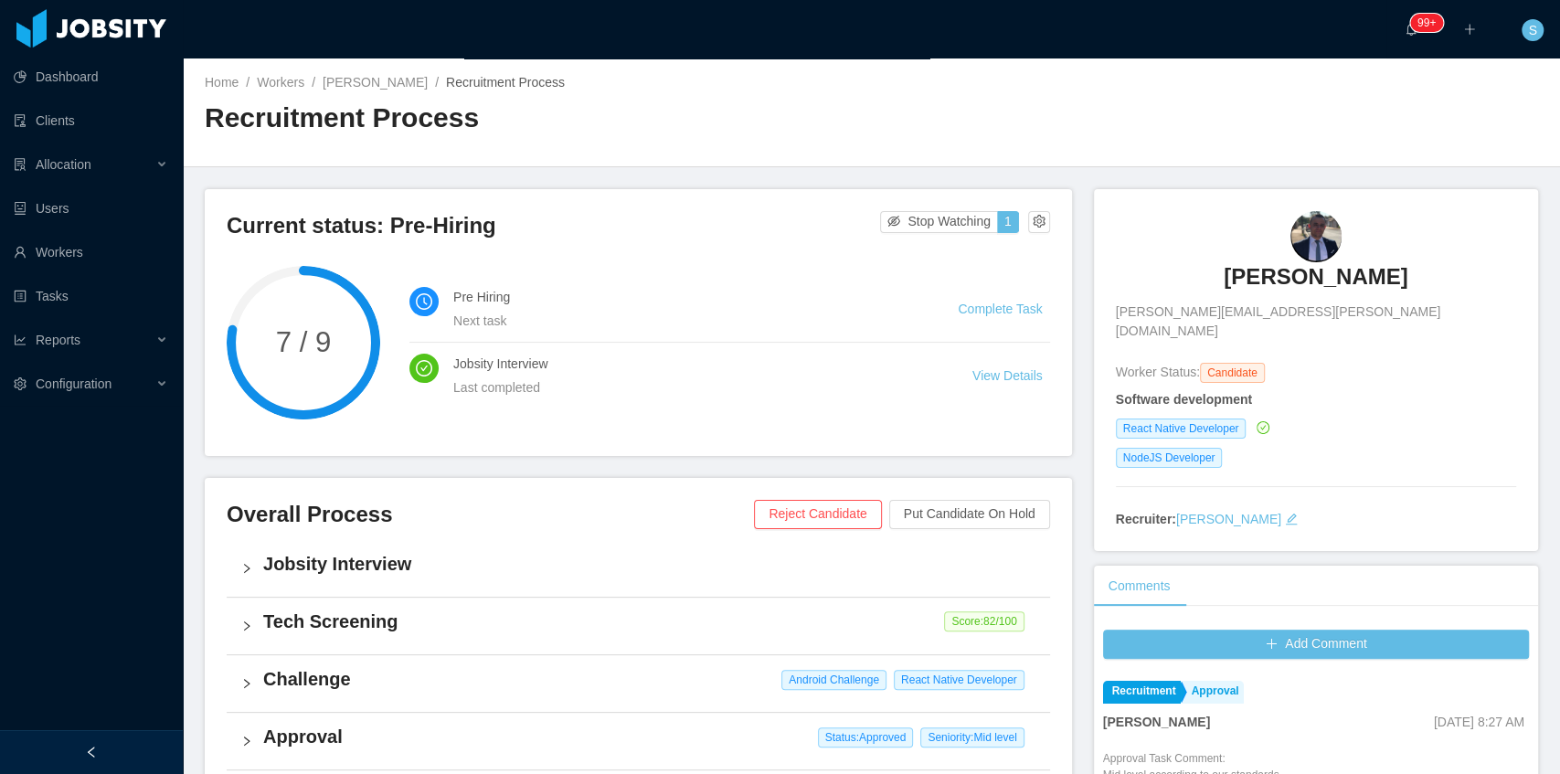
click at [1280, 309] on span "rafael.vasconcelos@outlook.com" at bounding box center [1316, 321] width 400 height 38
click at [1281, 309] on span "rafael.vasconcelos@outlook.com" at bounding box center [1316, 321] width 400 height 38
copy span "rafael.vasconcelos@outlook.com"
click at [1219, 227] on div "Rafael Freitas rafael.vasconcelos@outlook.com" at bounding box center [1316, 276] width 400 height 130
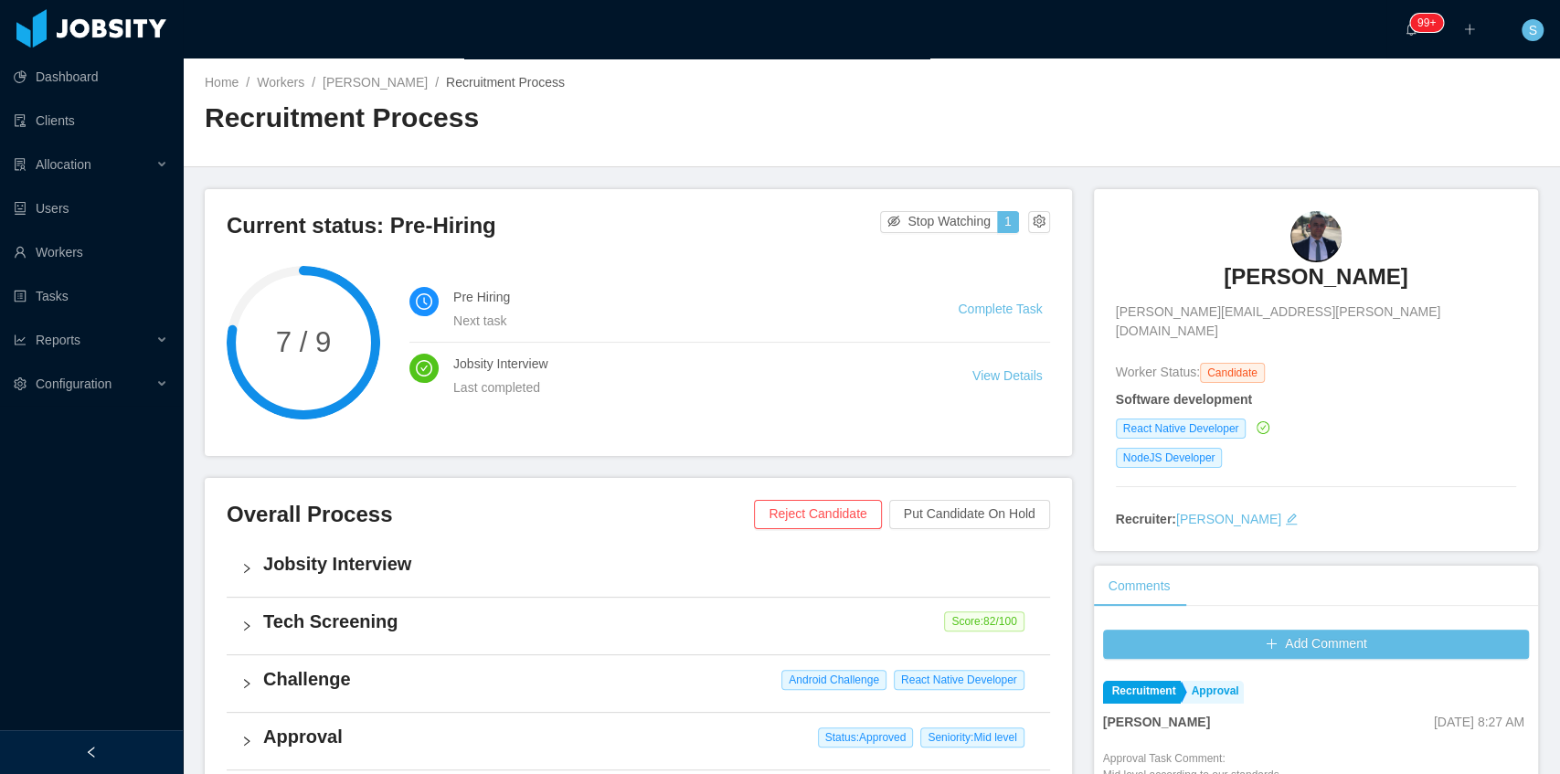
copy h3 "Rafael Freitas"
drag, startPoint x: 1271, startPoint y: 267, endPoint x: 1365, endPoint y: 242, distance: 97.3
click at [1391, 267] on div "Rafael Freitas rafael.vasconcelos@outlook.com" at bounding box center [1316, 276] width 400 height 130
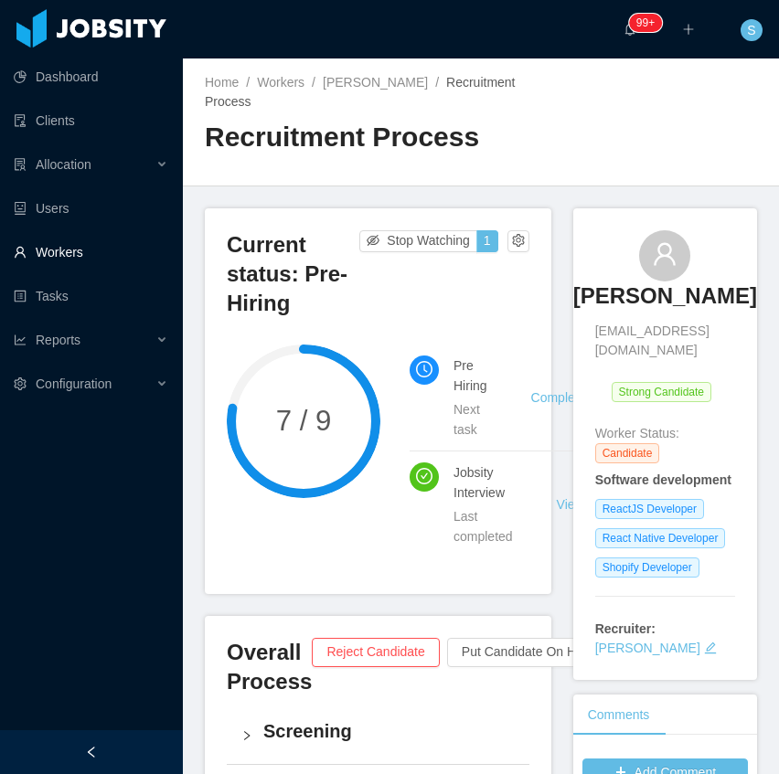
click at [80, 250] on link "Workers" at bounding box center [91, 252] width 154 height 37
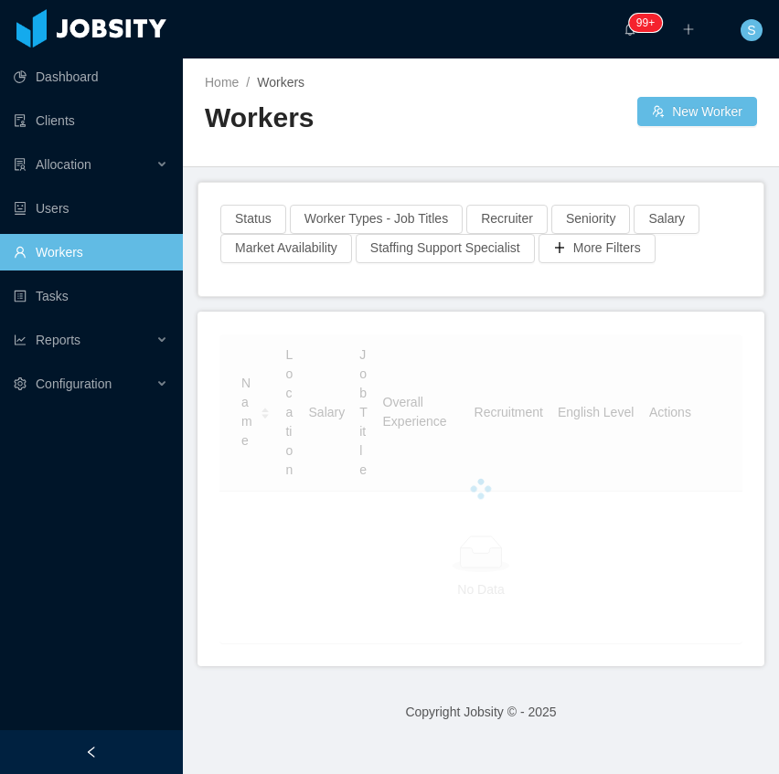
click at [97, 751] on div at bounding box center [91, 752] width 183 height 44
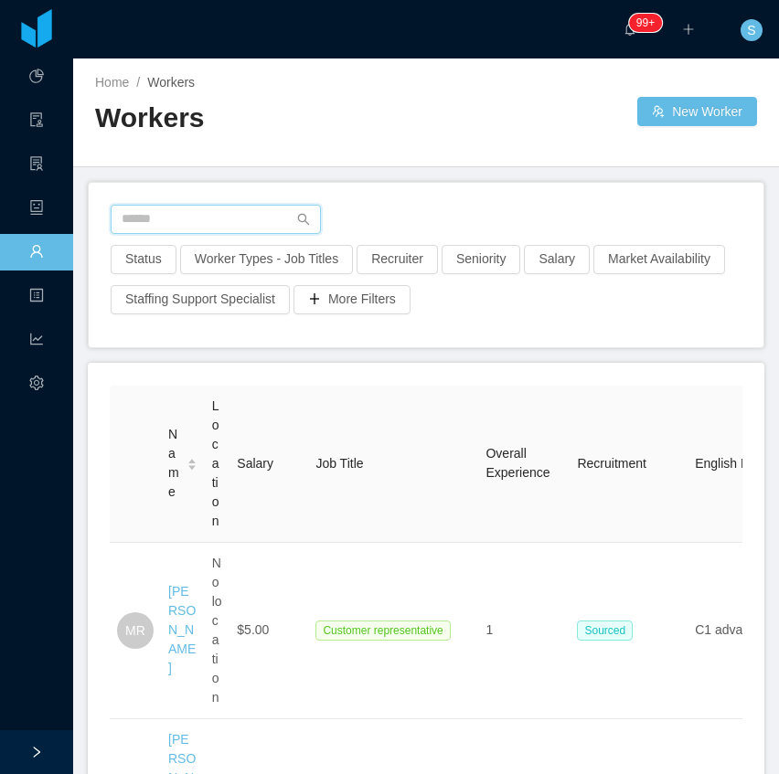
click at [235, 216] on input "text" at bounding box center [216, 219] width 210 height 29
paste input "**********"
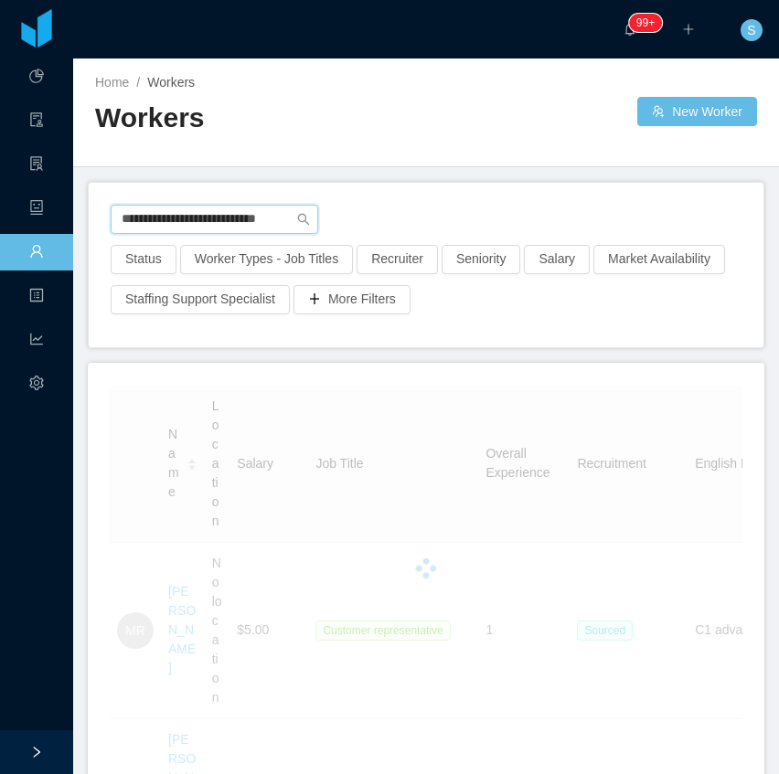
type input "**********"
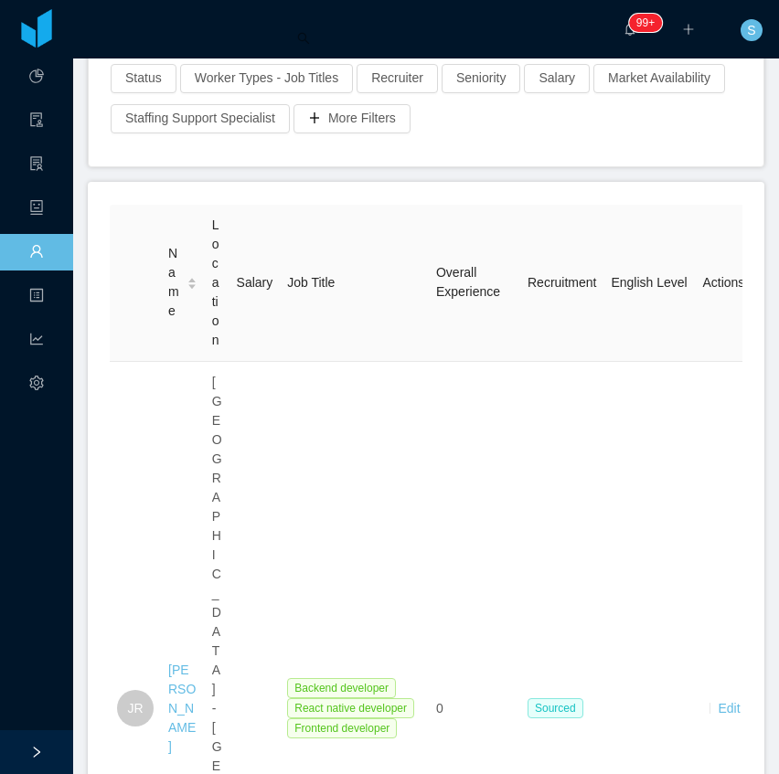
scroll to position [238, 0]
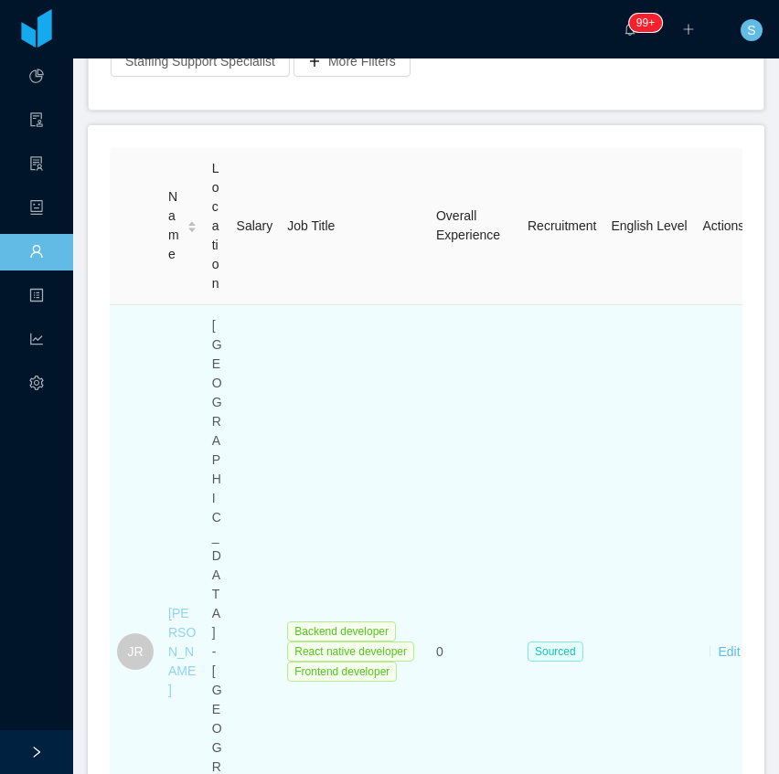
click at [182, 606] on link "[PERSON_NAME]" at bounding box center [181, 651] width 27 height 91
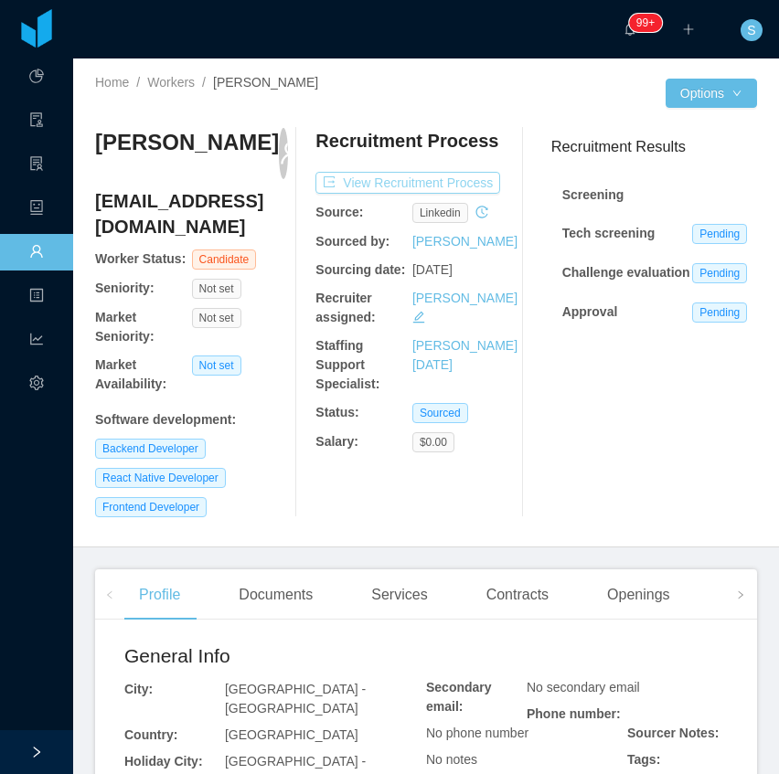
click at [474, 183] on button "View Recruitment Process" at bounding box center [407, 183] width 185 height 22
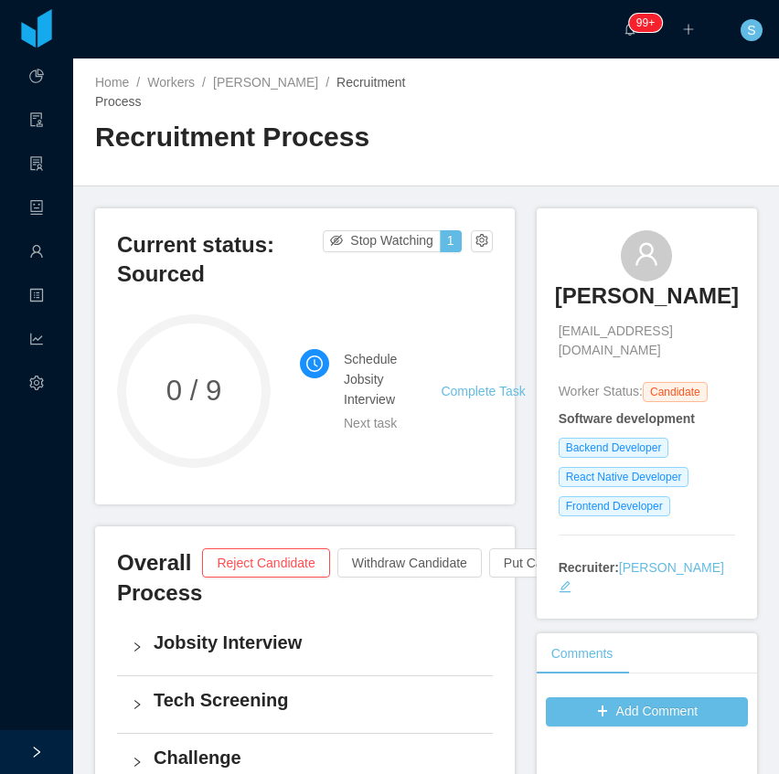
click at [473, 399] on li "Complete Task" at bounding box center [485, 391] width 91 height 20
click at [476, 393] on link "Complete Task" at bounding box center [482, 391] width 84 height 15
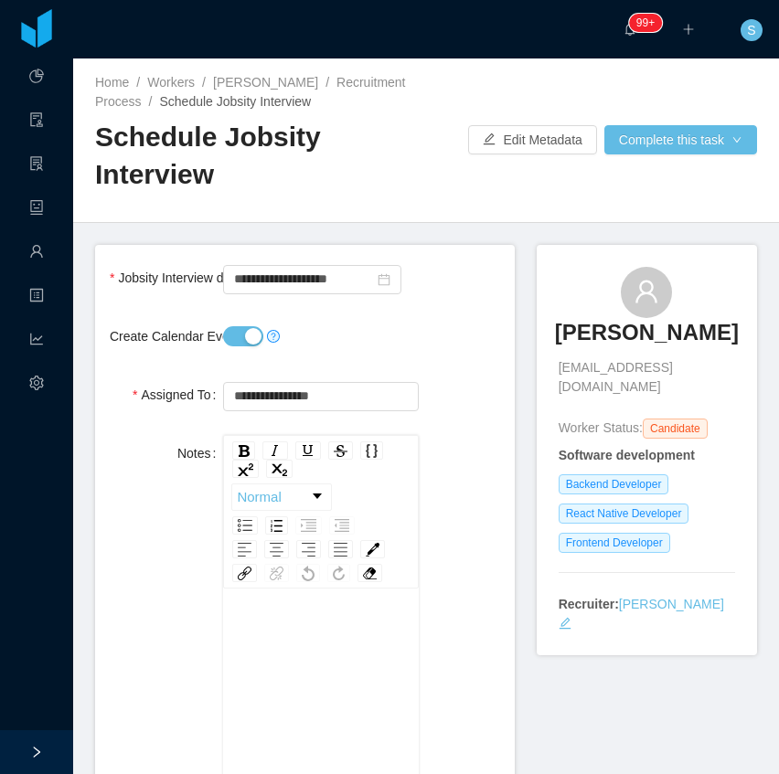
click at [247, 327] on button "Create Calendar Event?" at bounding box center [243, 336] width 40 height 20
click at [322, 289] on input "**********" at bounding box center [312, 279] width 178 height 29
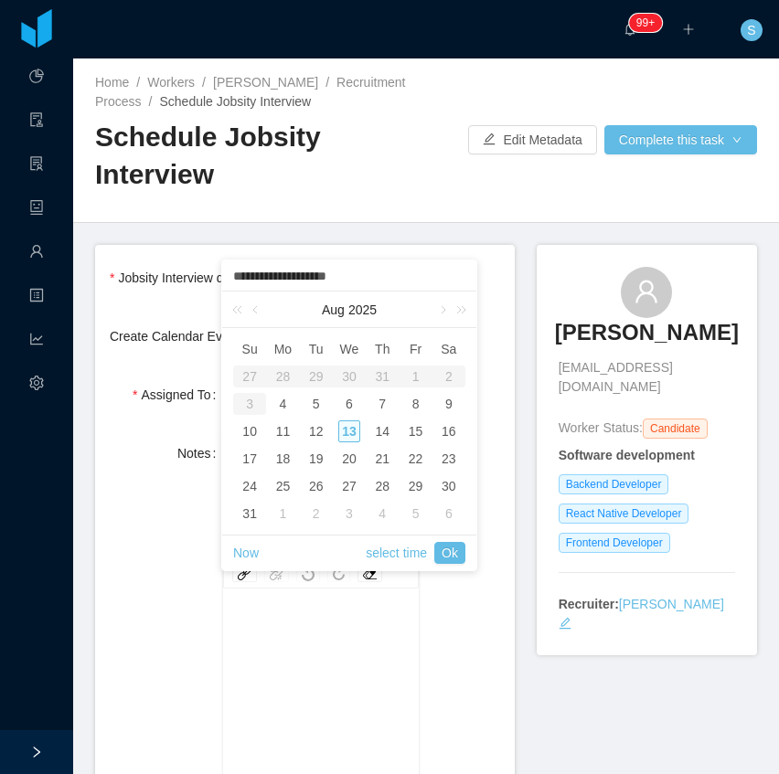
click at [347, 439] on div "13" at bounding box center [349, 431] width 22 height 22
click at [346, 427] on div "13" at bounding box center [349, 431] width 22 height 22
click at [459, 545] on link "Ok" at bounding box center [449, 553] width 31 height 22
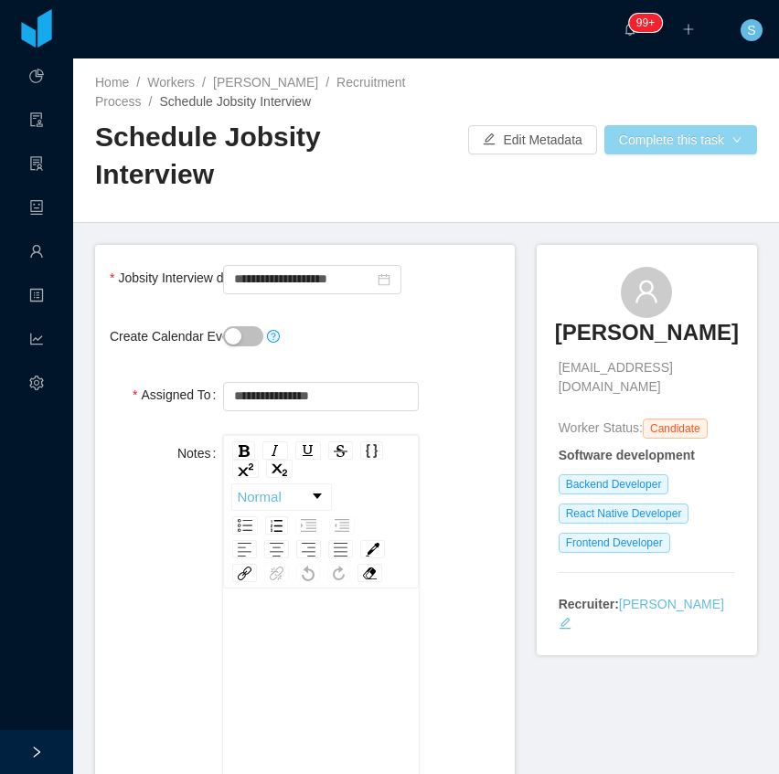
click at [660, 139] on button "Complete this task" at bounding box center [680, 139] width 153 height 29
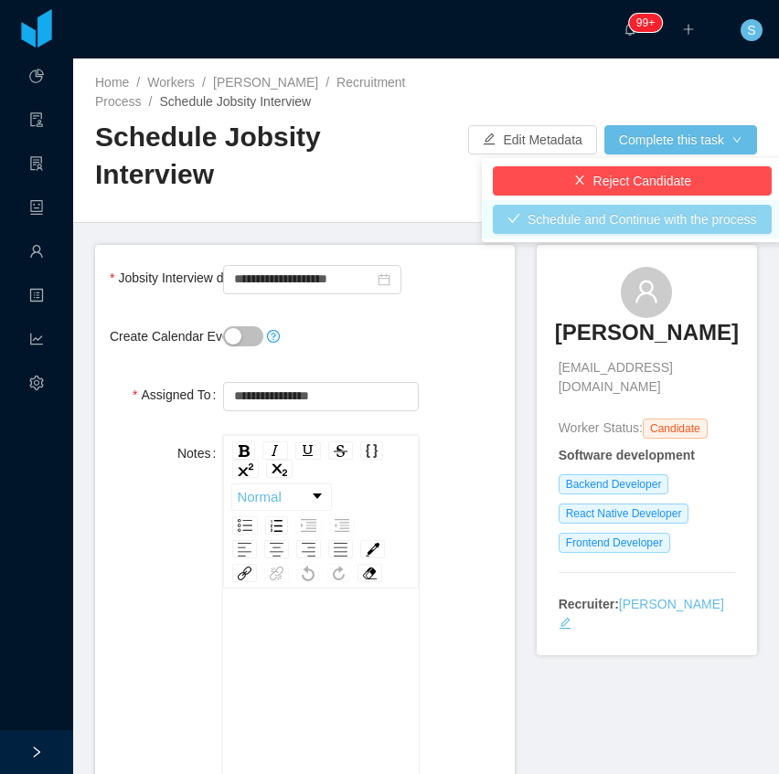
click at [634, 217] on button "Schedule and Continue with the process" at bounding box center [632, 219] width 279 height 29
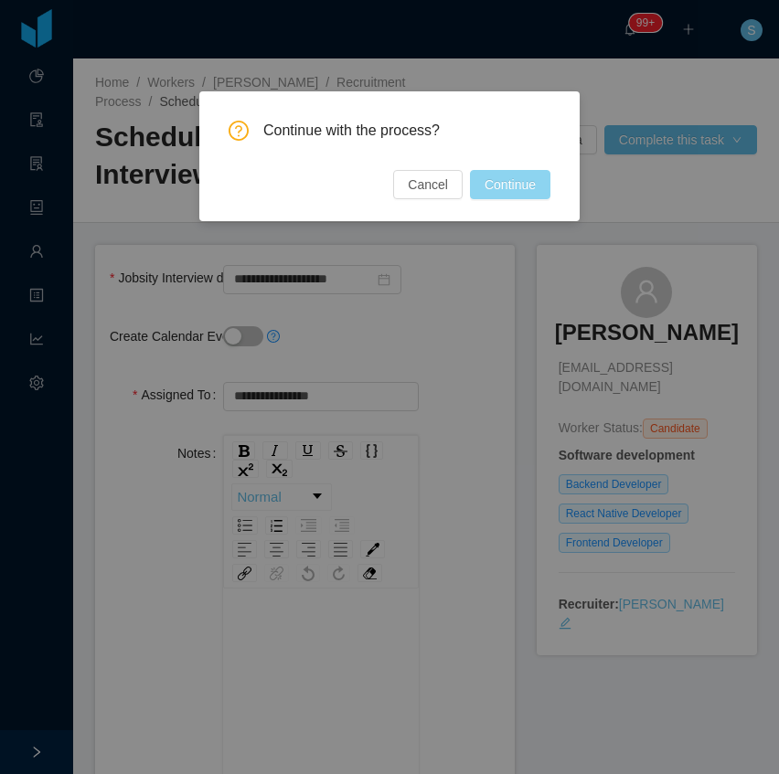
click at [540, 185] on button "Continue" at bounding box center [510, 184] width 80 height 29
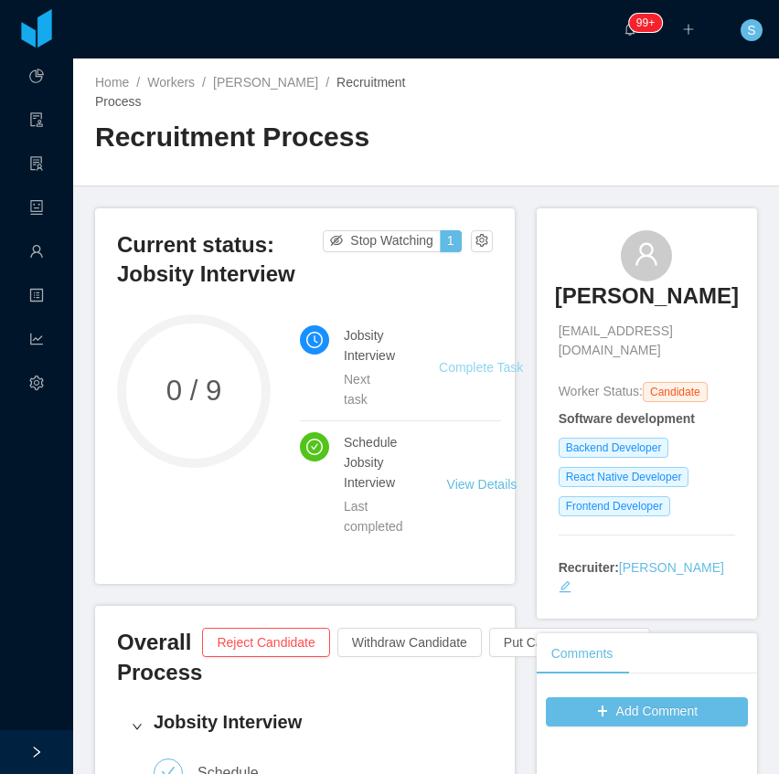
click at [475, 360] on link "Complete Task" at bounding box center [481, 367] width 84 height 15
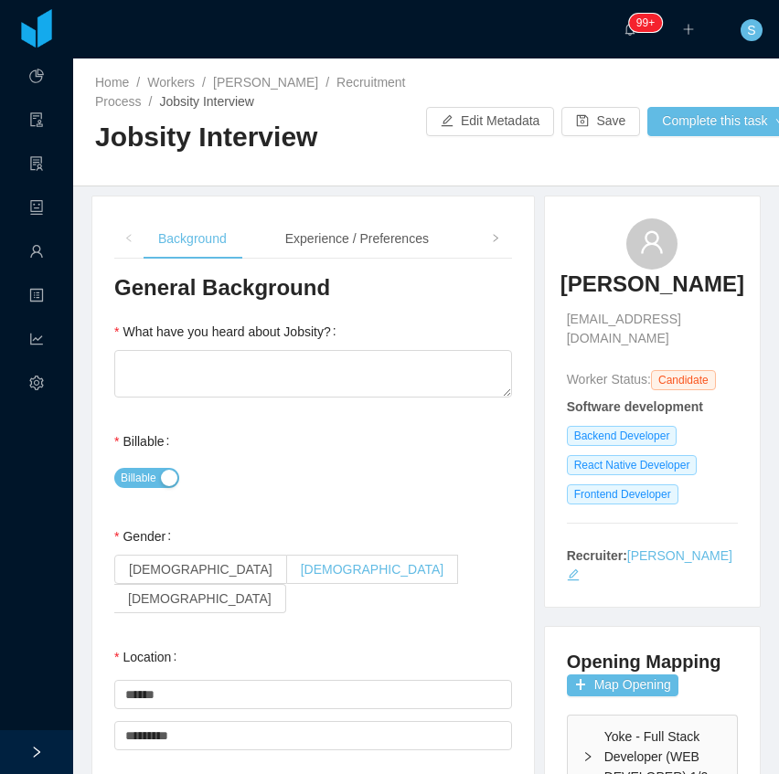
click at [287, 572] on label "[DEMOGRAPHIC_DATA]" at bounding box center [373, 569] width 172 height 29
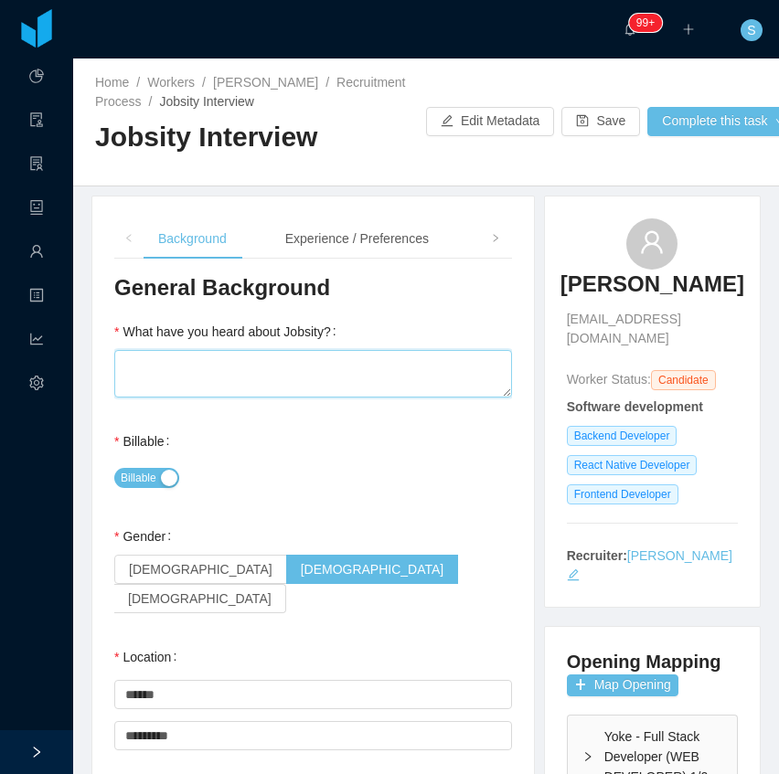
click at [236, 391] on textarea "What have you heard about Jobsity?" at bounding box center [312, 374] width 397 height 48
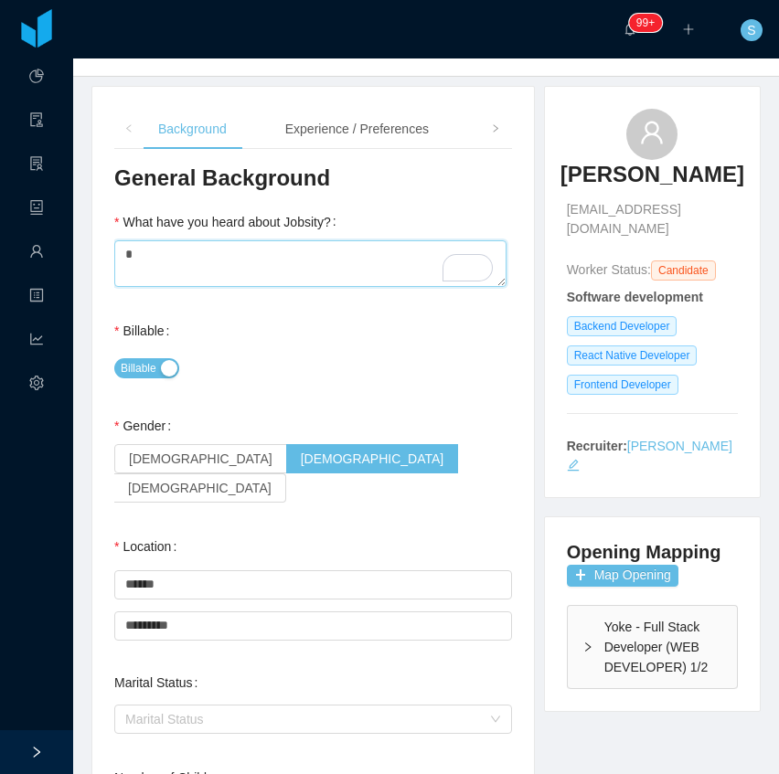
scroll to position [183, 0]
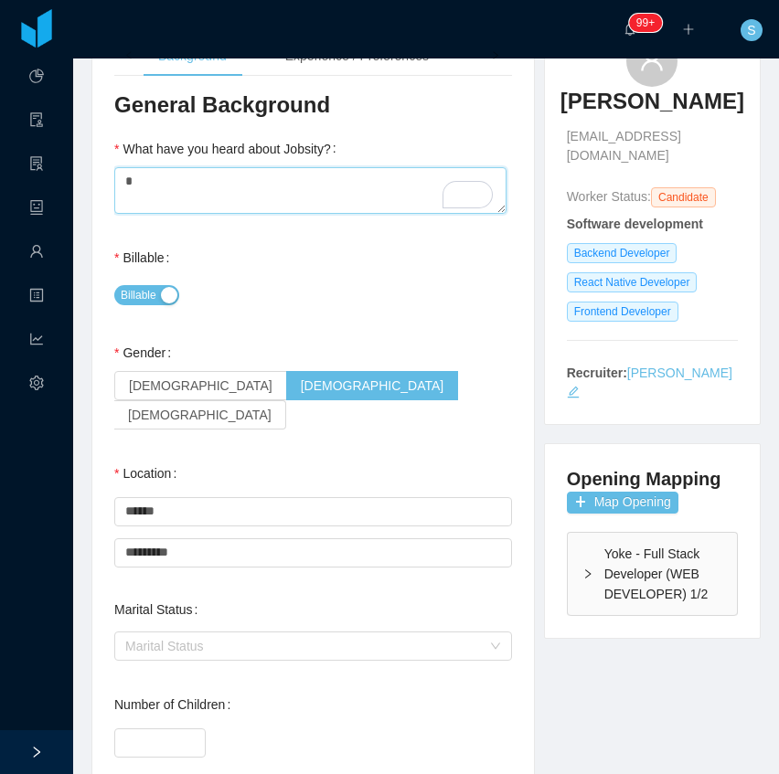
type textarea "*"
click at [411, 371] on div "[DEMOGRAPHIC_DATA] [DEMOGRAPHIC_DATA] [DEMOGRAPHIC_DATA]" at bounding box center [312, 402] width 397 height 62
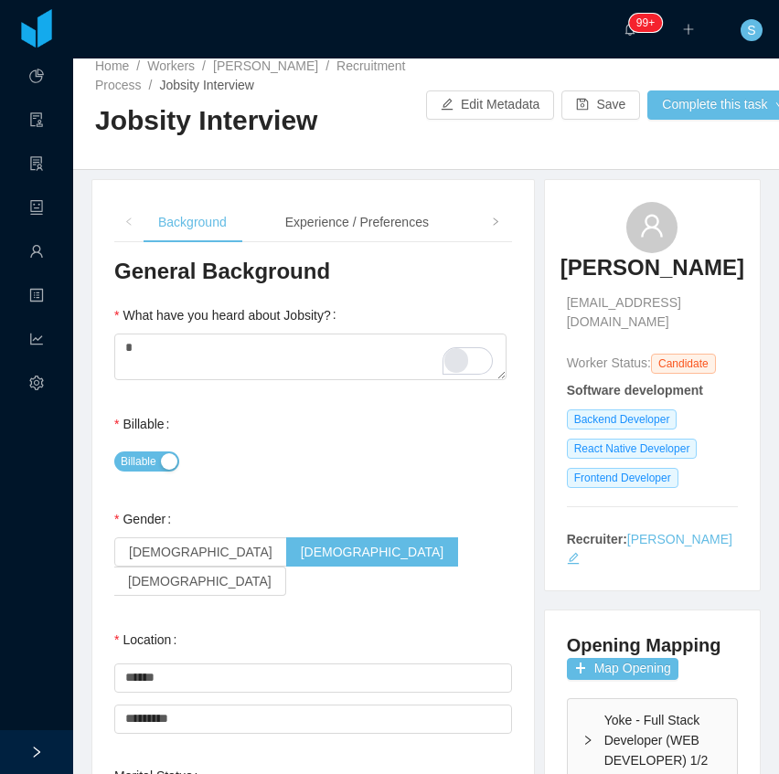
scroll to position [0, 0]
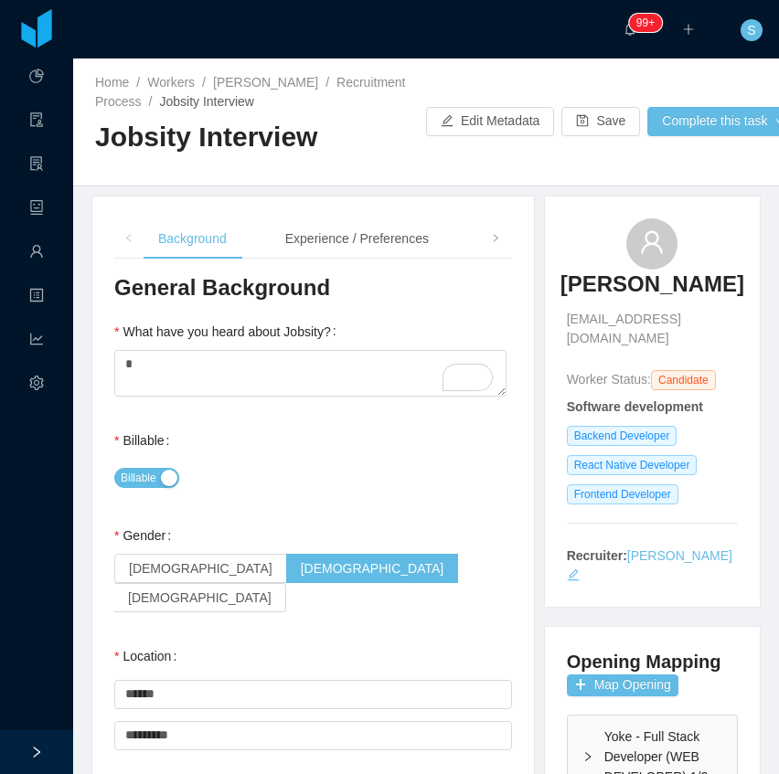
click at [395, 529] on div "Gender [DEMOGRAPHIC_DATA] [DEMOGRAPHIC_DATA] [DEMOGRAPHIC_DATA]" at bounding box center [312, 566] width 397 height 99
click at [492, 237] on icon "icon: right" at bounding box center [495, 238] width 9 height 9
click at [427, 238] on div "Notes" at bounding box center [453, 238] width 63 height 41
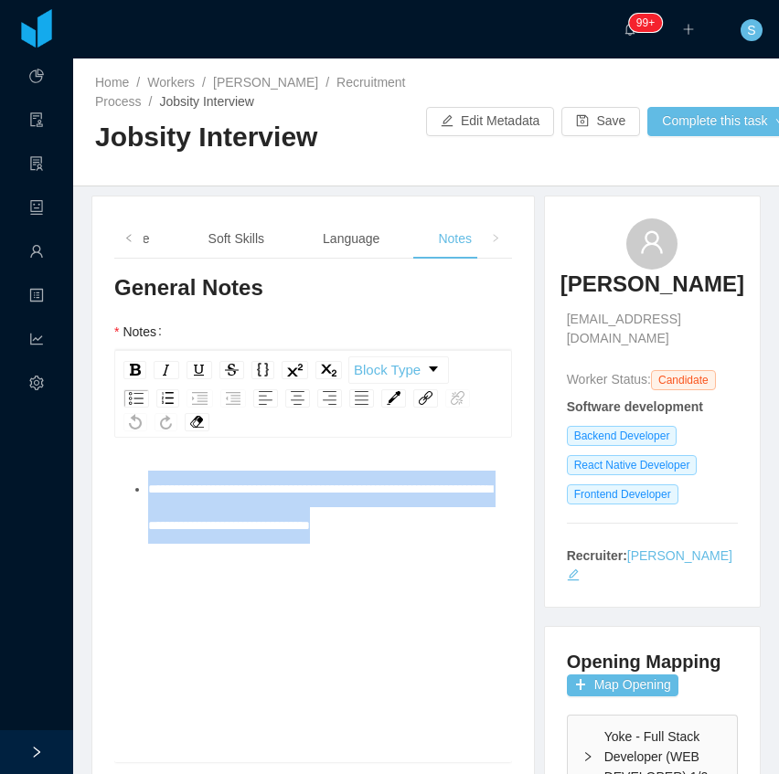
drag, startPoint x: 418, startPoint y: 528, endPoint x: 96, endPoint y: 485, distance: 325.4
click at [96, 485] on div "Background Experience / Preferences Profile Soft Skills Language Notes General …" at bounding box center [312, 779] width 441 height 1167
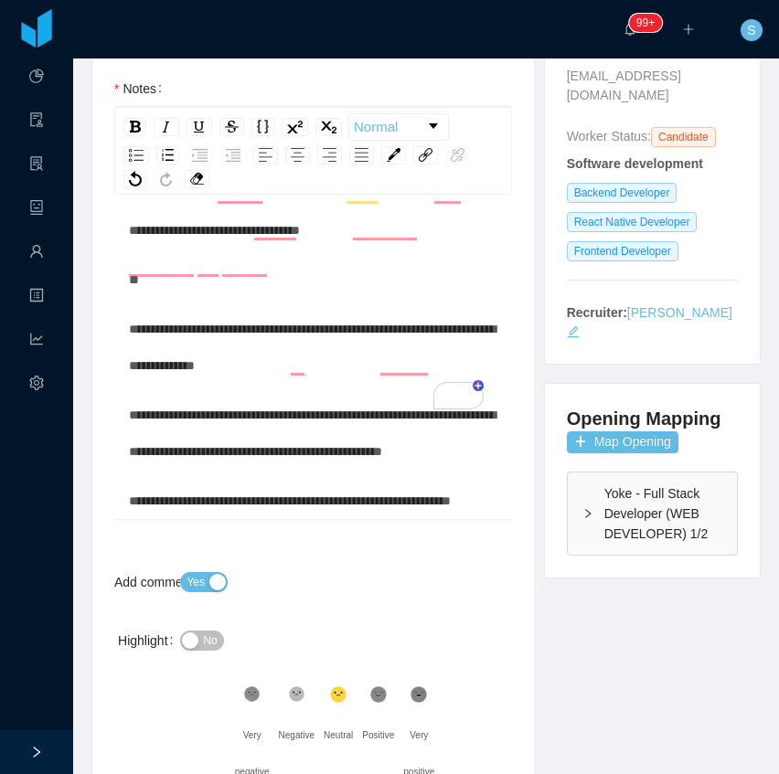
scroll to position [246, 0]
click at [219, 504] on div "**********" at bounding box center [313, 500] width 369 height 37
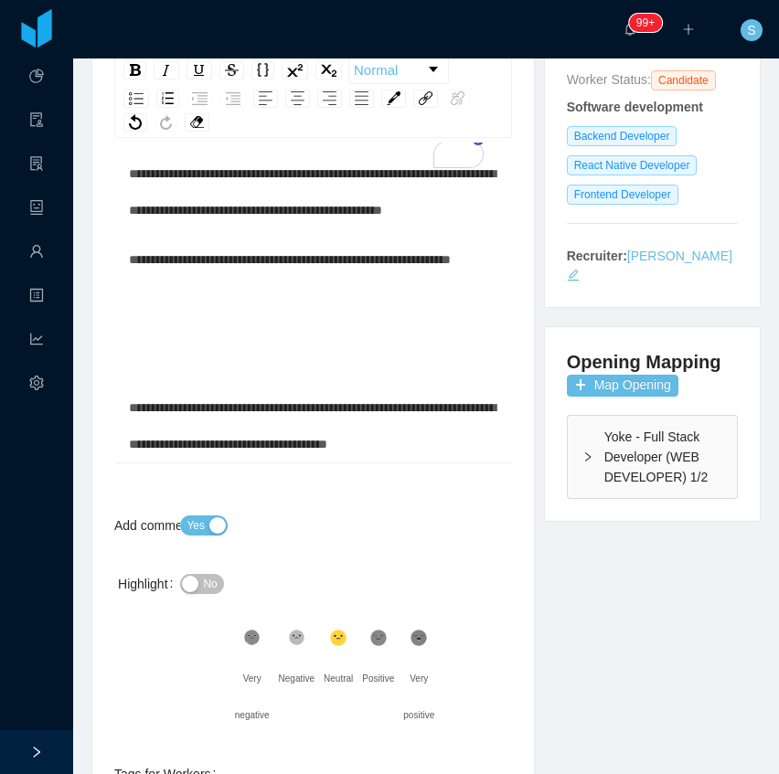
scroll to position [304, 0]
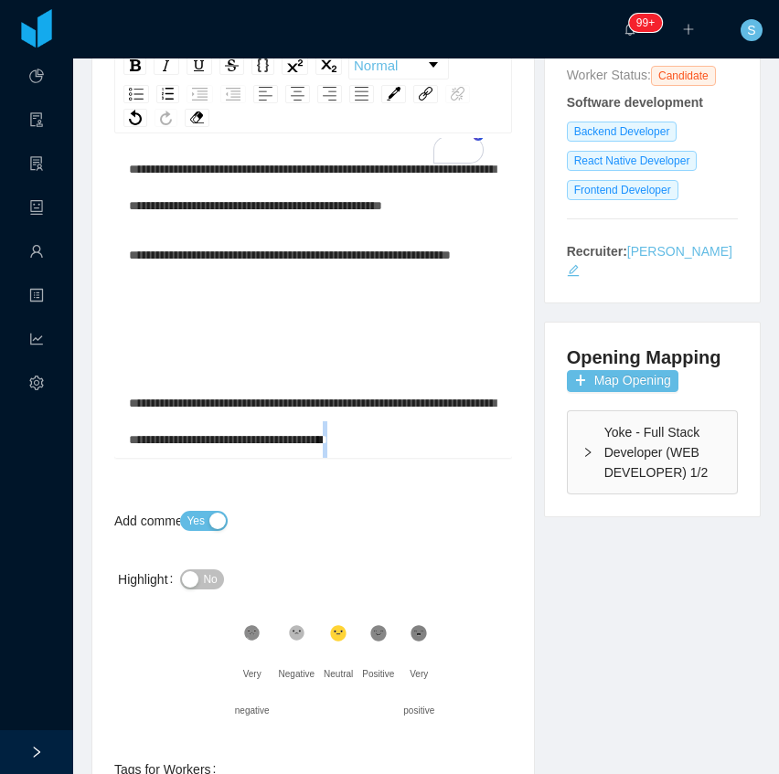
drag, startPoint x: 461, startPoint y: 444, endPoint x: 449, endPoint y: 441, distance: 13.1
click at [449, 441] on div "**********" at bounding box center [313, 421] width 369 height 73
click at [464, 449] on div "**********" at bounding box center [313, 421] width 369 height 73
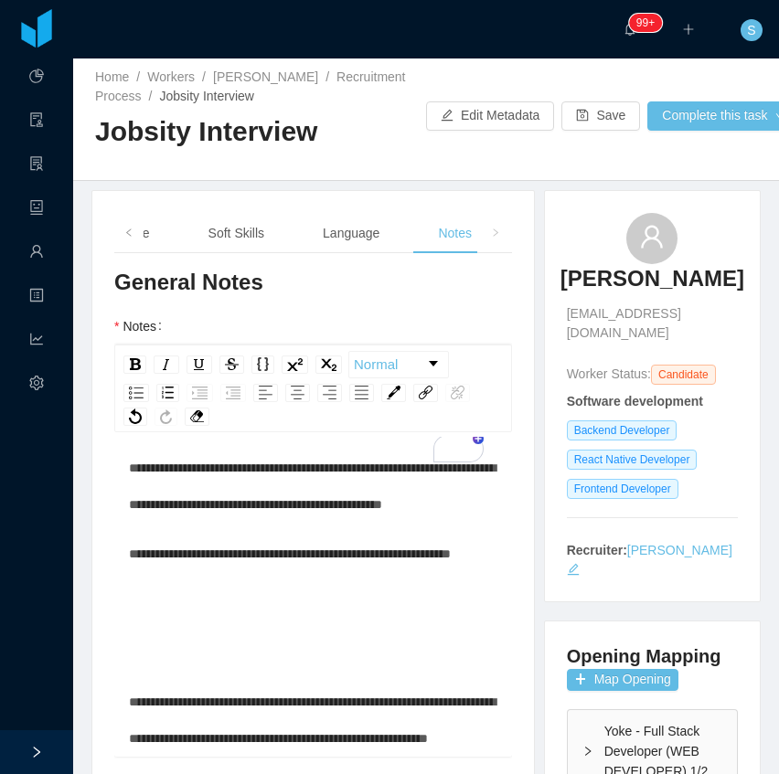
scroll to position [0, 0]
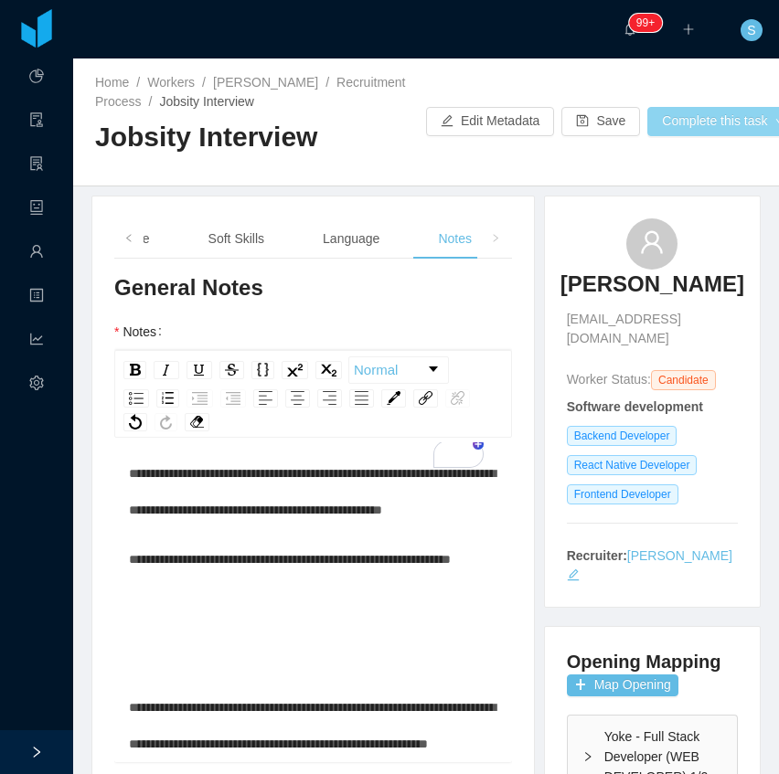
click at [694, 126] on button "Complete this task" at bounding box center [723, 121] width 153 height 29
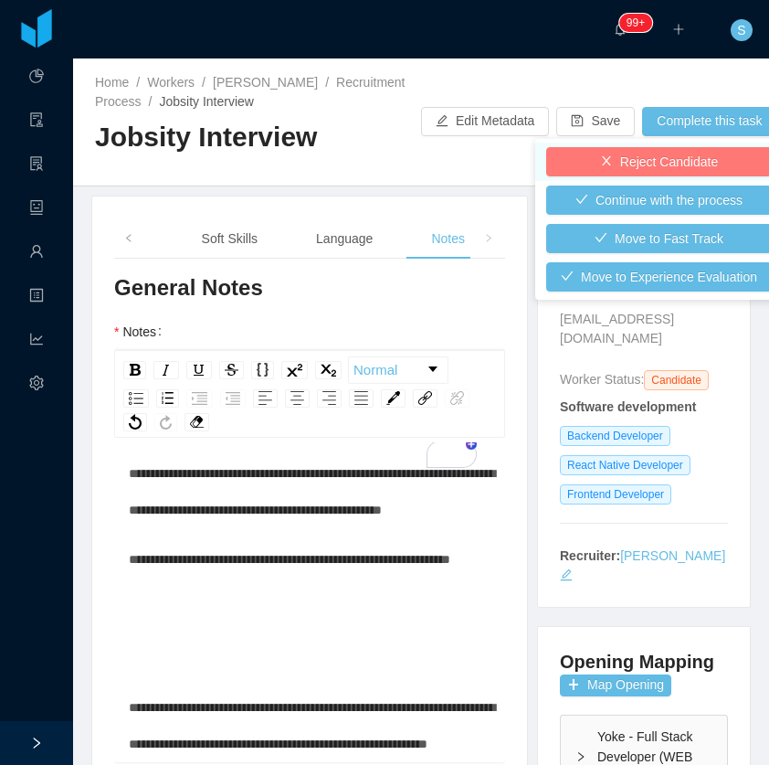
click at [673, 166] on button "Reject Candidate" at bounding box center [659, 161] width 226 height 29
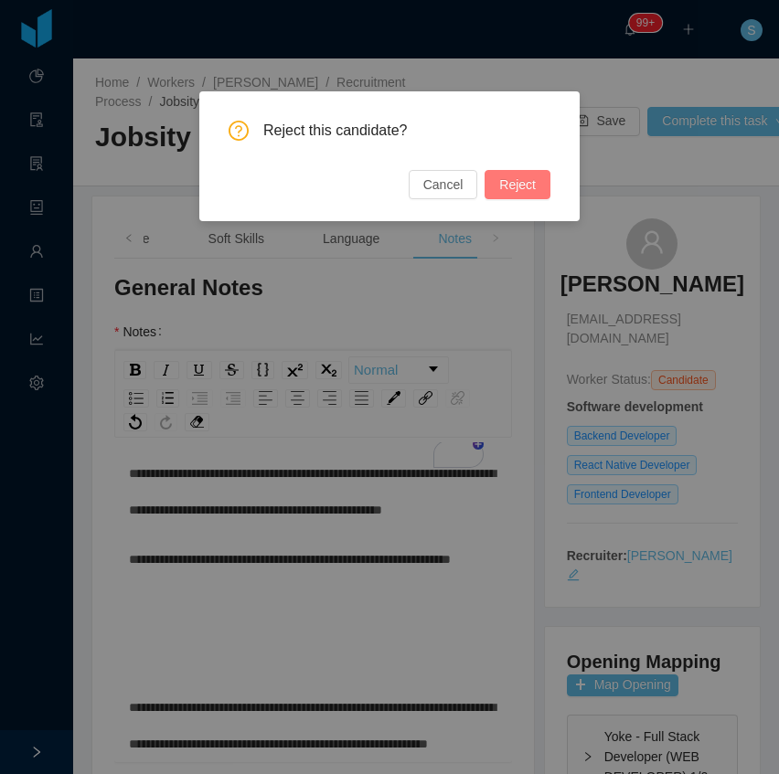
click at [540, 186] on button "Reject" at bounding box center [517, 184] width 66 height 29
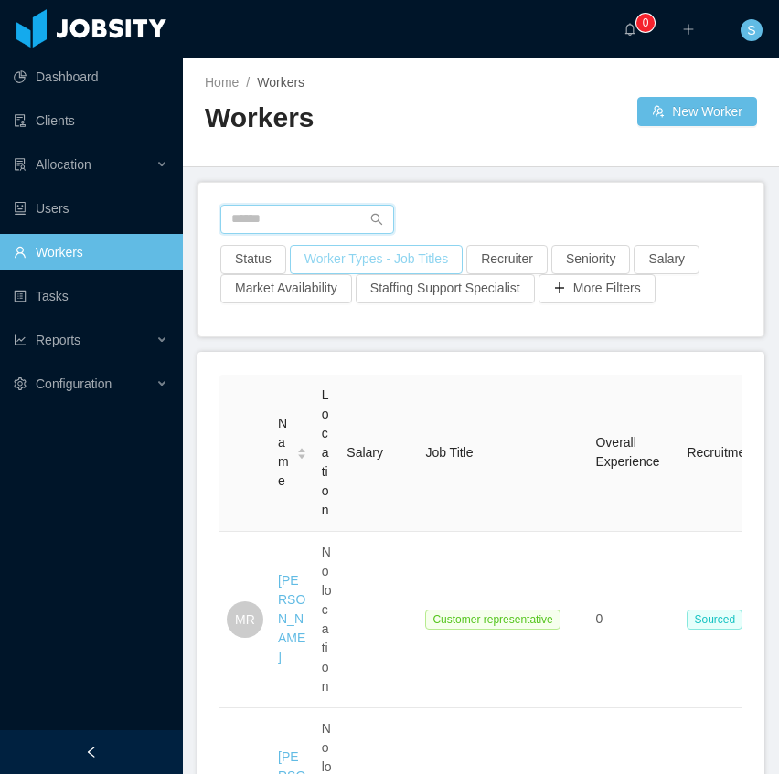
click at [323, 207] on input "text" at bounding box center [307, 219] width 174 height 29
paste input "**********"
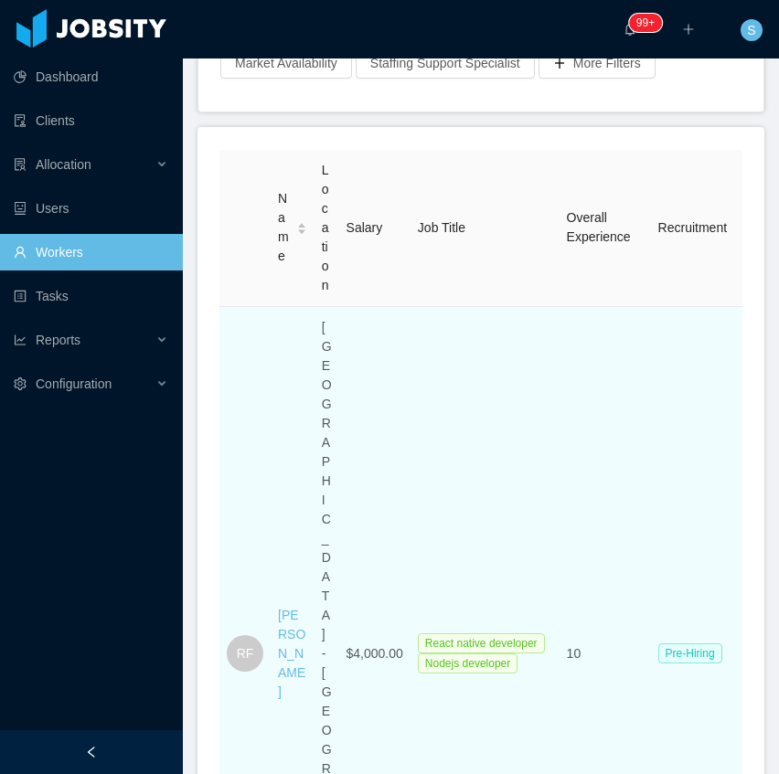
scroll to position [227, 0]
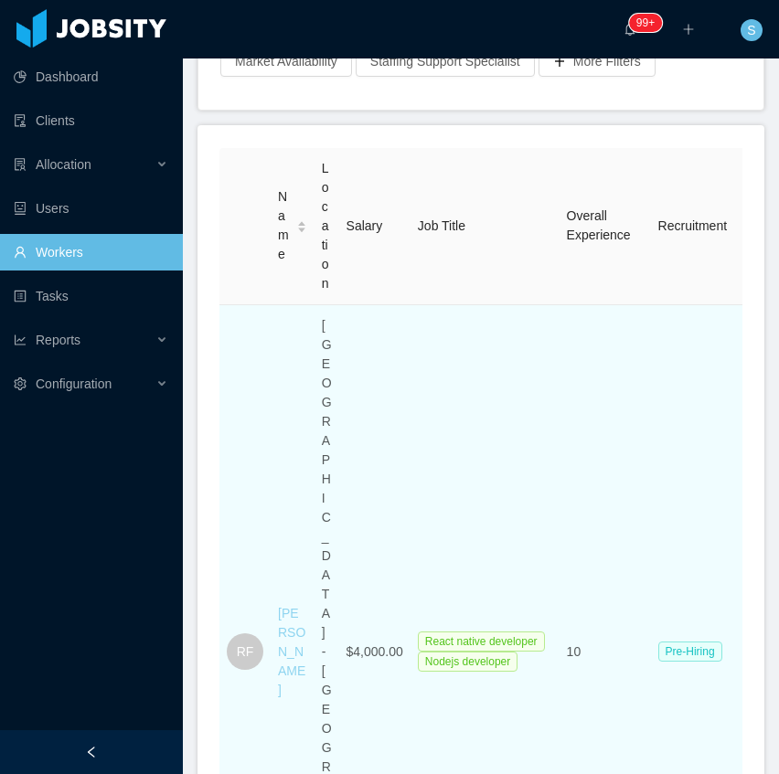
type input "**********"
click at [279, 606] on link "[PERSON_NAME]" at bounding box center [291, 651] width 27 height 91
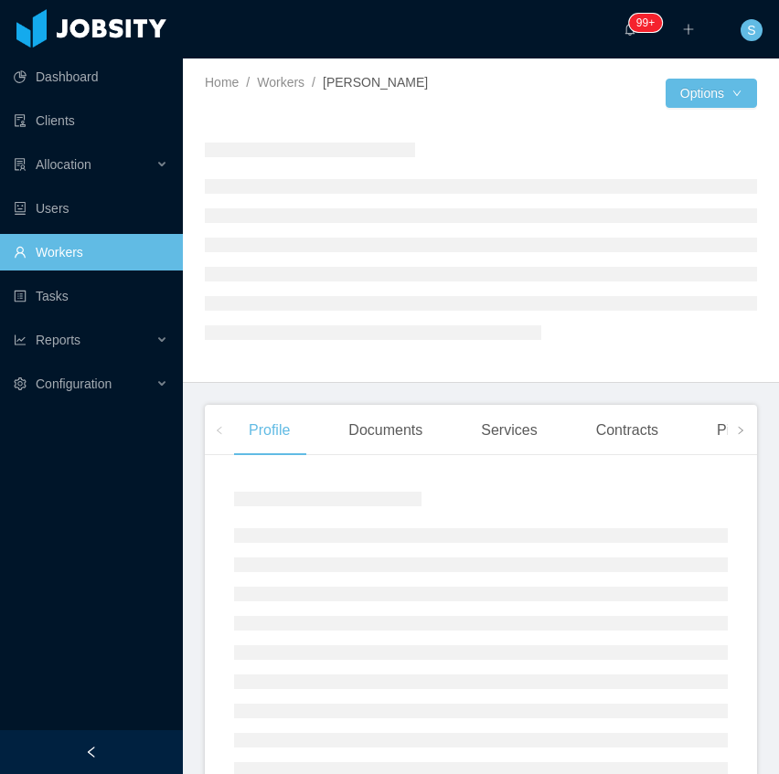
click at [124, 733] on div at bounding box center [91, 752] width 183 height 44
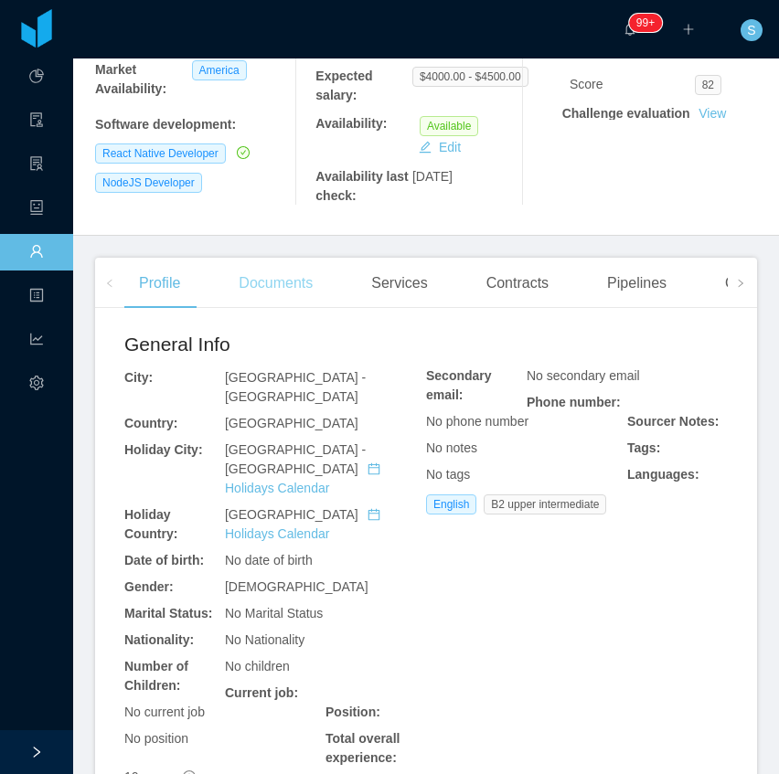
click at [263, 291] on div "Documents" at bounding box center [275, 283] width 103 height 51
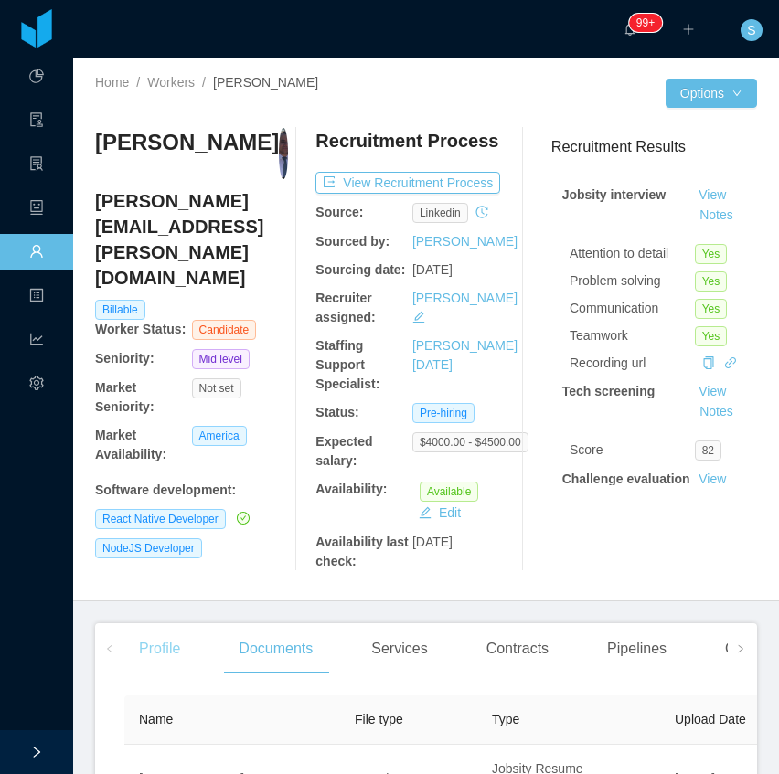
click at [158, 667] on div "Profile" at bounding box center [159, 648] width 70 height 51
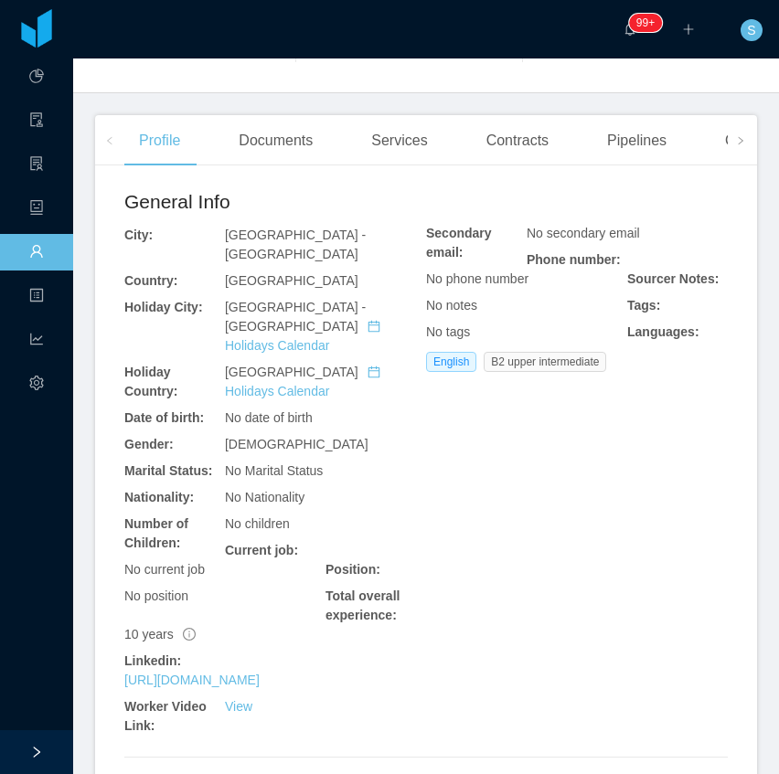
scroll to position [670, 0]
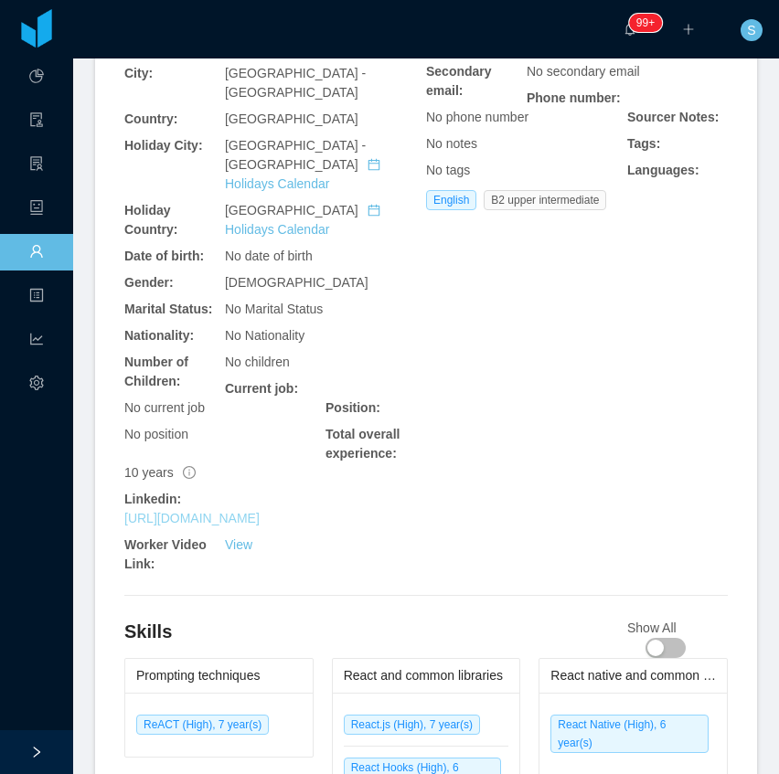
click at [260, 511] on link "[URL][DOMAIN_NAME]" at bounding box center [191, 518] width 135 height 15
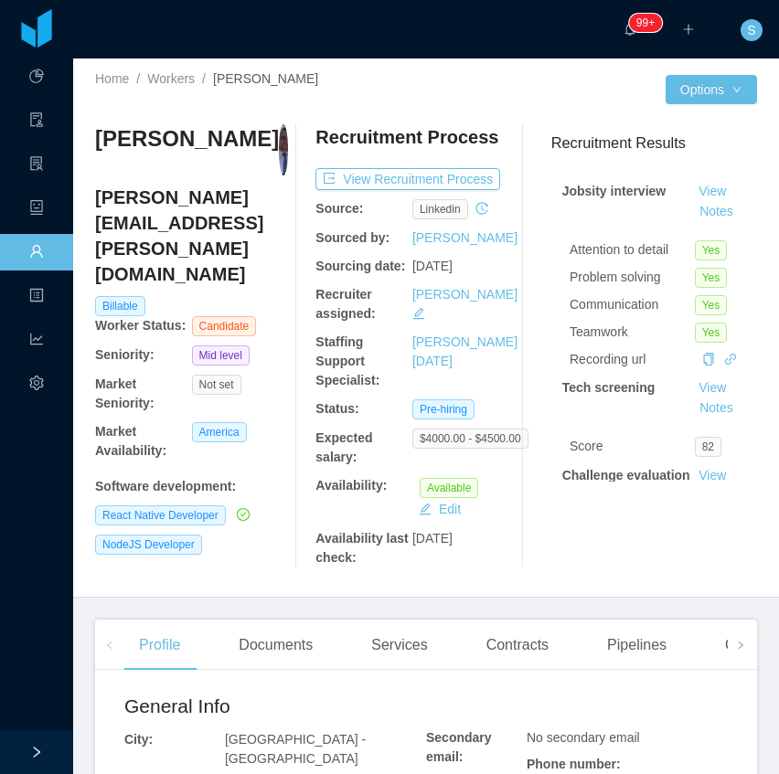
scroll to position [0, 0]
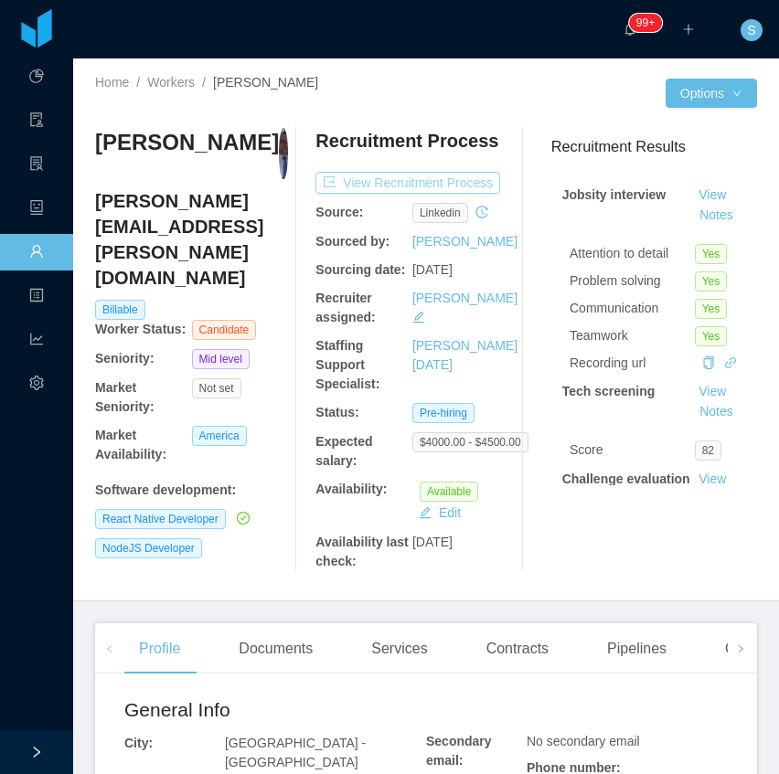
click at [415, 185] on button "View Recruitment Process" at bounding box center [407, 183] width 185 height 22
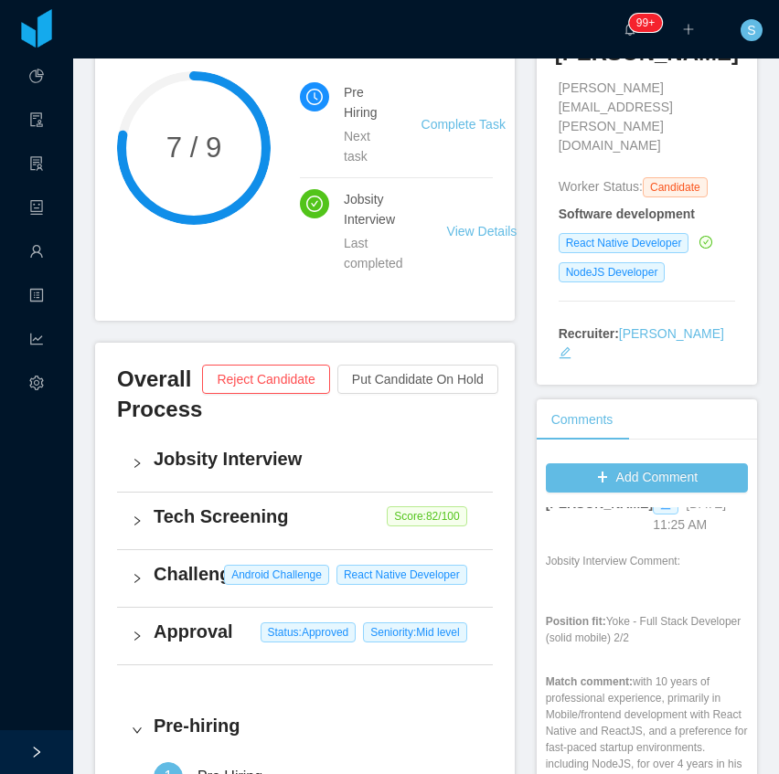
scroll to position [183, 0]
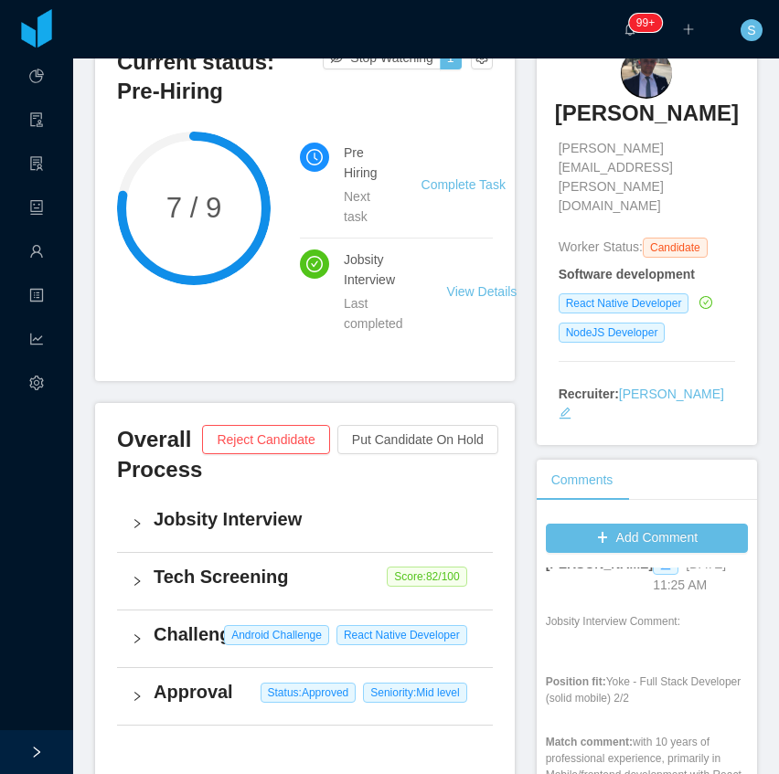
click at [228, 516] on h4 "Jobsity Interview" at bounding box center [316, 519] width 324 height 26
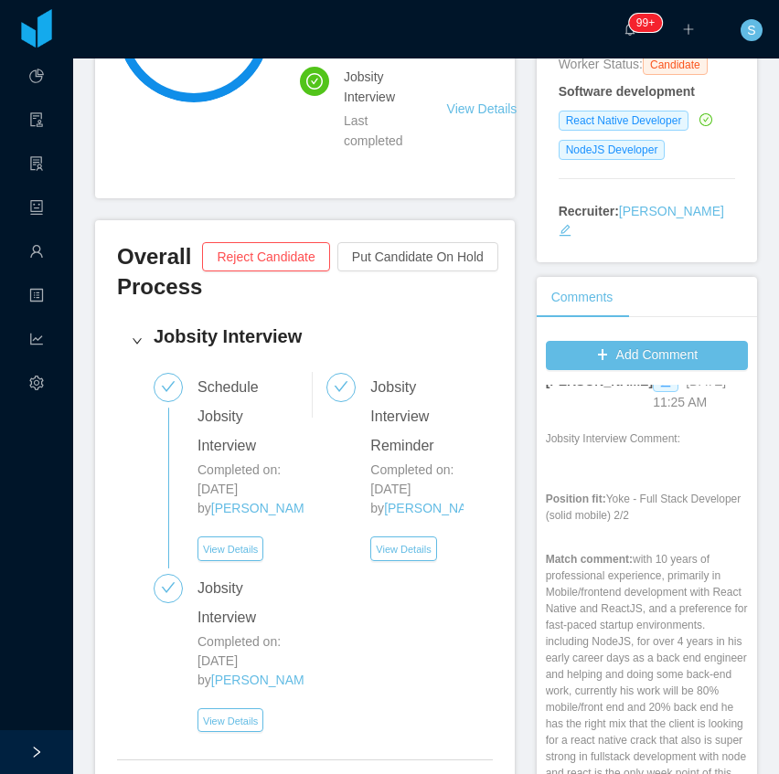
scroll to position [487, 0]
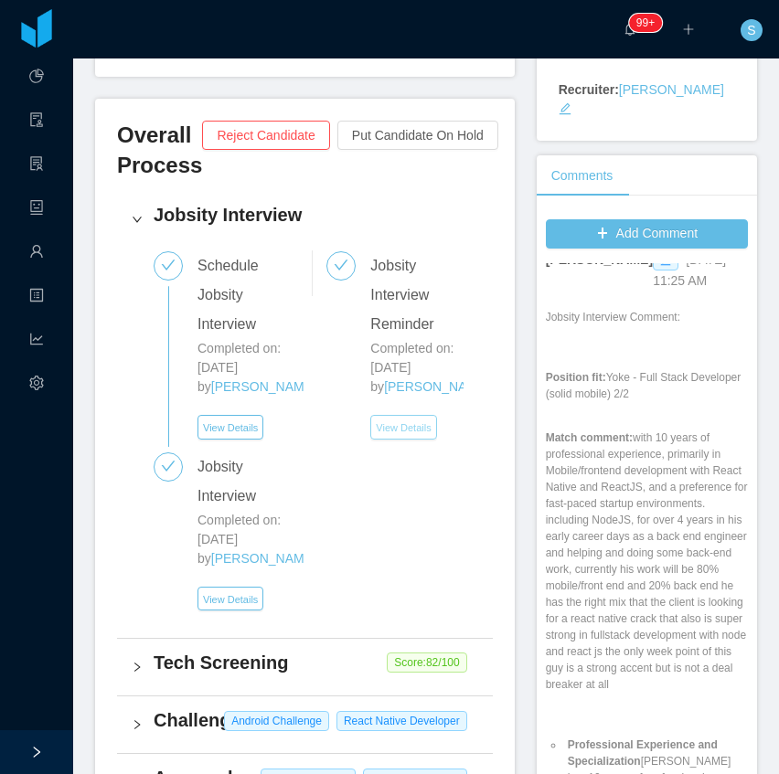
click at [391, 440] on button "View Details" at bounding box center [403, 427] width 66 height 25
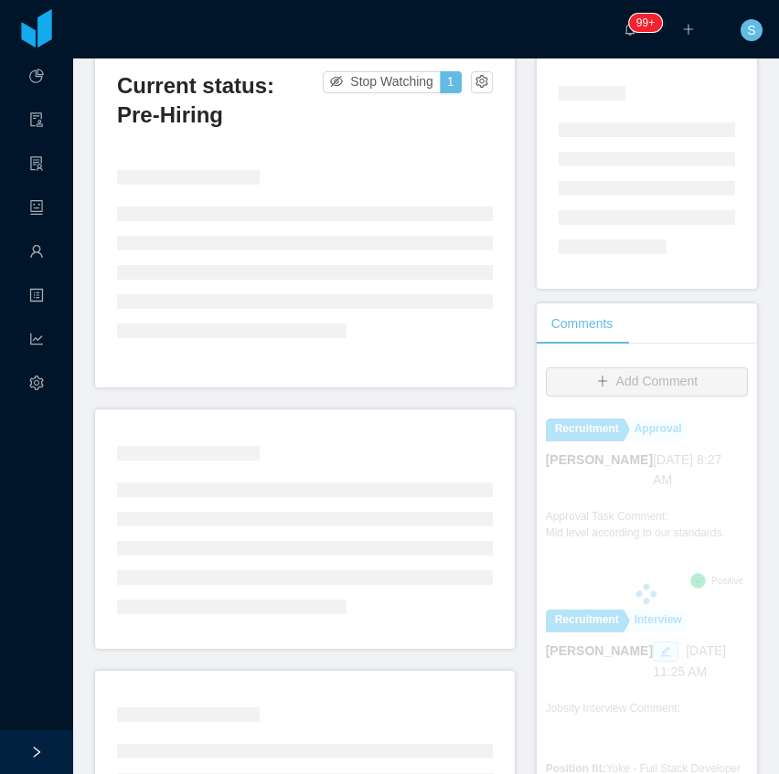
scroll to position [304, 0]
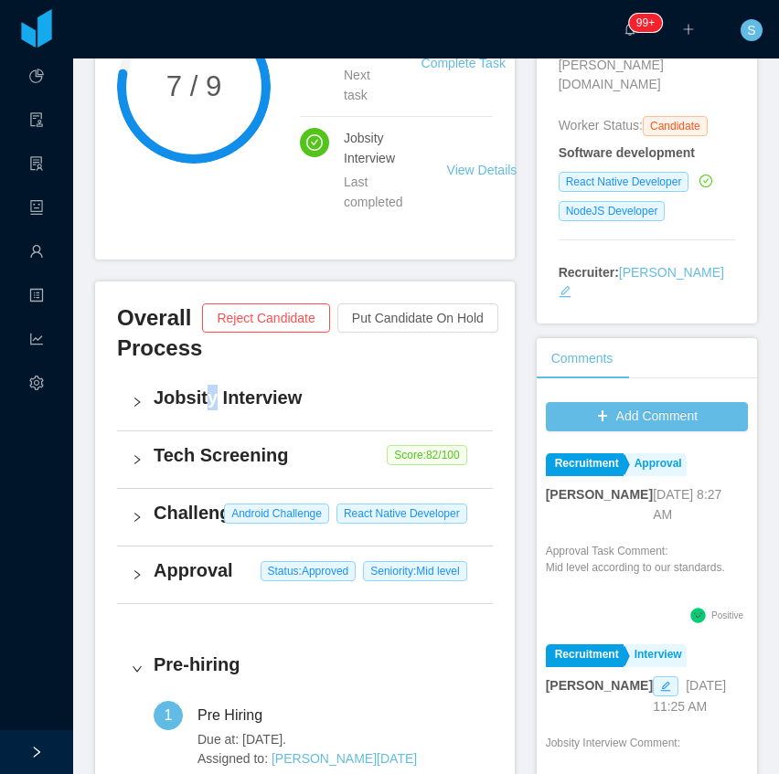
click at [207, 404] on h4 "Jobsity Interview" at bounding box center [316, 398] width 324 height 26
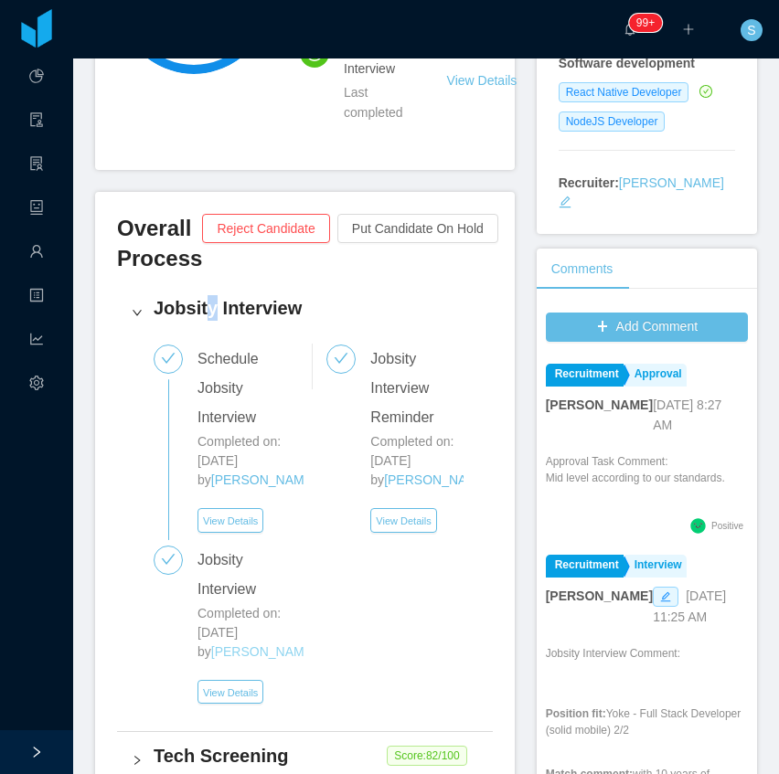
scroll to position [426, 0]
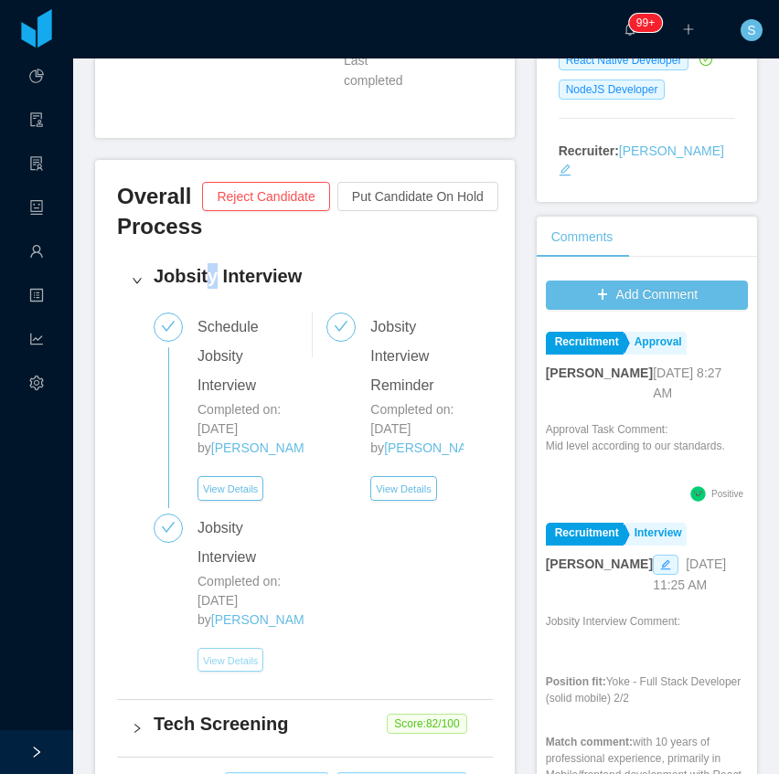
click at [249, 656] on button "View Details" at bounding box center [230, 660] width 66 height 25
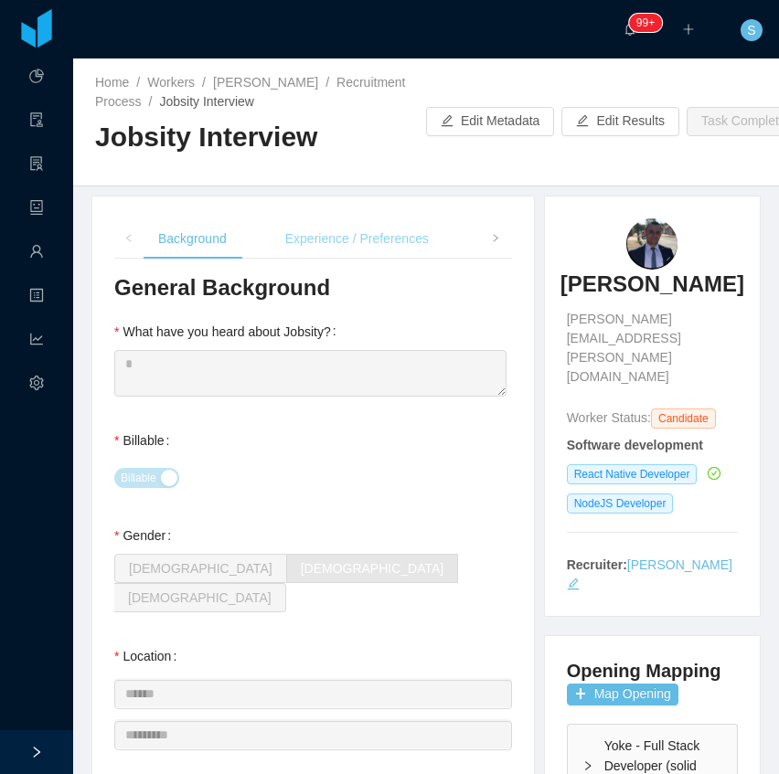
click at [398, 229] on div "Experience / Preferences" at bounding box center [356, 238] width 173 height 41
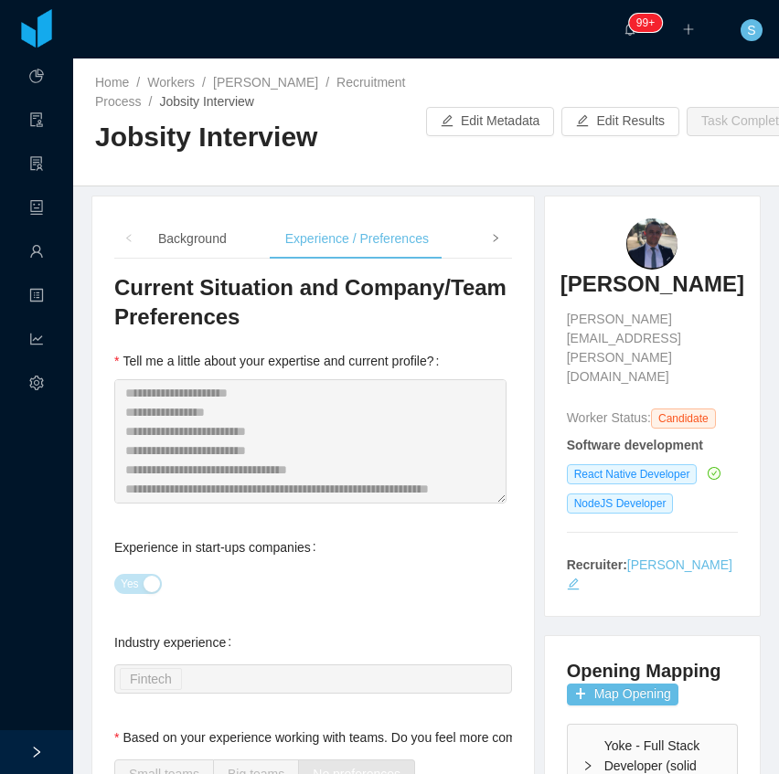
click at [491, 238] on icon "icon: right" at bounding box center [495, 238] width 9 height 9
click at [267, 234] on div "Soft Skills" at bounding box center [233, 238] width 85 height 41
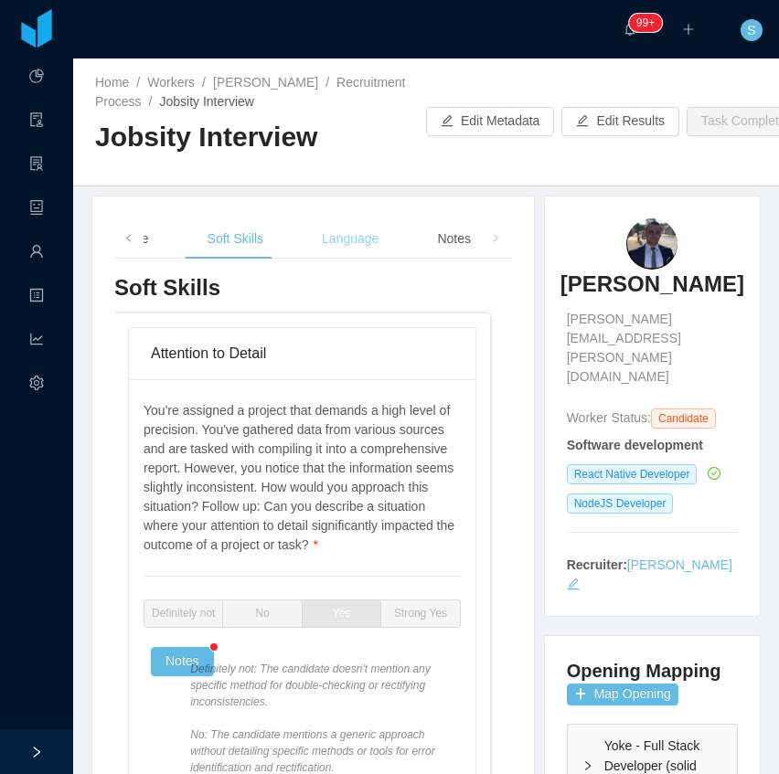
click at [344, 236] on div "Language" at bounding box center [350, 238] width 86 height 41
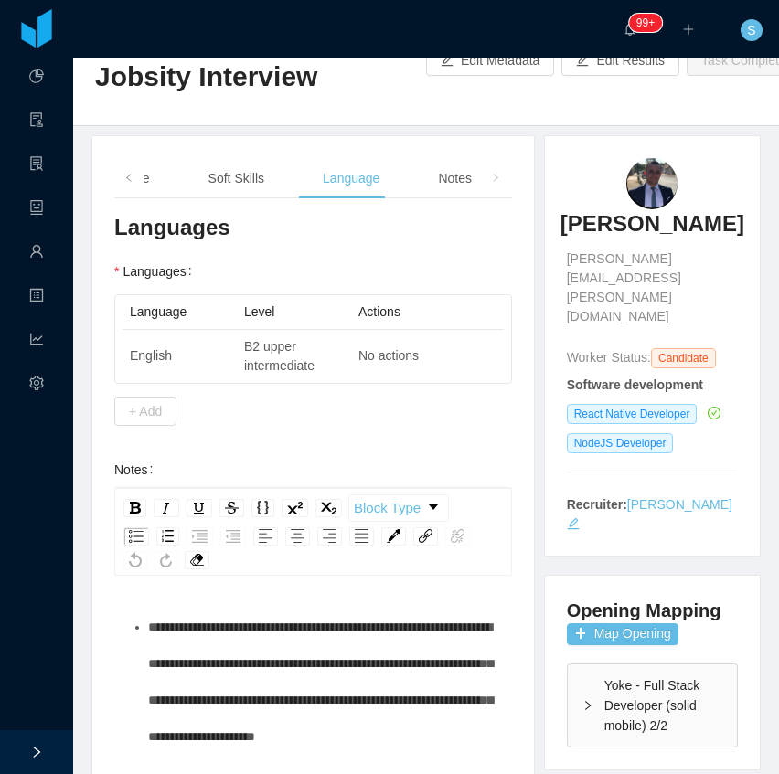
scroll to position [48, 0]
